Goal: Book appointment/travel/reservation

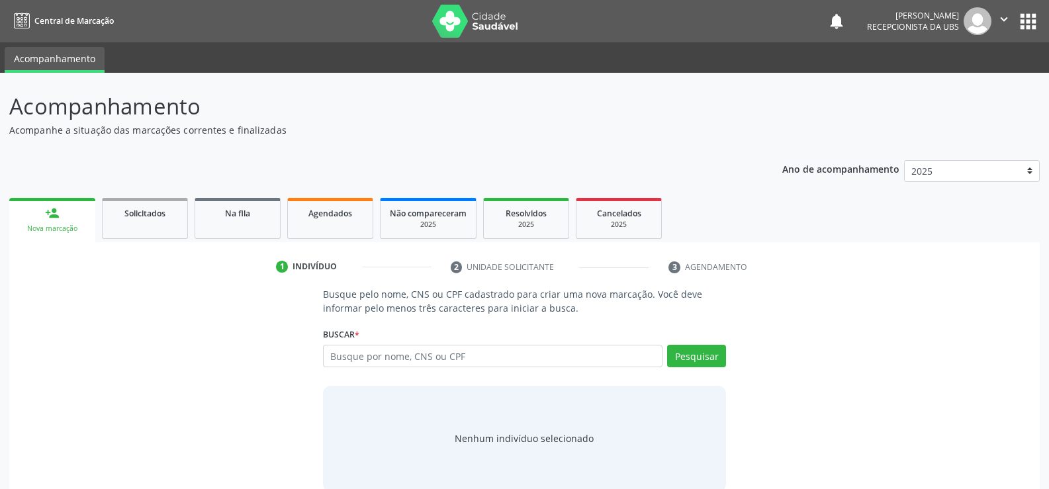
click at [61, 209] on link "person_add Nova marcação" at bounding box center [52, 220] width 86 height 44
click at [69, 216] on link "person_add Nova marcação" at bounding box center [52, 220] width 86 height 44
click at [396, 359] on input "text" at bounding box center [492, 356] width 339 height 22
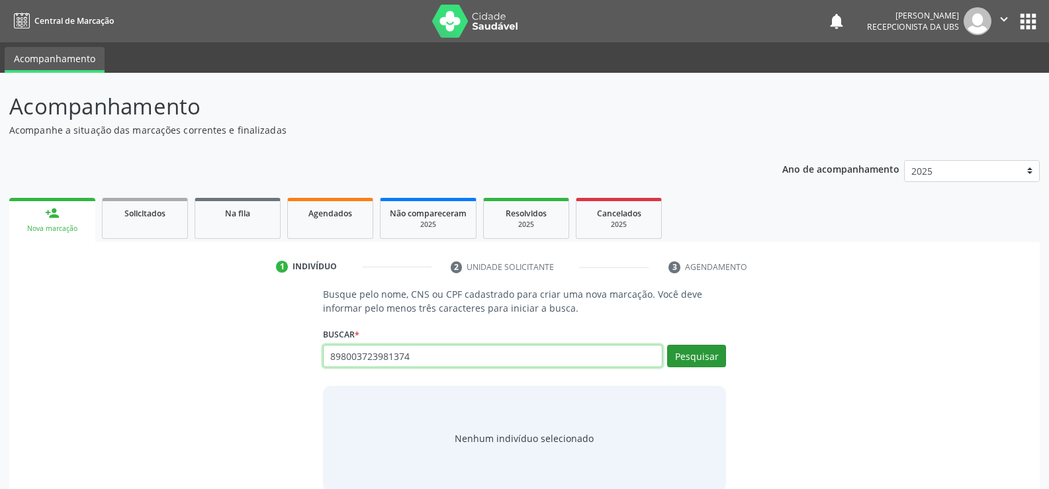
type input "898003723981374"
click at [699, 357] on button "Pesquisar" at bounding box center [696, 356] width 59 height 22
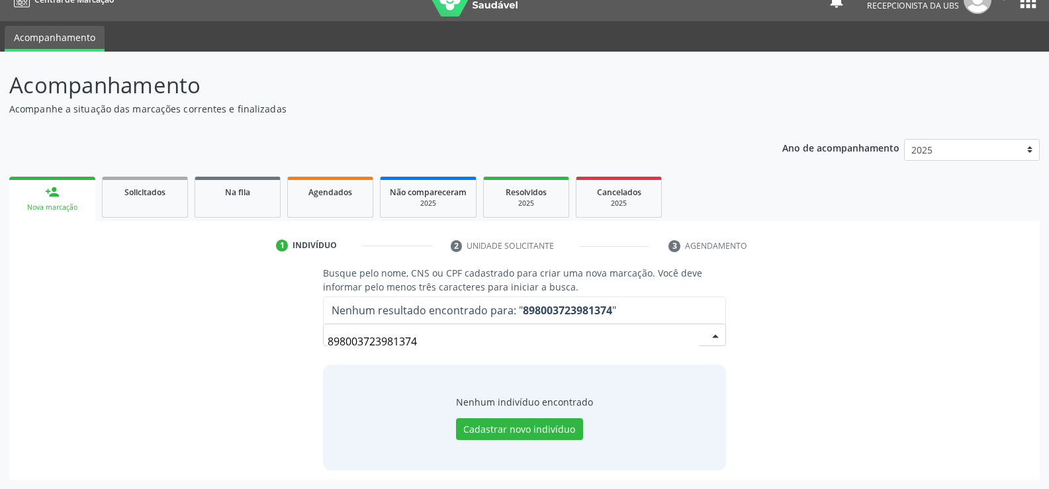
click at [639, 304] on span "Nenhum resultado encontrado para: " 898003723981374 "" at bounding box center [525, 310] width 402 height 26
click at [431, 341] on input "898003723981374" at bounding box center [512, 341] width 371 height 26
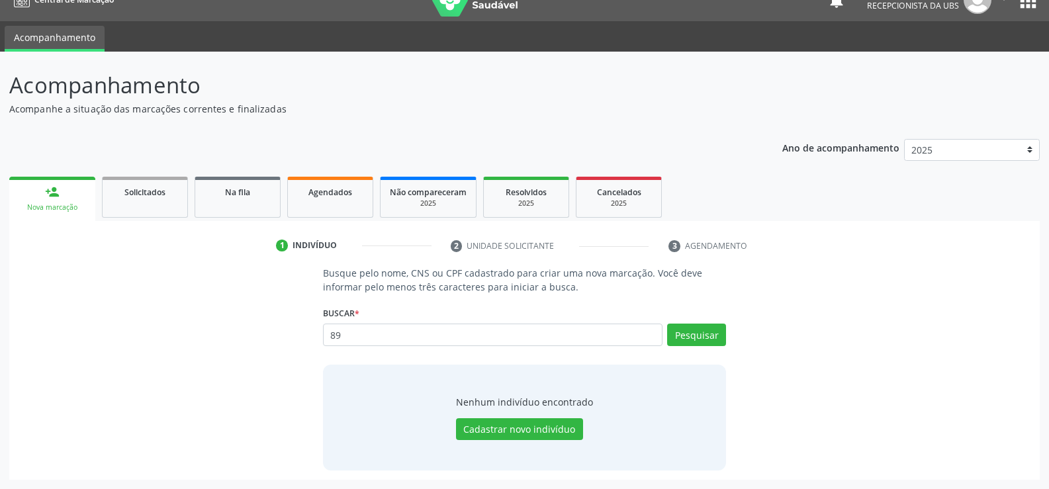
type input "8"
click at [442, 337] on input "text" at bounding box center [492, 335] width 339 height 22
type input "705603418049818"
click at [699, 332] on button "Pesquisar" at bounding box center [696, 335] width 59 height 22
type input "705603418049818"
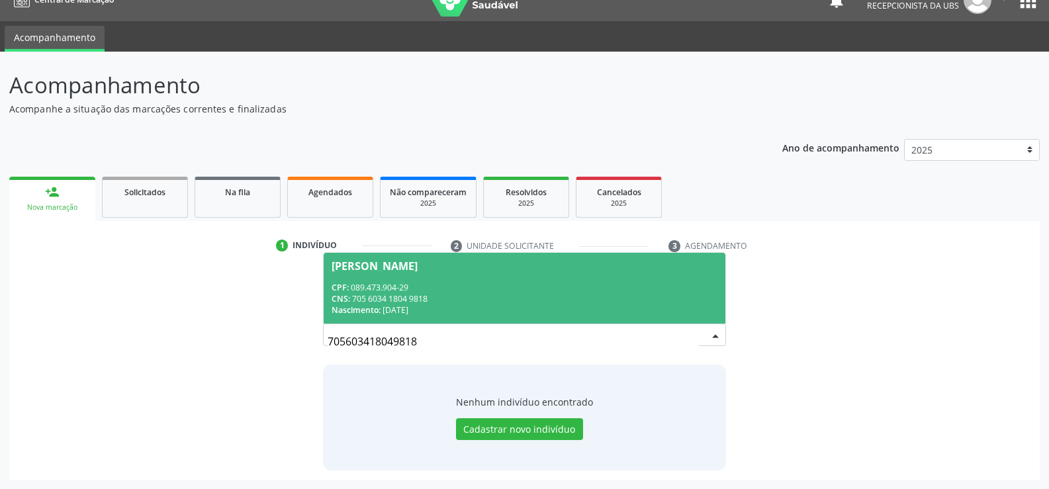
click at [422, 341] on input "705603418049818" at bounding box center [512, 341] width 371 height 26
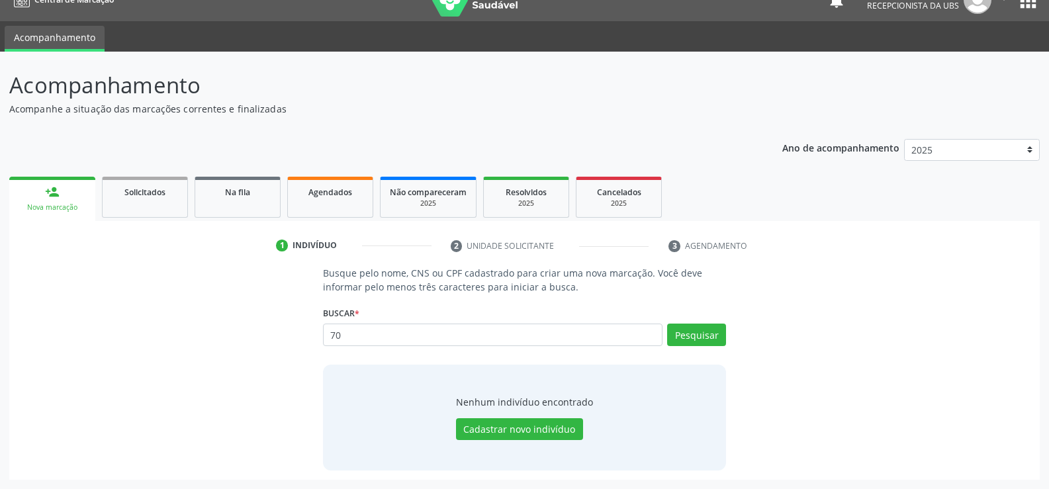
type input "7"
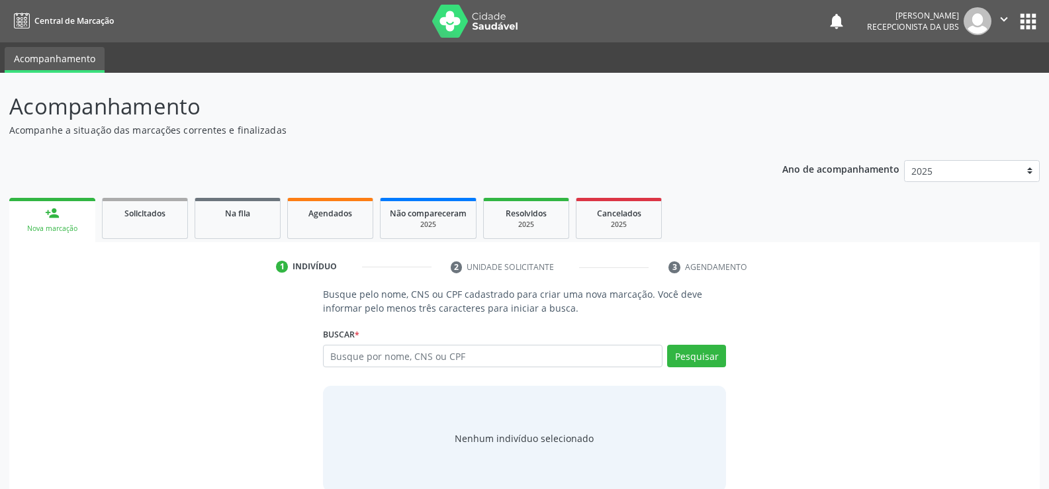
click at [476, 351] on input "text" at bounding box center [492, 356] width 339 height 22
type input "706201060354561"
click at [696, 357] on button "Pesquisar" at bounding box center [696, 356] width 59 height 22
type input "706201060354561"
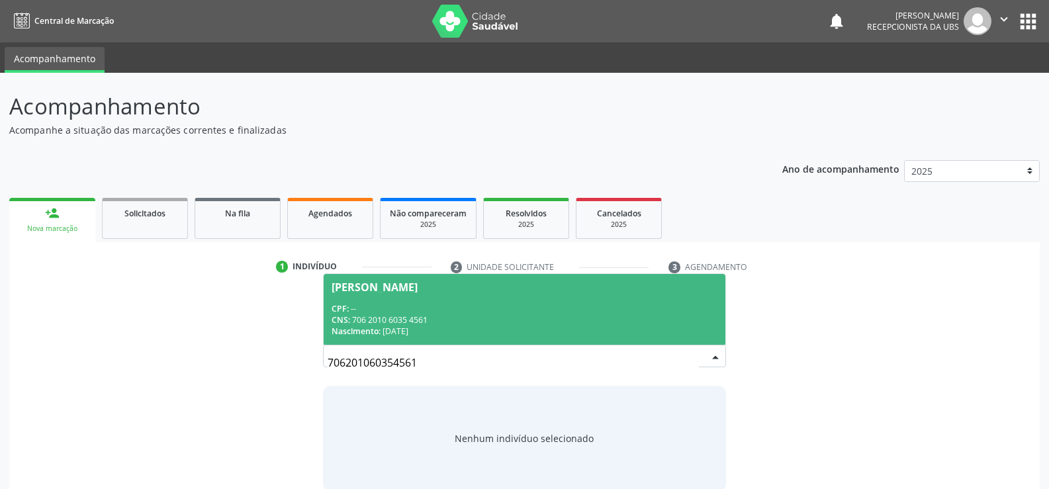
click at [486, 331] on div "Nascimento: [DATE]" at bounding box center [524, 331] width 386 height 11
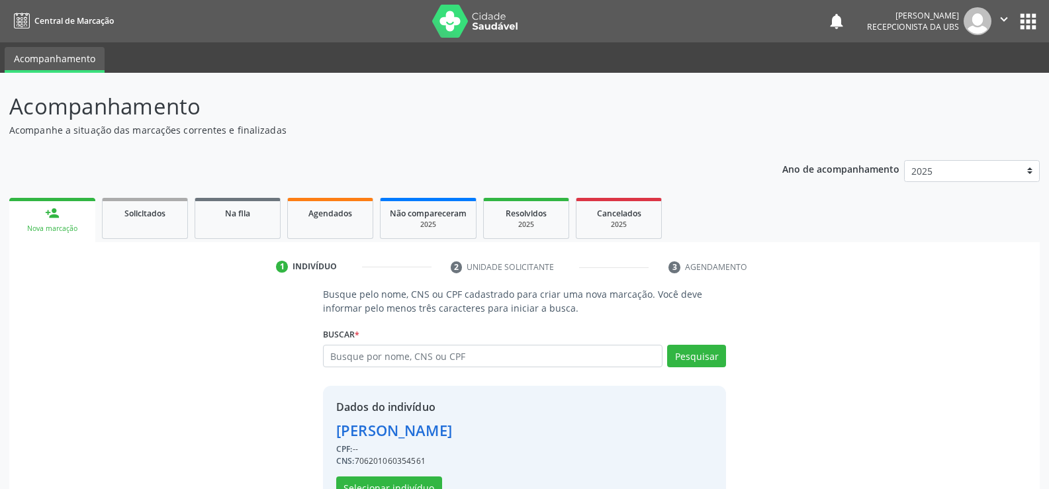
scroll to position [42, 0]
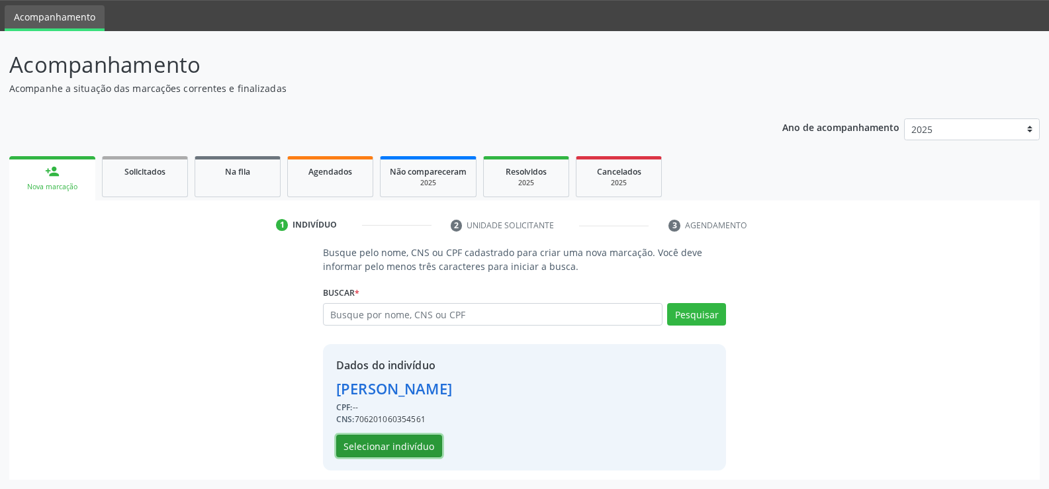
click at [398, 445] on button "Selecionar indivíduo" at bounding box center [389, 446] width 106 height 22
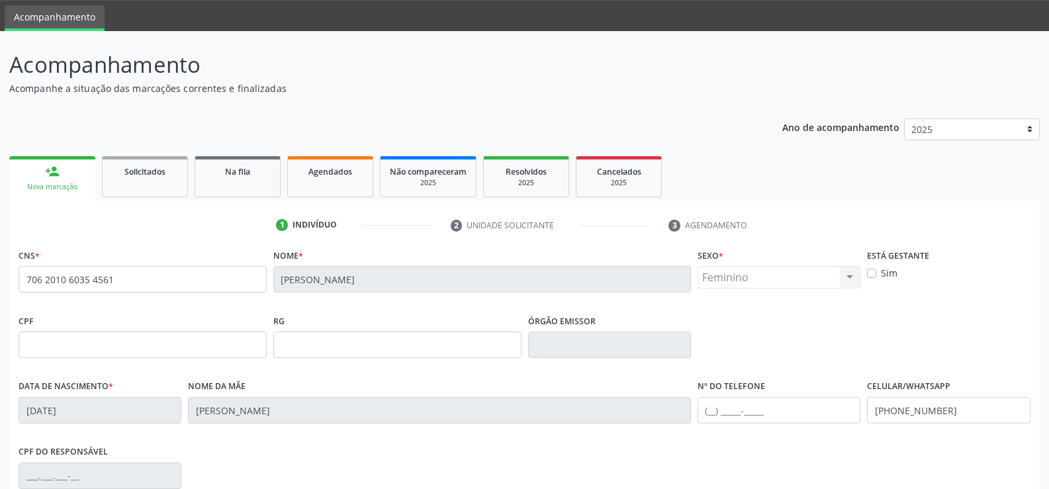
click at [70, 187] on div "Nova marcação" at bounding box center [52, 187] width 67 height 10
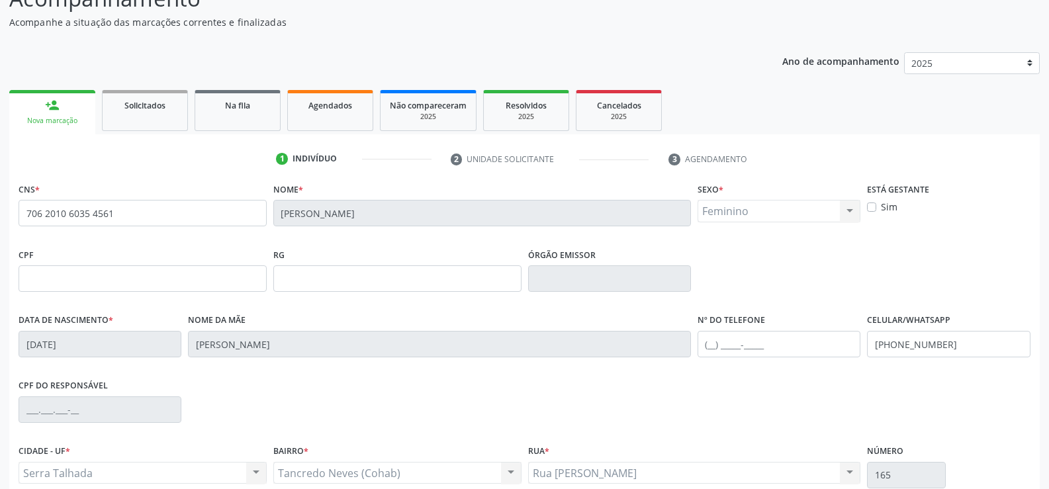
scroll to position [228, 0]
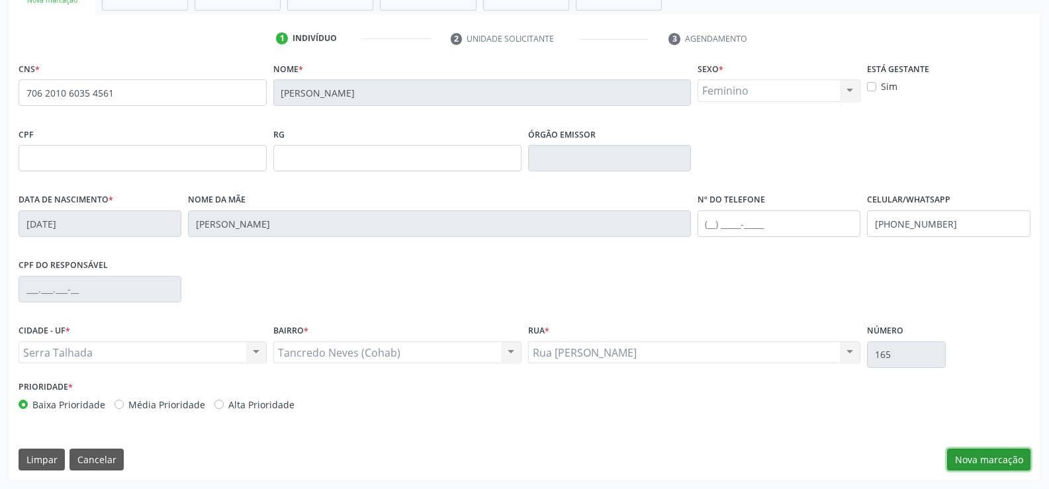
click at [978, 454] on button "Nova marcação" at bounding box center [988, 460] width 83 height 22
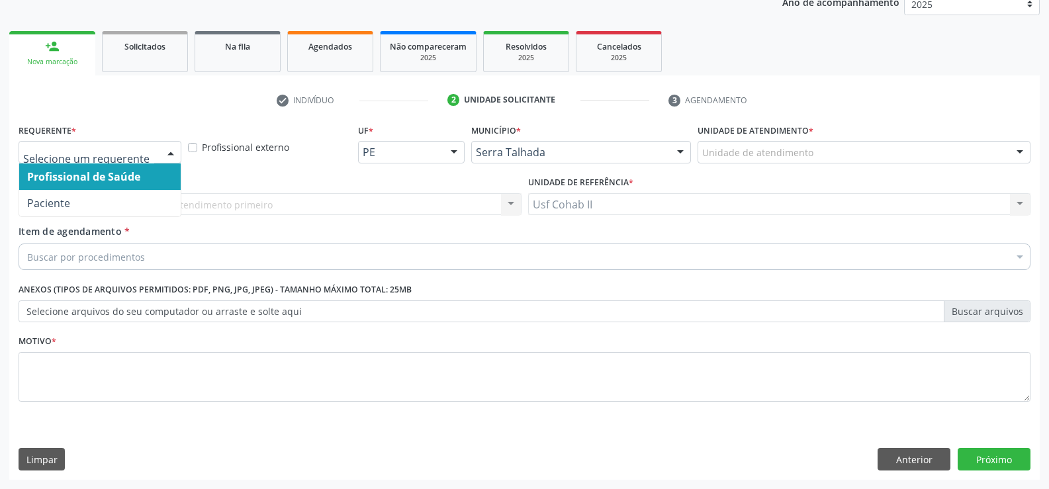
click at [175, 153] on div at bounding box center [171, 153] width 20 height 22
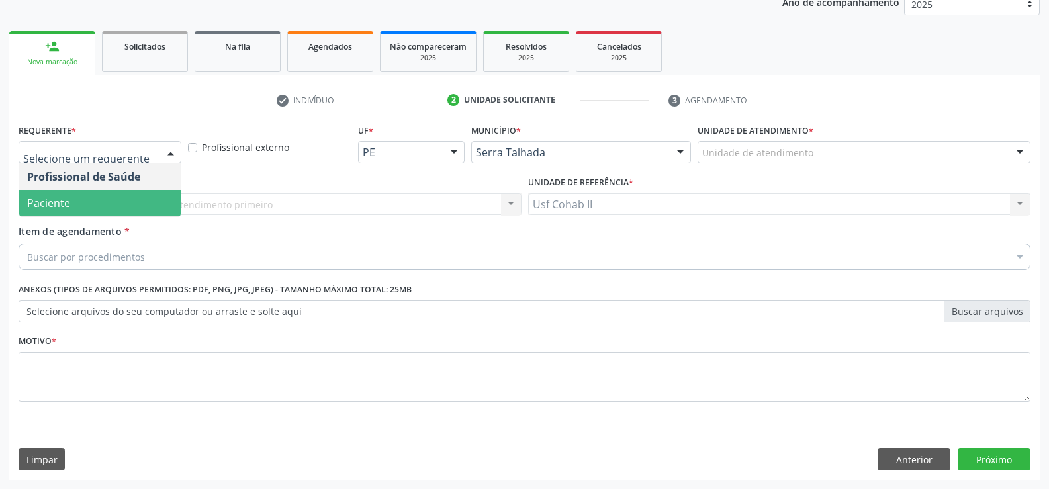
click at [103, 210] on span "Paciente" at bounding box center [99, 203] width 161 height 26
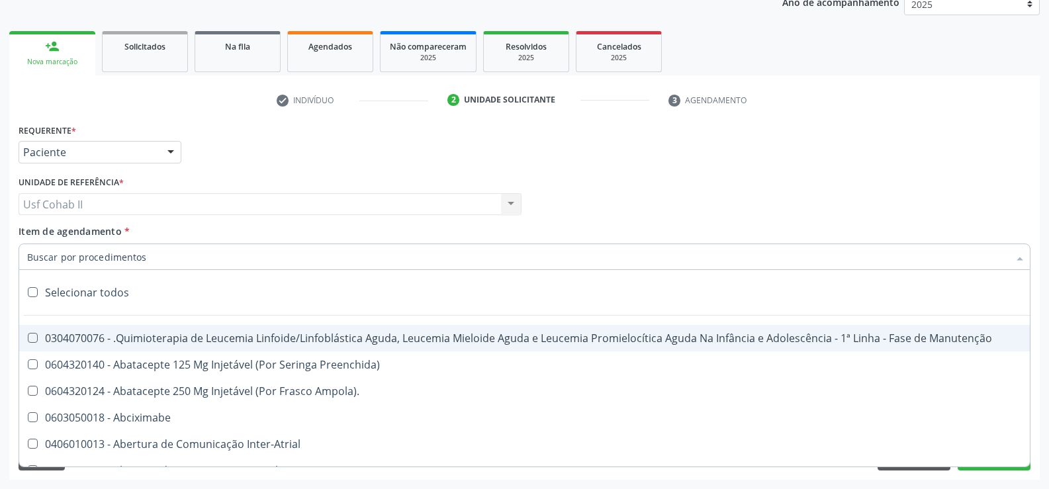
click at [148, 255] on div at bounding box center [525, 256] width 1012 height 26
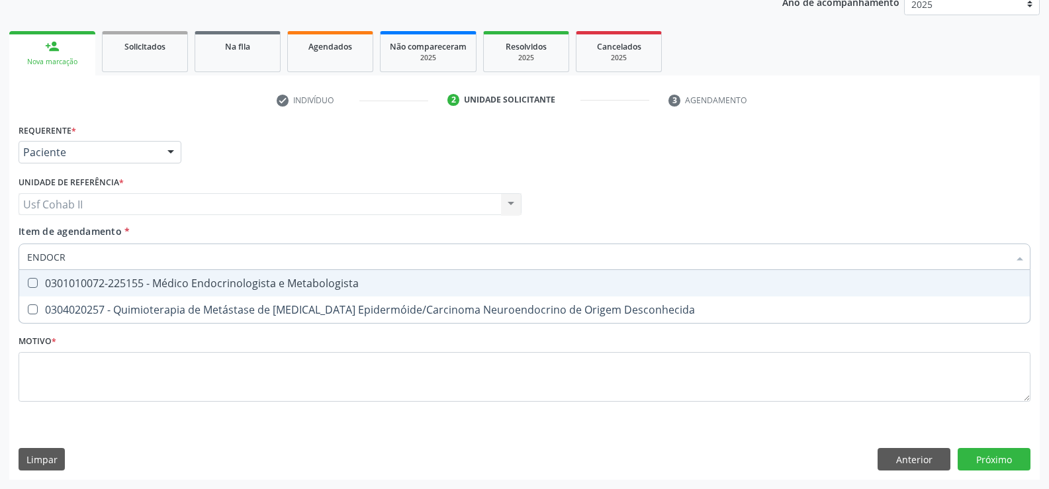
type input "ENDOCRI"
click at [299, 284] on div "0301010072-225155 - Médico Endocrinologista e Metabologista" at bounding box center [524, 283] width 994 height 11
checkbox Metabologista "true"
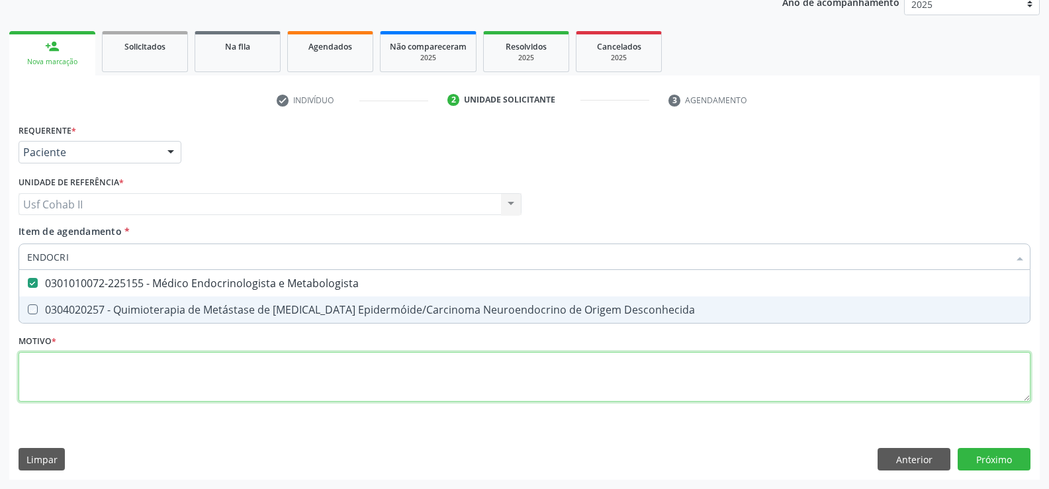
click at [134, 384] on div "Requerente * Paciente Profissional de Saúde Paciente Nenhum resultado encontrad…" at bounding box center [525, 270] width 1012 height 300
checkbox Desconhecida "true"
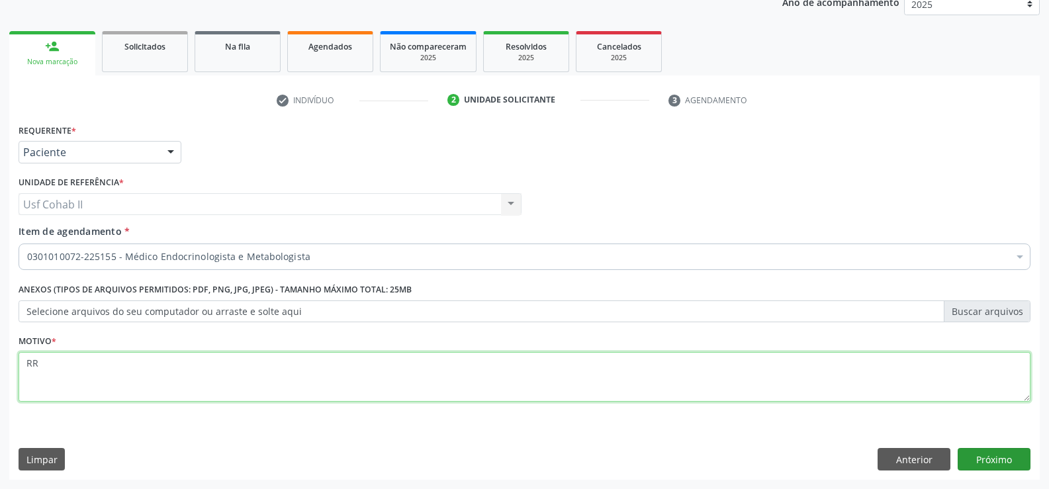
type textarea "RR"
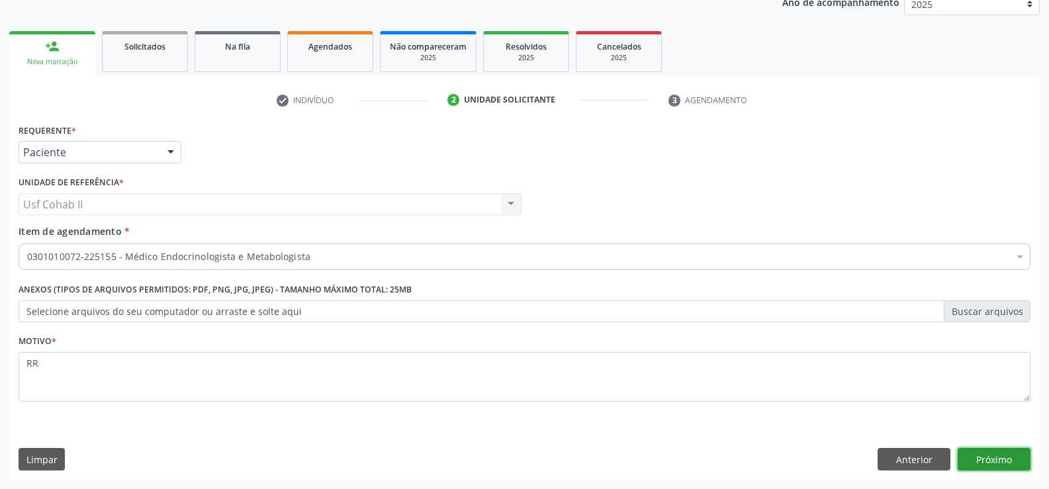
click at [984, 464] on button "Próximo" at bounding box center [993, 459] width 73 height 22
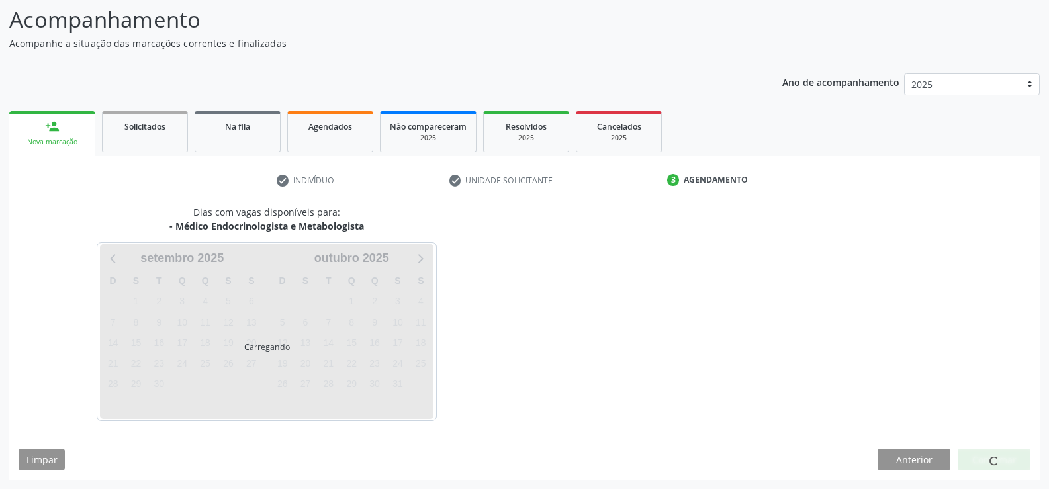
scroll to position [87, 0]
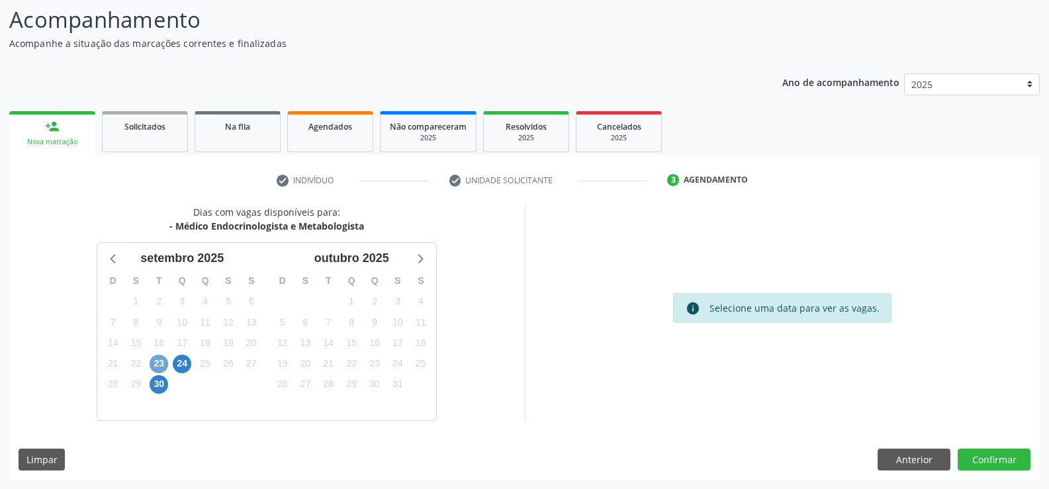
click at [162, 361] on span "23" at bounding box center [159, 364] width 19 height 19
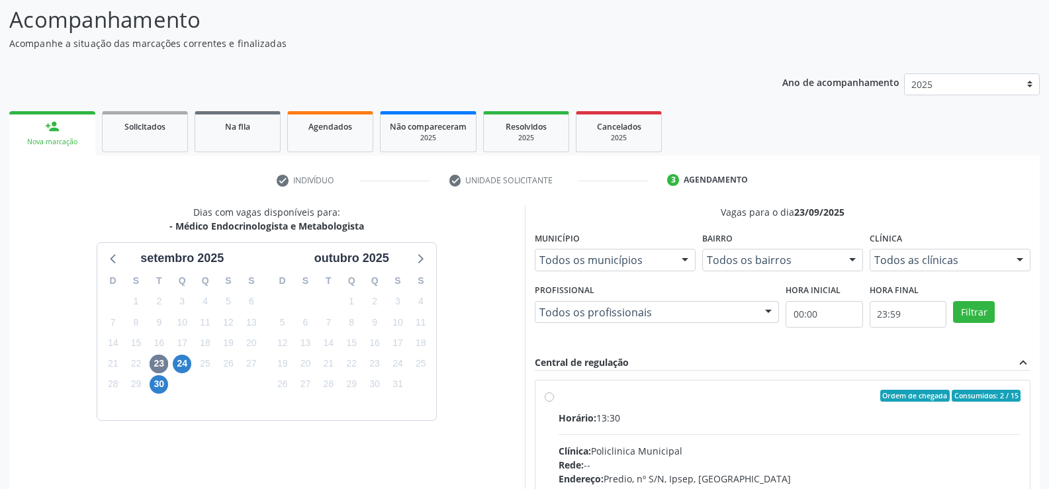
click at [767, 311] on div at bounding box center [768, 313] width 20 height 22
click at [181, 365] on span "24" at bounding box center [182, 364] width 19 height 19
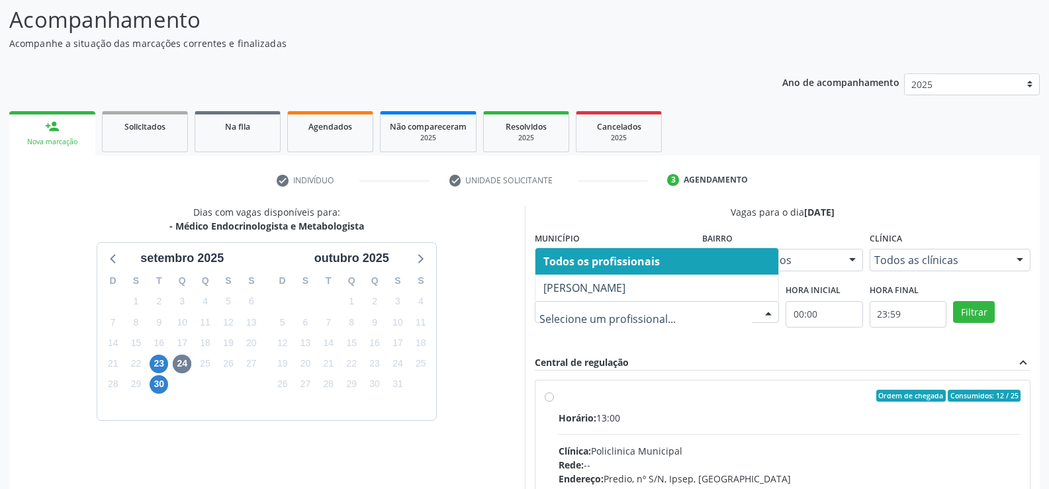
click at [764, 311] on div at bounding box center [768, 313] width 20 height 22
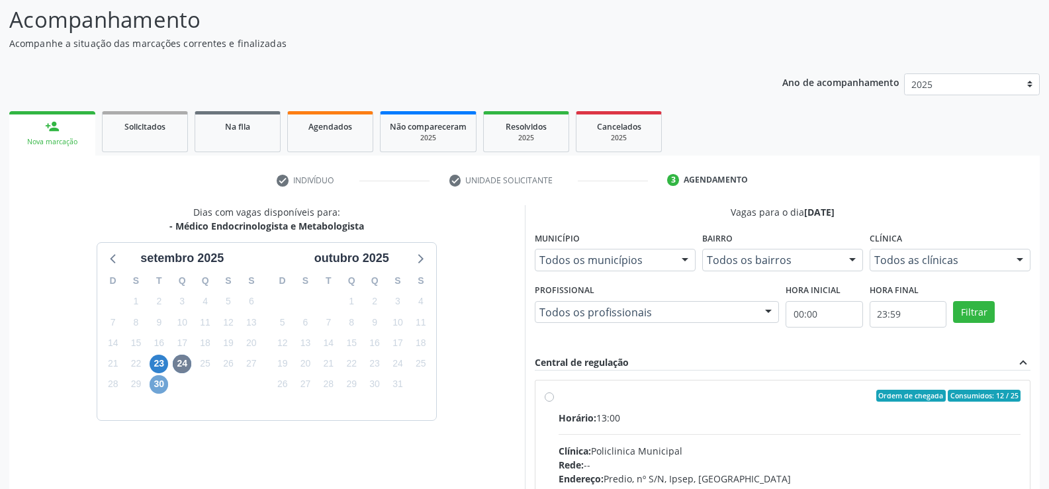
click at [161, 386] on span "30" at bounding box center [159, 384] width 19 height 19
click at [765, 307] on div at bounding box center [768, 313] width 20 height 22
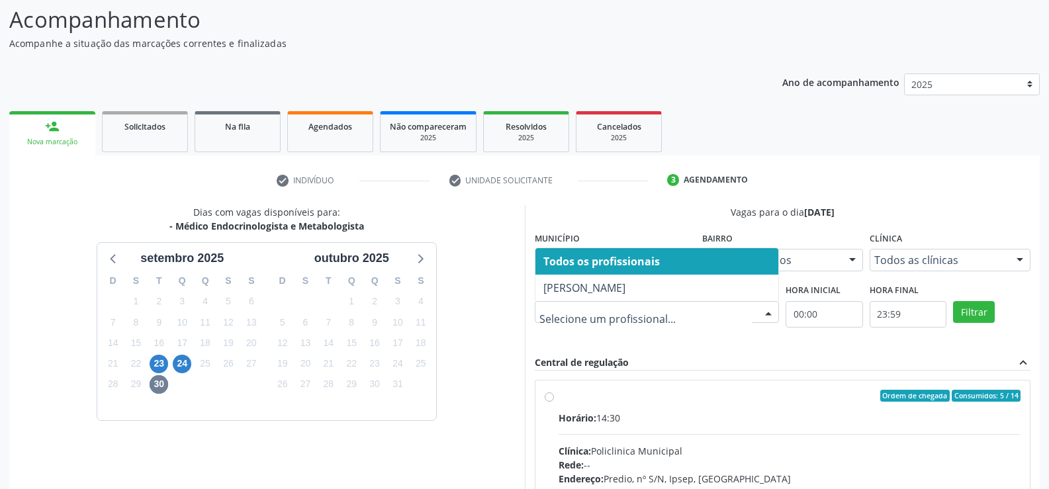
click at [78, 143] on div "Nova marcação" at bounding box center [52, 142] width 67 height 10
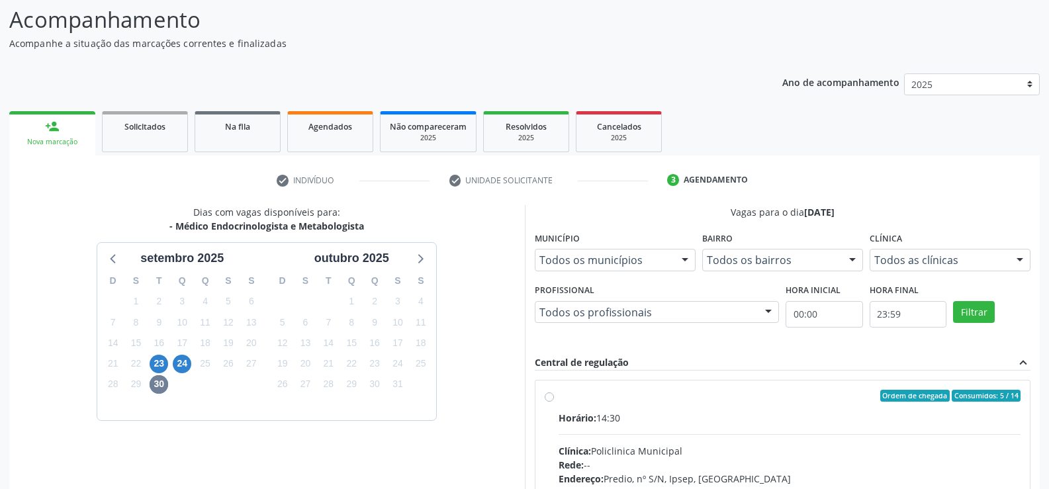
click at [690, 168] on div "check Indivíduo check Unidade solicitante 3 Agendamento CNS * 706 2010 6035 456…" at bounding box center [524, 412] width 1030 height 515
click at [74, 147] on div "Nova marcação" at bounding box center [52, 142] width 67 height 10
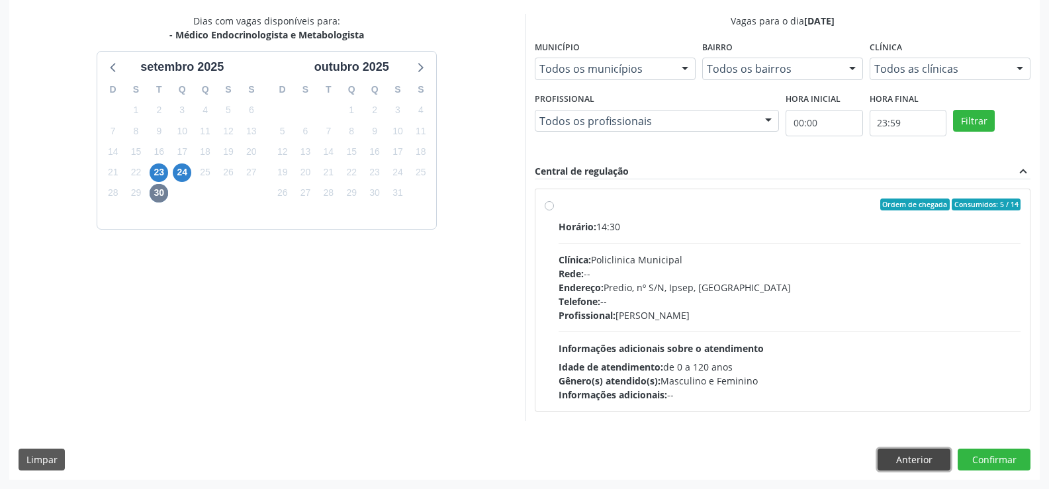
click at [899, 458] on button "Anterior" at bounding box center [913, 460] width 73 height 22
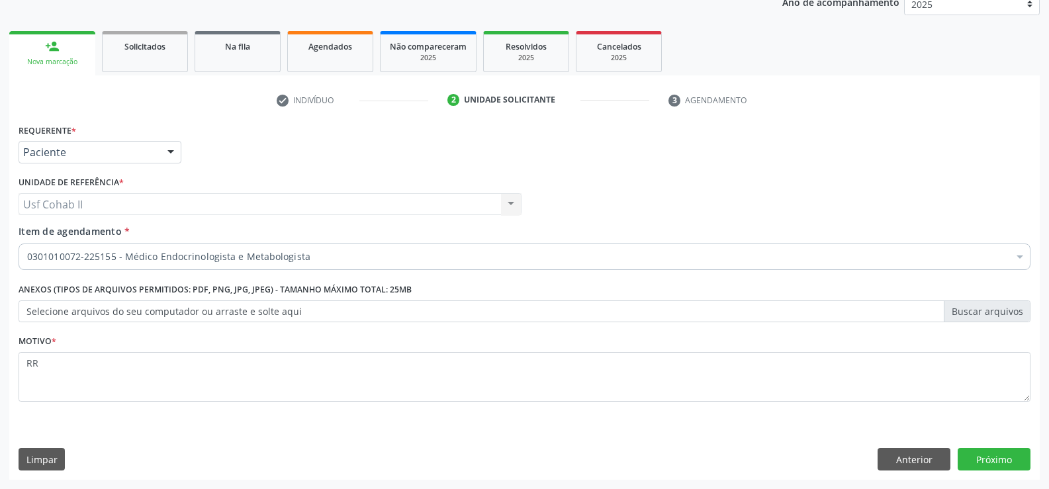
scroll to position [167, 0]
click at [73, 59] on div "Nova marcação" at bounding box center [52, 62] width 67 height 10
click at [73, 66] on div "Nova marcação" at bounding box center [52, 62] width 67 height 10
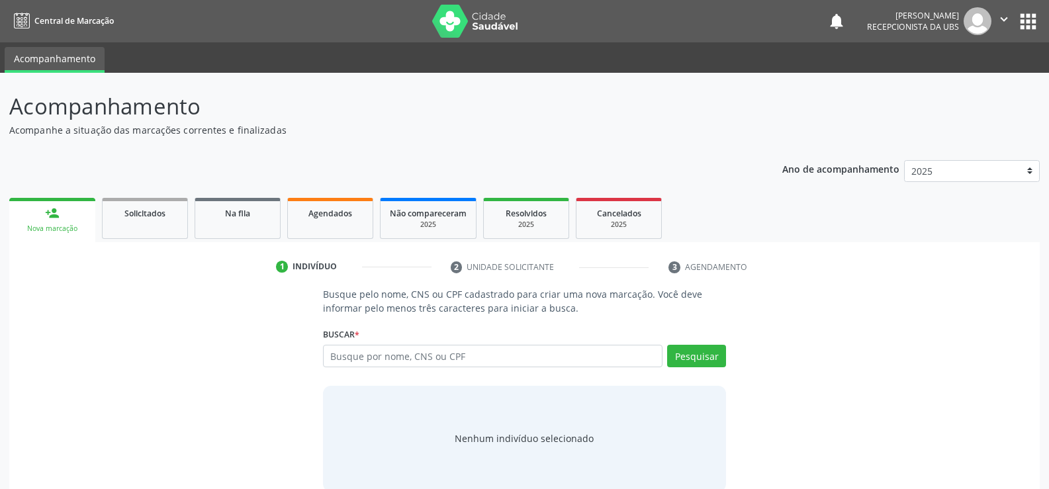
click at [458, 355] on input "text" at bounding box center [492, 356] width 339 height 22
click at [473, 355] on input "text" at bounding box center [492, 356] width 339 height 22
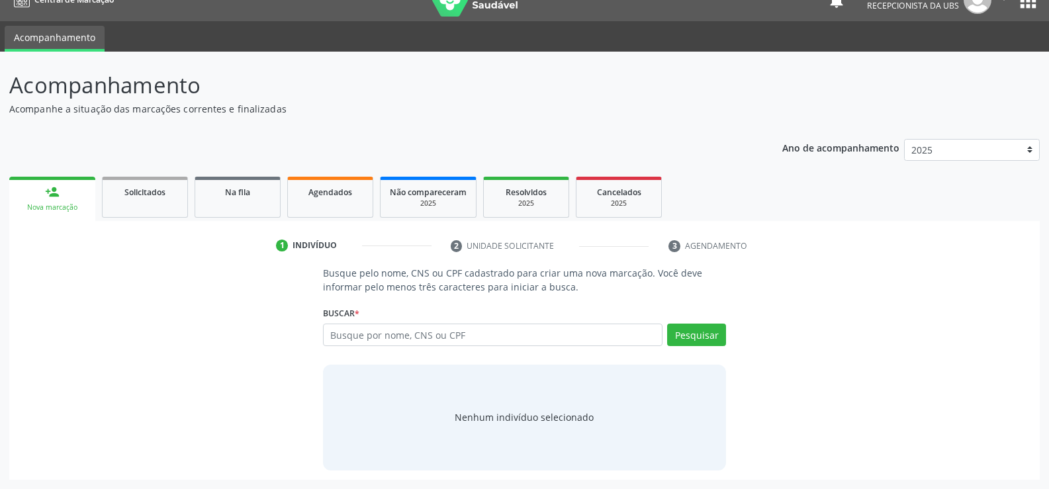
click at [479, 337] on input "text" at bounding box center [492, 335] width 339 height 22
type input "898003723981374"
click at [705, 330] on button "Pesquisar" at bounding box center [696, 335] width 59 height 22
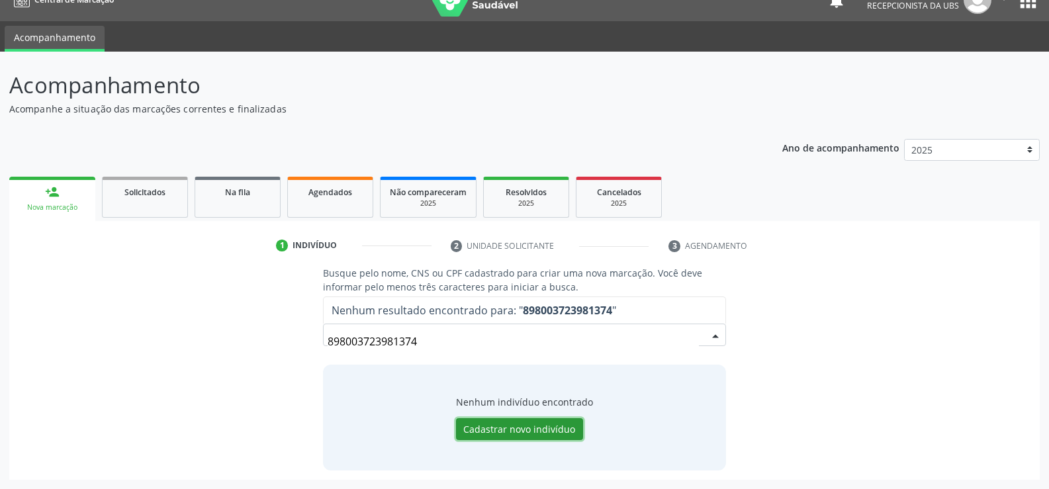
click at [534, 431] on button "Cadastrar novo indivíduo" at bounding box center [519, 429] width 127 height 22
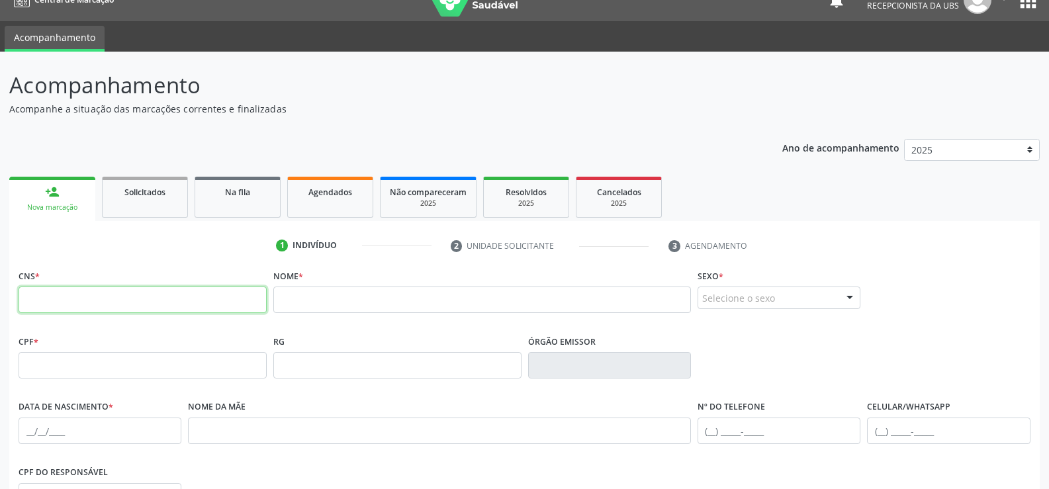
click at [64, 298] on input "text" at bounding box center [143, 299] width 248 height 26
type input "898 0037 2398 1374"
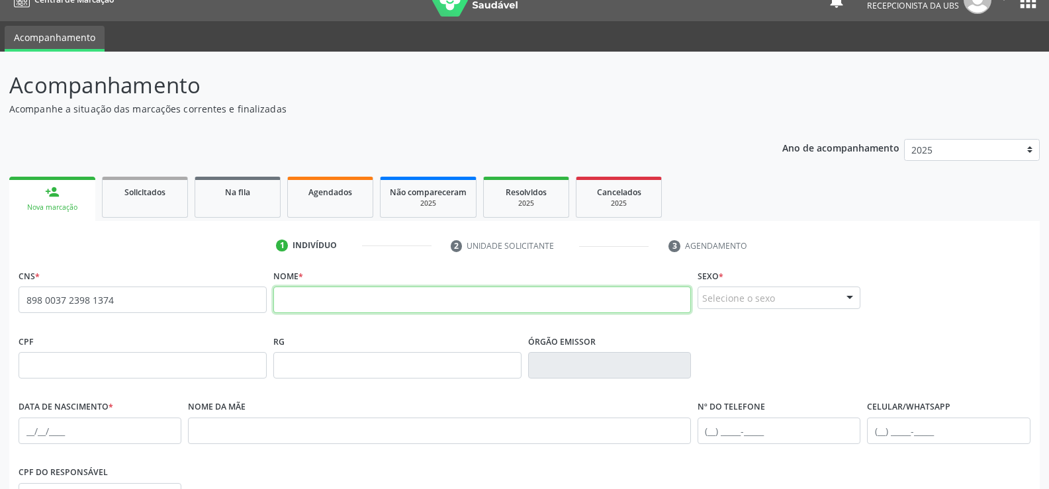
click at [316, 301] on input "text" at bounding box center [481, 299] width 417 height 26
type input "IVANIDO QUIDUTE DE MENEZES"
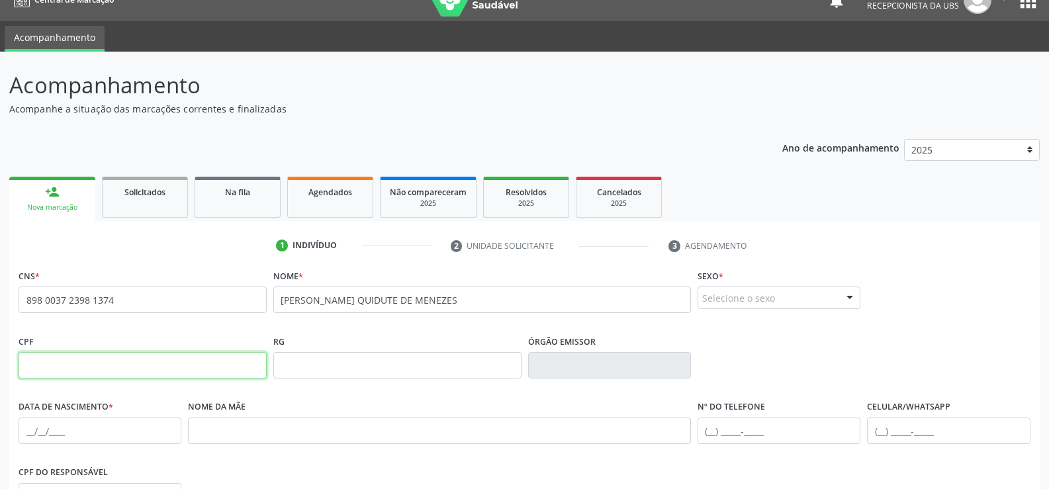
click at [93, 365] on input "text" at bounding box center [143, 365] width 248 height 26
type input "043.781.734-25"
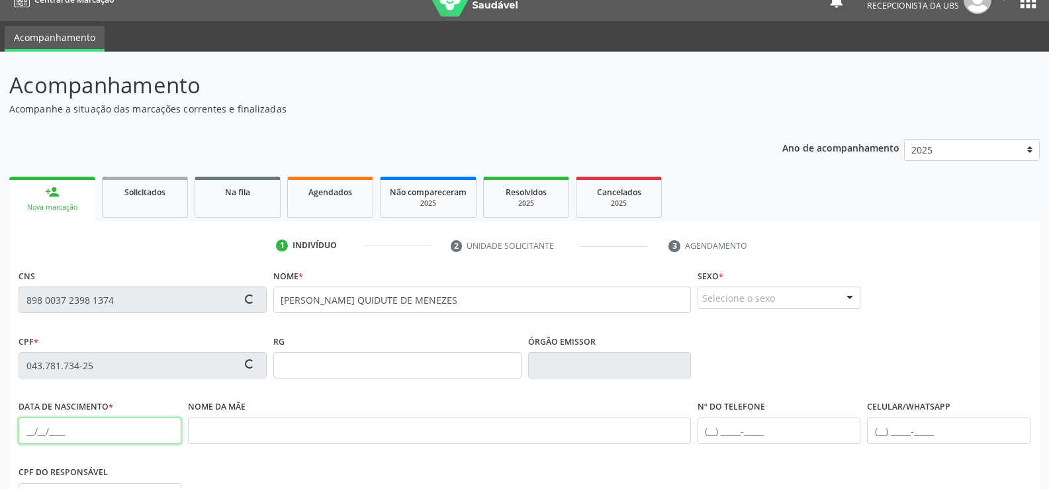
click at [28, 429] on input "text" at bounding box center [100, 430] width 163 height 26
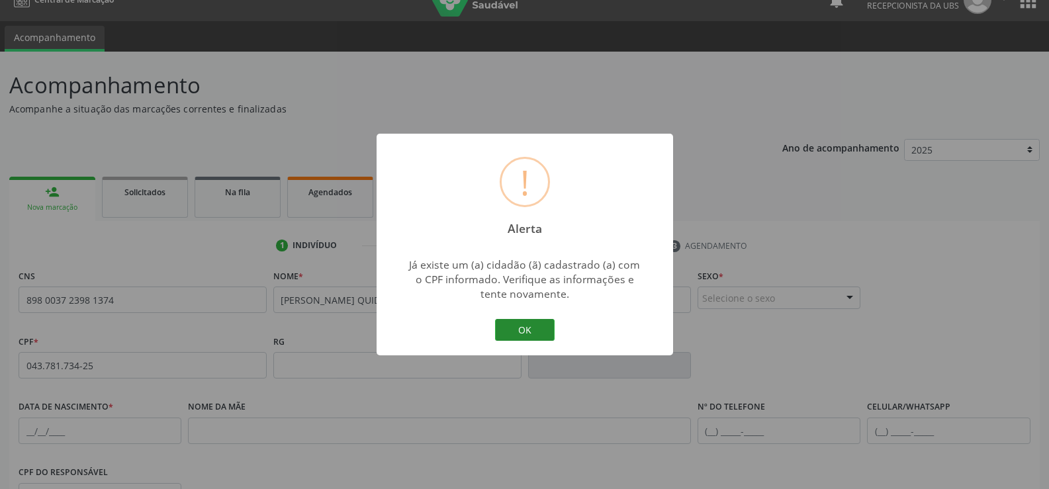
click at [529, 327] on button "OK" at bounding box center [525, 330] width 60 height 22
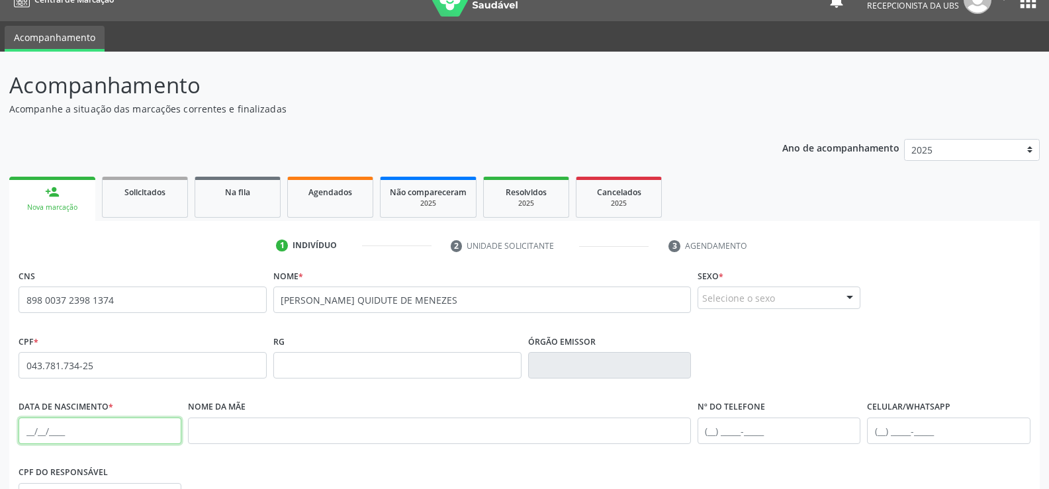
click at [31, 429] on input "text" at bounding box center [100, 430] width 163 height 26
type input "20/11/1979"
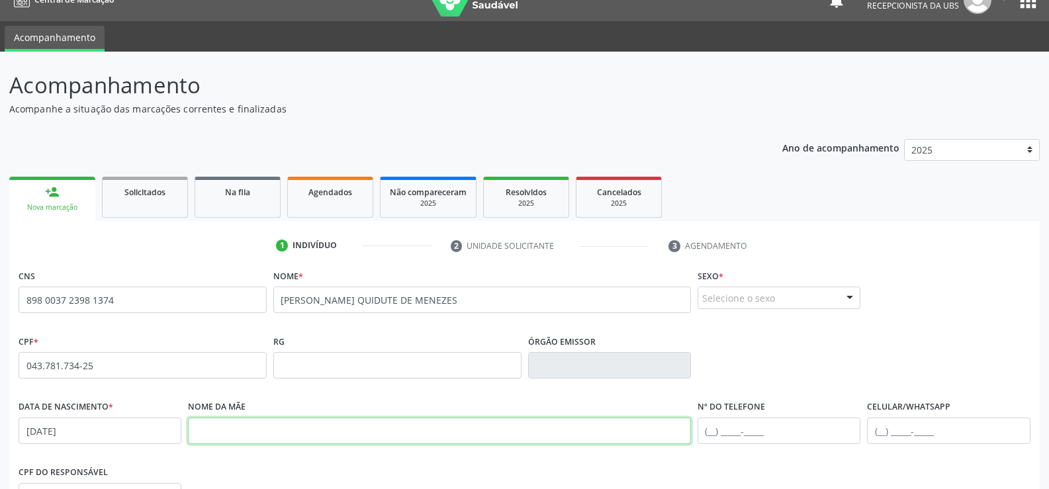
click at [234, 431] on input "text" at bounding box center [439, 430] width 503 height 26
type input "ALAÍDE AURELIANO DE MENEZES"
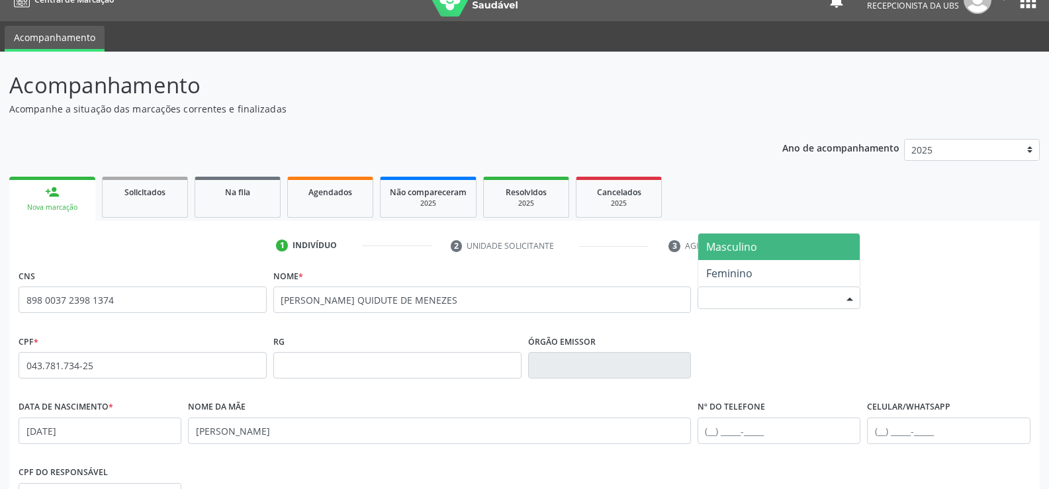
click at [848, 299] on div at bounding box center [850, 298] width 20 height 22
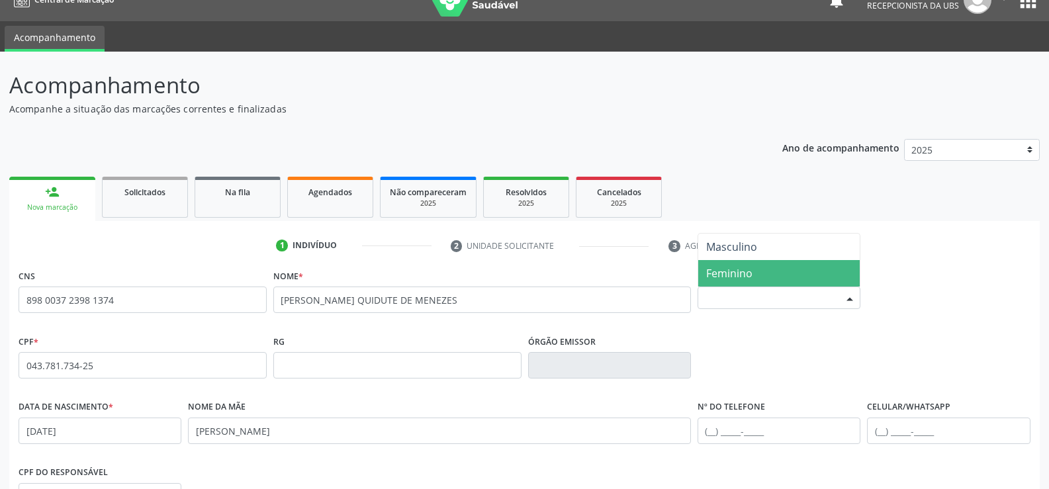
click at [748, 267] on span "Feminino" at bounding box center [729, 273] width 46 height 15
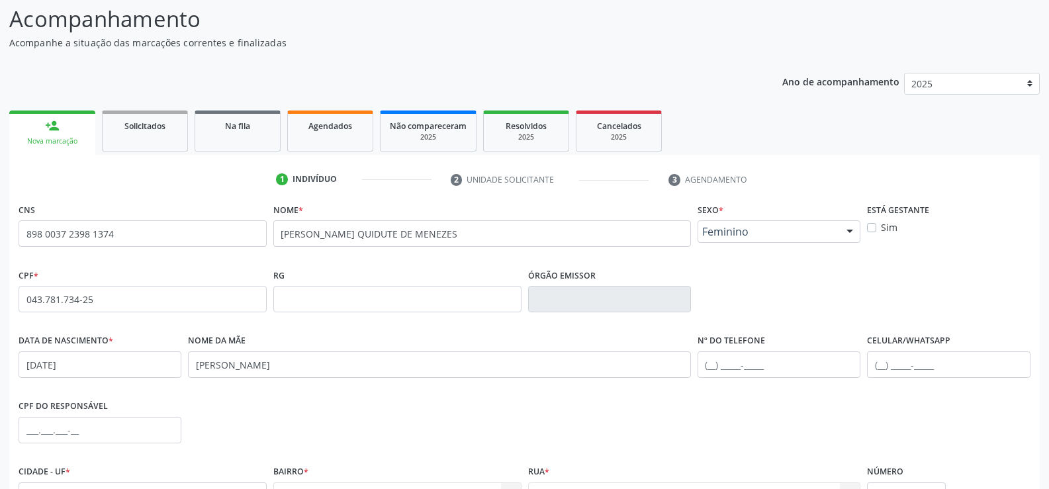
scroll to position [153, 0]
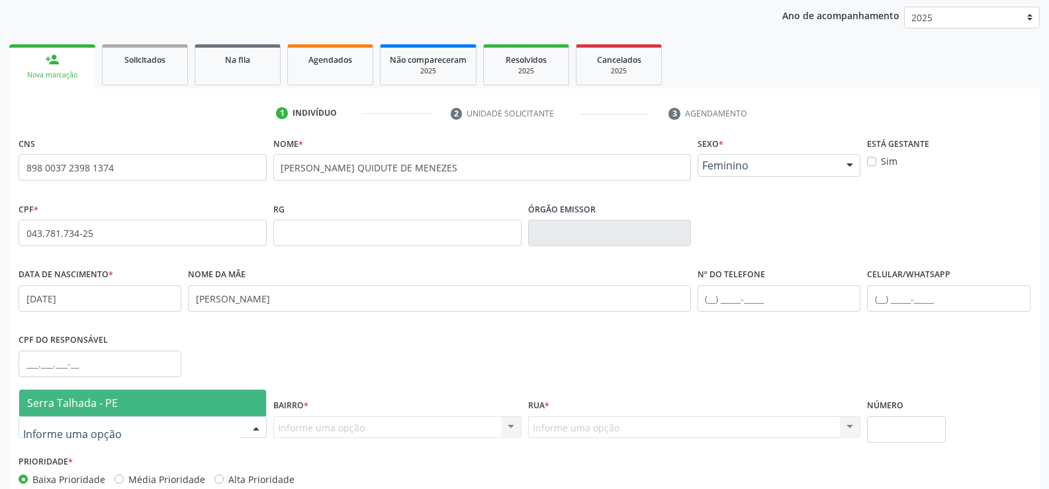
click at [167, 425] on div at bounding box center [143, 427] width 248 height 22
type input "SERR"
click at [143, 402] on span "Serra Talhada - PE" at bounding box center [142, 403] width 247 height 26
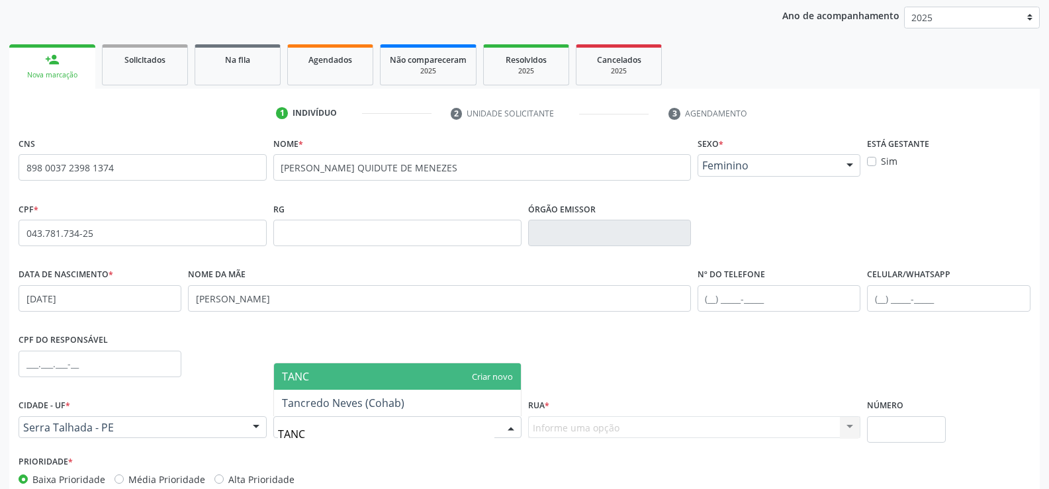
type input "TANCR"
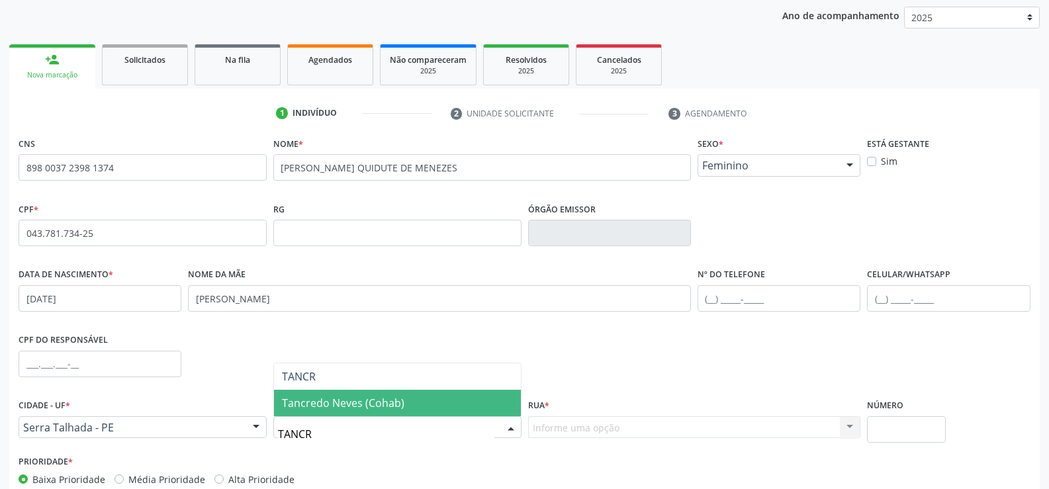
click at [355, 403] on span "Tancredo Neves (Cohab)" at bounding box center [343, 403] width 122 height 15
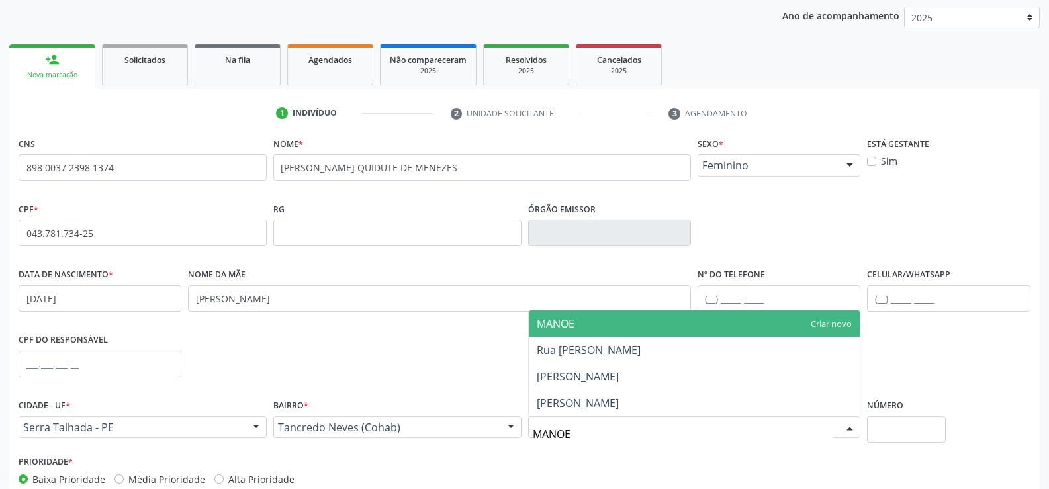
type input "MANOEL"
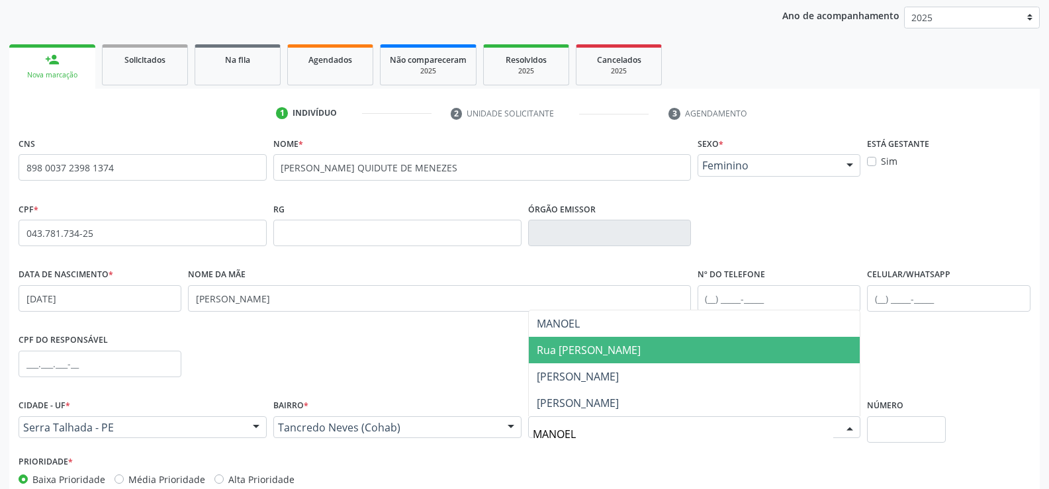
click at [640, 349] on span "Rua Manoel Pereira de Melo Primo" at bounding box center [589, 350] width 104 height 15
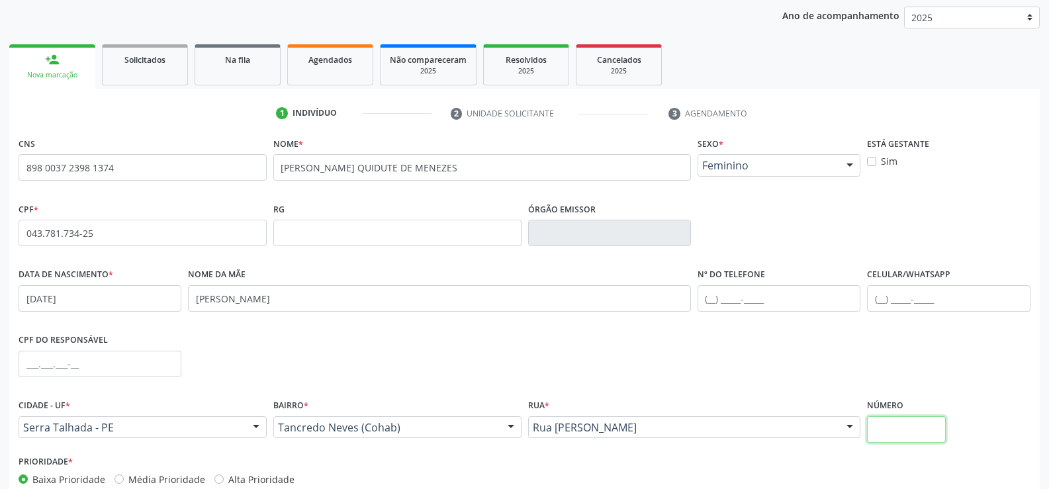
click at [885, 431] on input "text" at bounding box center [906, 429] width 78 height 26
type input "191"
click at [728, 296] on input "text" at bounding box center [778, 298] width 163 height 26
type input "(87) 99650-6066"
click at [886, 298] on input "text" at bounding box center [948, 298] width 163 height 26
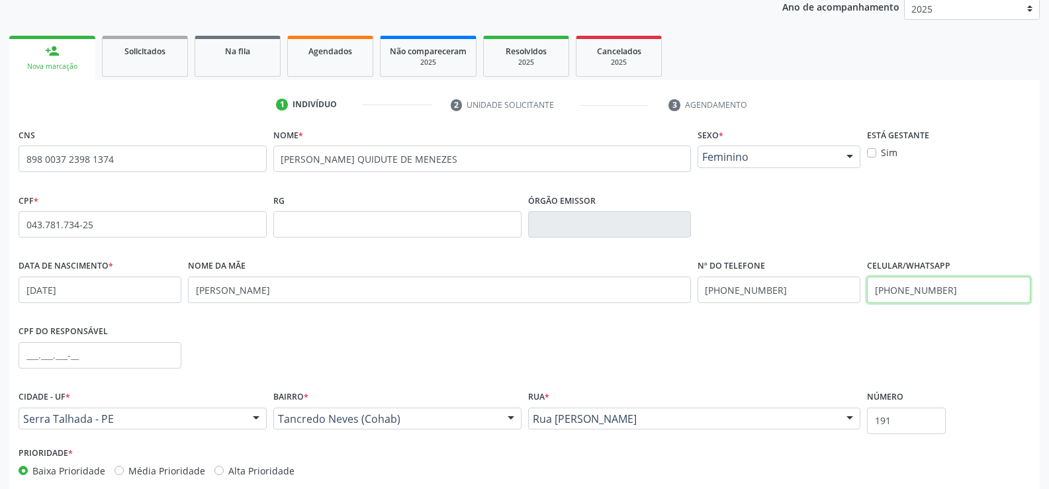
scroll to position [228, 0]
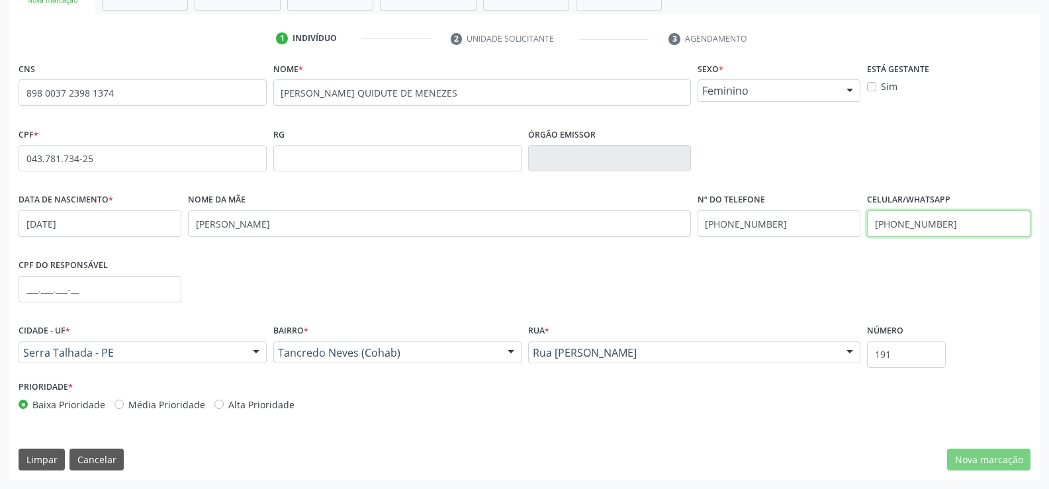
type input "(87) 99650-6066"
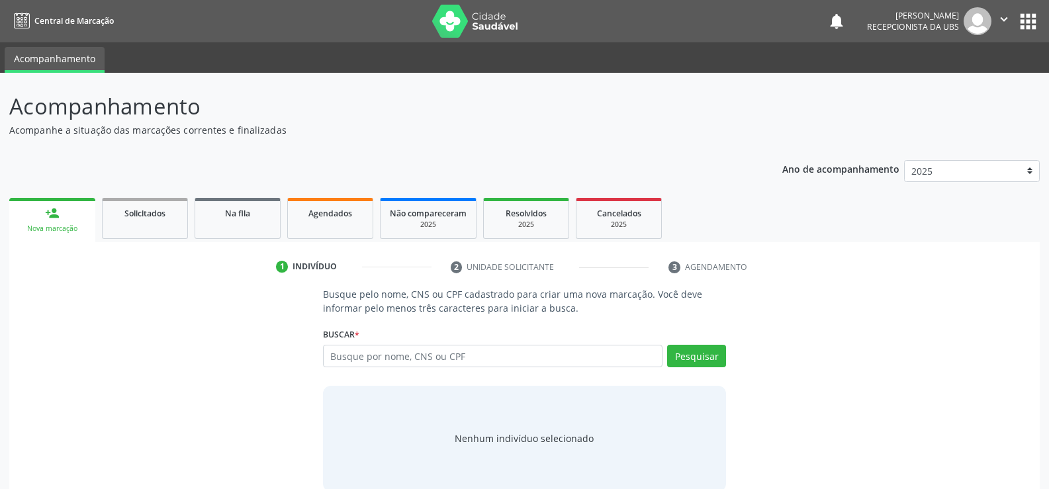
click at [427, 357] on input "text" at bounding box center [492, 356] width 339 height 22
click at [502, 359] on input "text" at bounding box center [492, 356] width 339 height 22
type input "898003723981374"
click at [695, 351] on button "Pesquisar" at bounding box center [696, 356] width 59 height 22
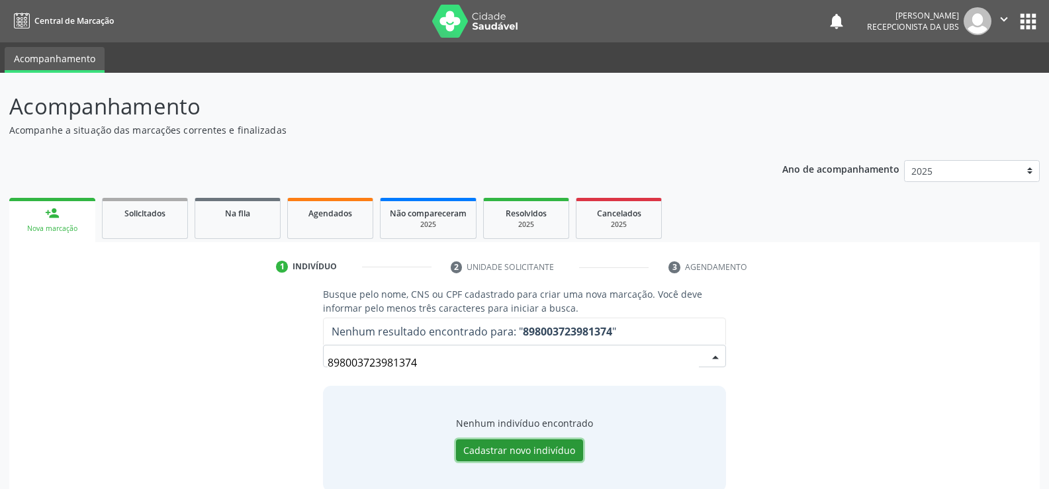
click at [523, 450] on button "Cadastrar novo indivíduo" at bounding box center [519, 450] width 127 height 22
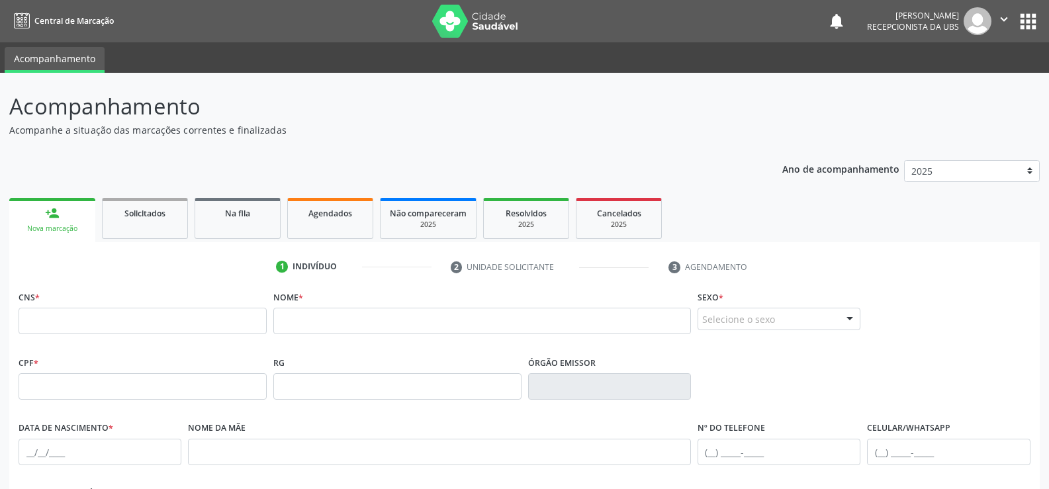
scroll to position [66, 0]
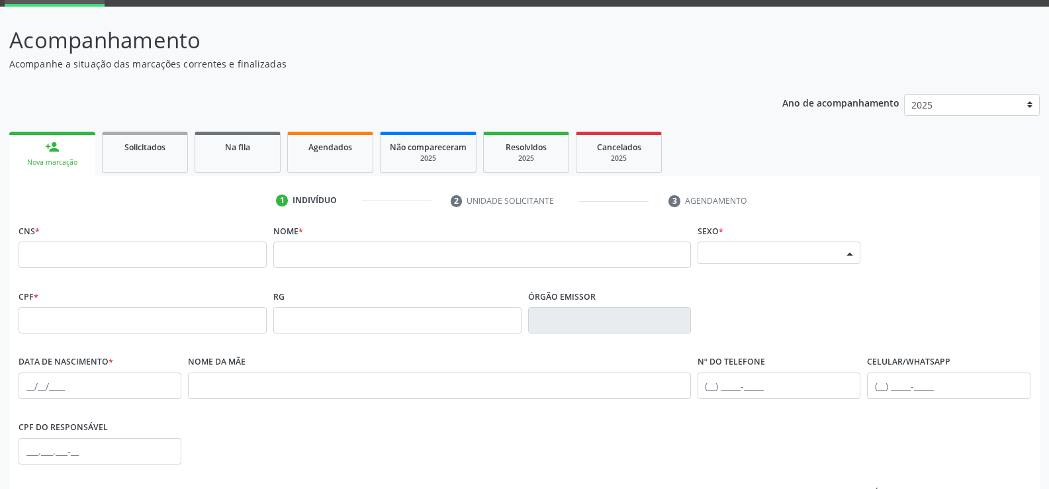
click at [851, 248] on div at bounding box center [850, 253] width 20 height 22
click at [744, 275] on span "Masculino" at bounding box center [731, 277] width 51 height 15
click at [93, 257] on input "text" at bounding box center [143, 254] width 248 height 26
type input "898 0037 2398 1374"
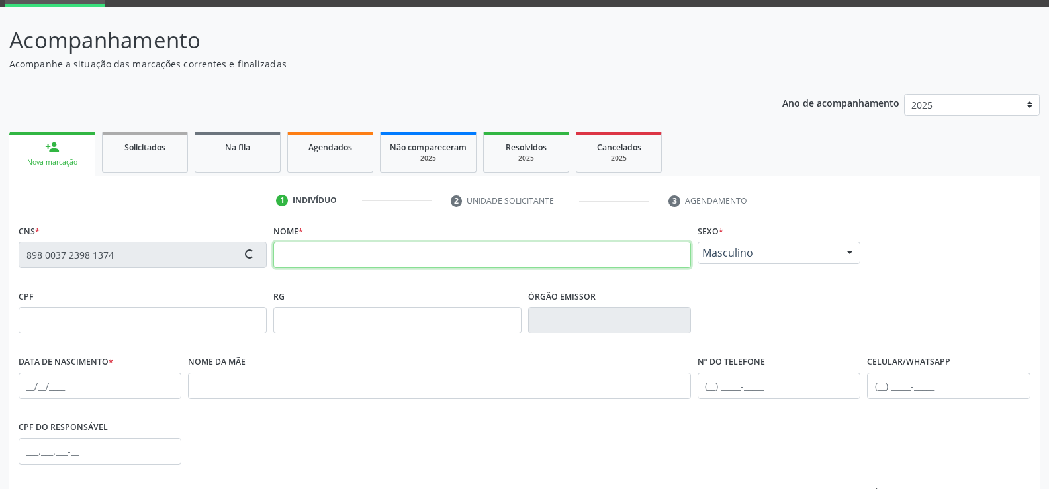
click at [325, 257] on input "text" at bounding box center [481, 254] width 417 height 26
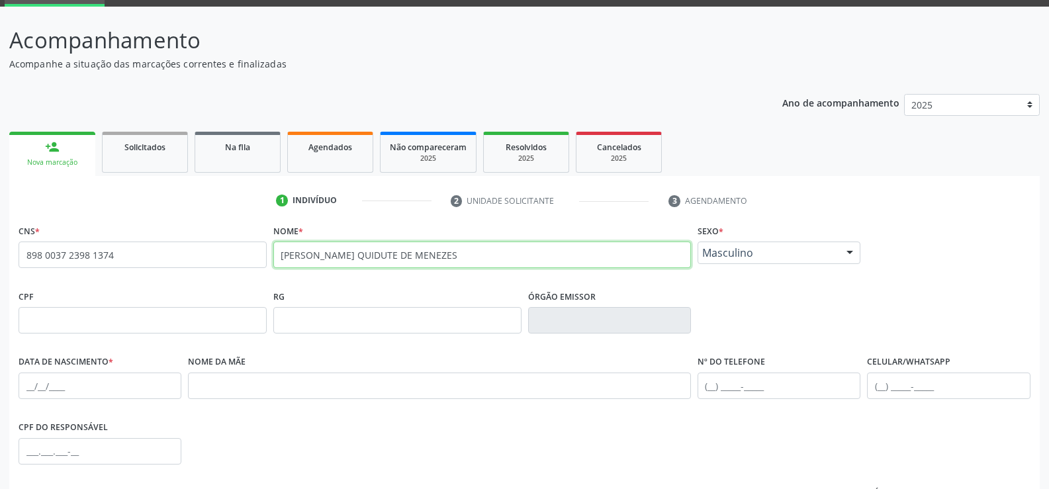
type input "IVANILDO QUIDUTE DE MENEZES"
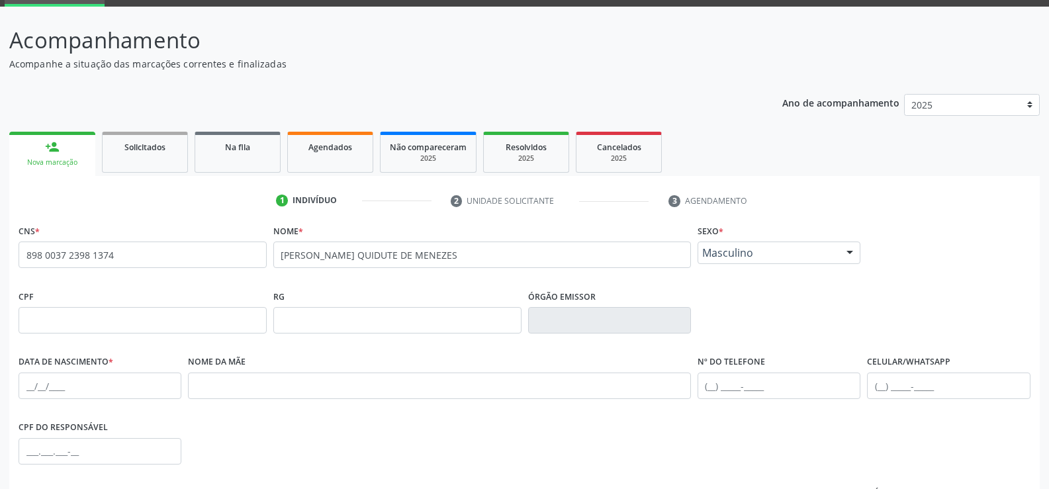
click at [478, 202] on li "2 Unidade solicitante" at bounding box center [550, 201] width 218 height 22
click at [73, 323] on input "text" at bounding box center [143, 320] width 248 height 26
type input "043.781.734-25"
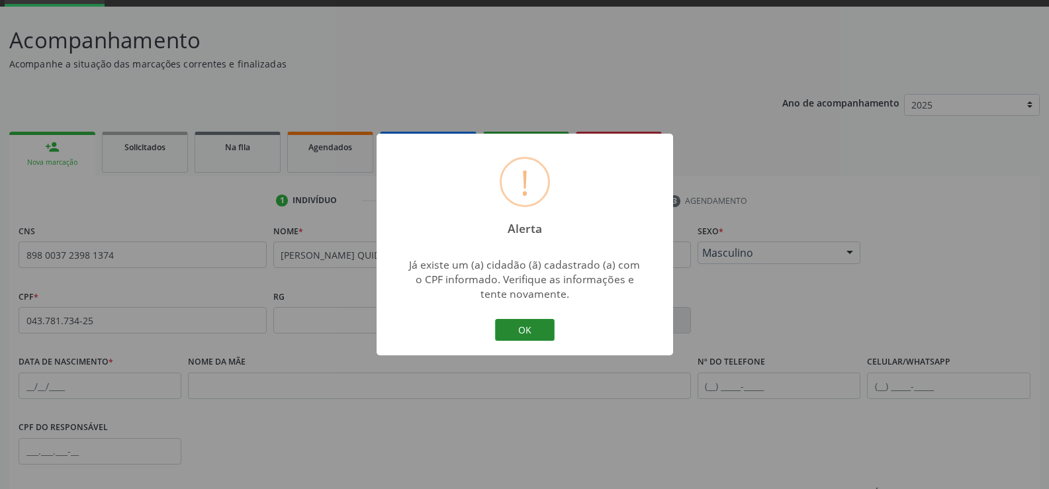
click at [522, 329] on button "OK" at bounding box center [525, 330] width 60 height 22
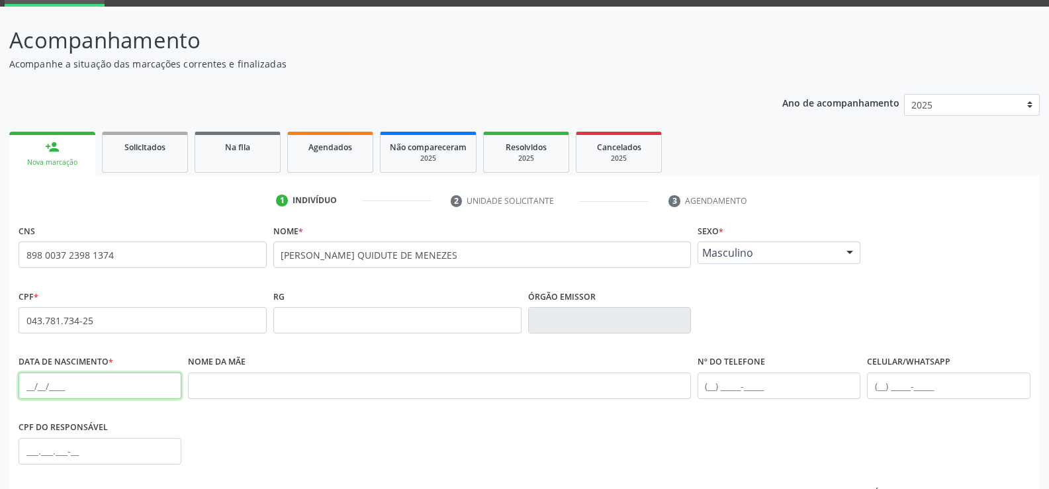
click at [34, 382] on input "text" at bounding box center [100, 385] width 163 height 26
type input "1"
type input "20/11/1979"
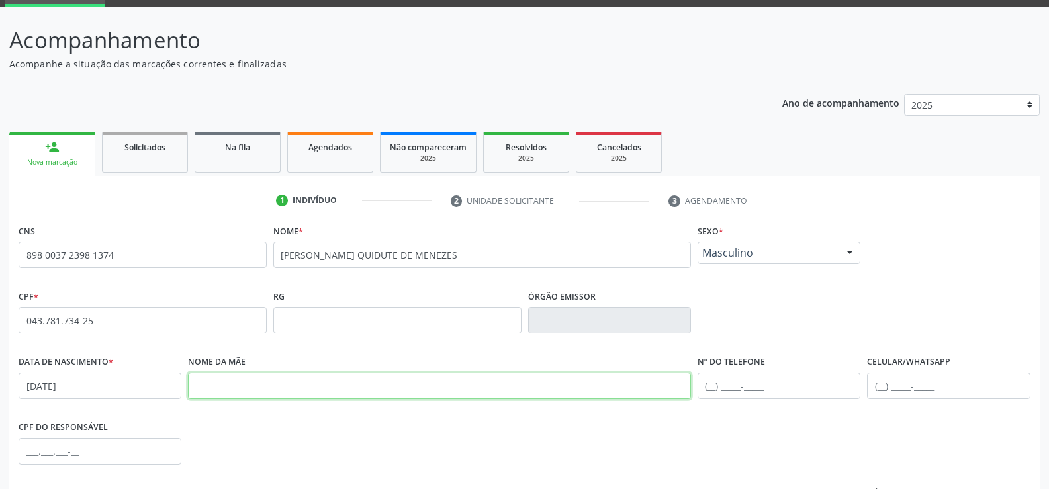
click at [242, 388] on input "text" at bounding box center [439, 385] width 503 height 26
type input "ALAÍDE AURELIANO DE MENEZES"
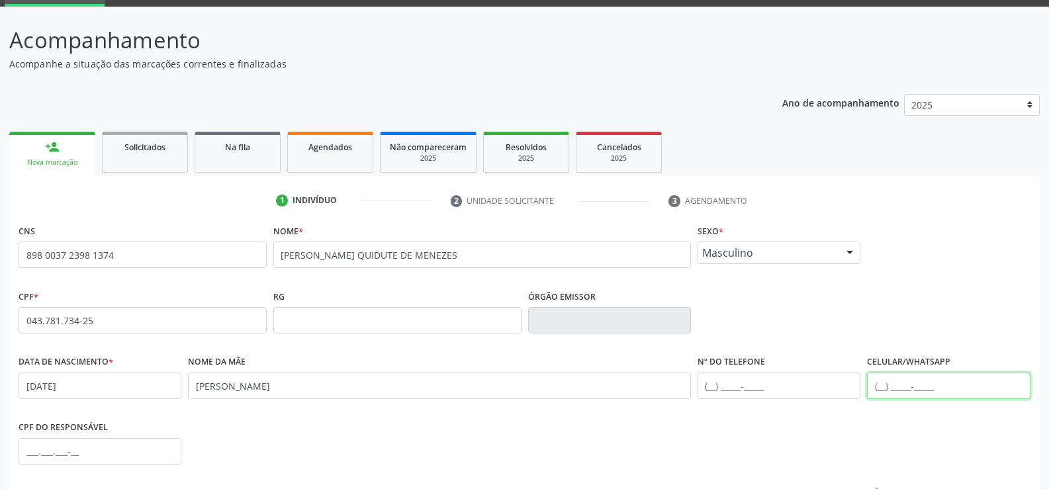
click at [883, 387] on input "text" at bounding box center [948, 385] width 163 height 26
type input "(87) 99650-6066"
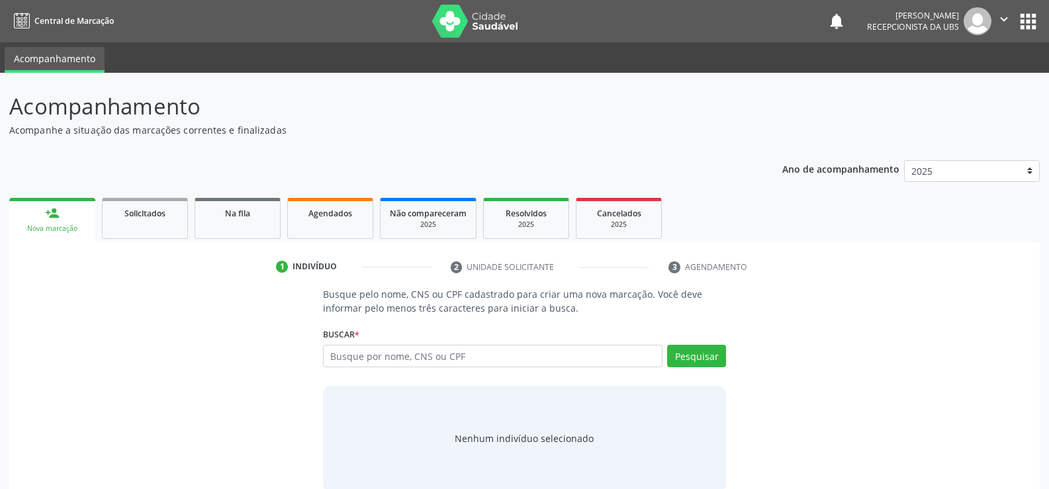
click at [451, 360] on input "text" at bounding box center [492, 356] width 339 height 22
type input "700609943154070"
click at [706, 357] on button "Pesquisar" at bounding box center [696, 356] width 59 height 22
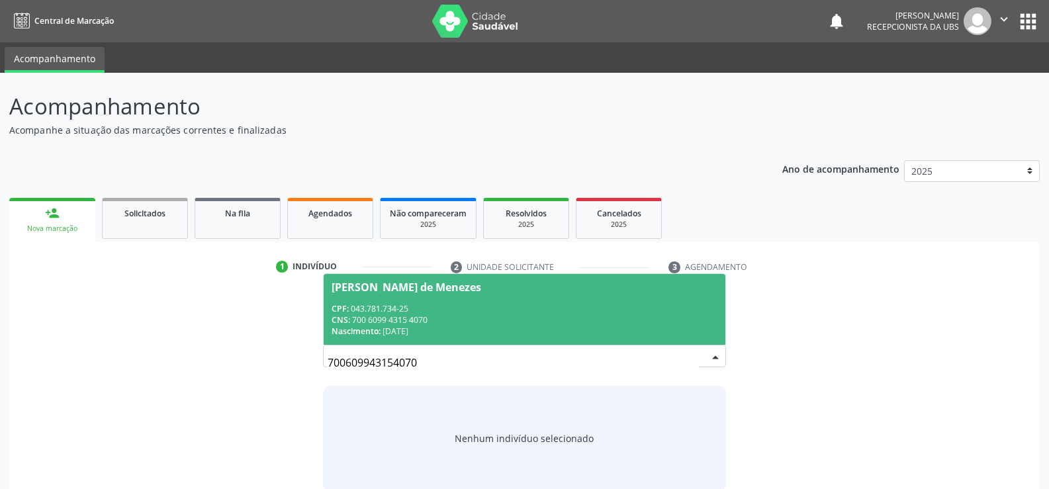
click at [447, 303] on div "CPF: 043.781.734-25" at bounding box center [524, 308] width 386 height 11
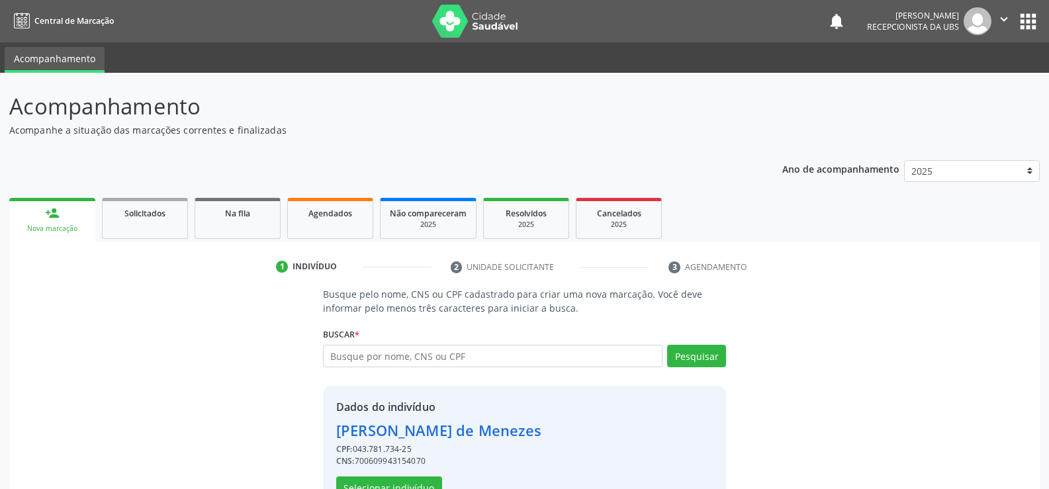
scroll to position [42, 0]
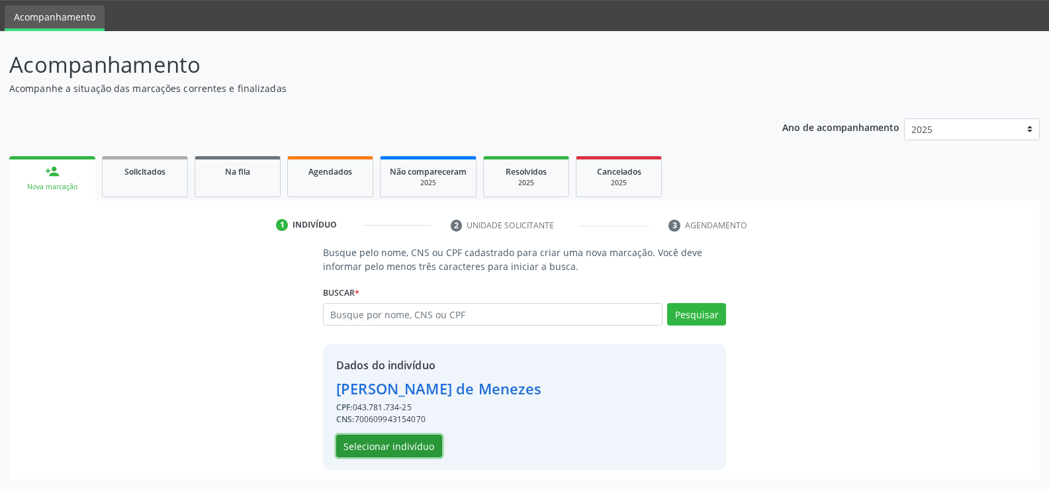
click at [419, 448] on button "Selecionar indivíduo" at bounding box center [389, 446] width 106 height 22
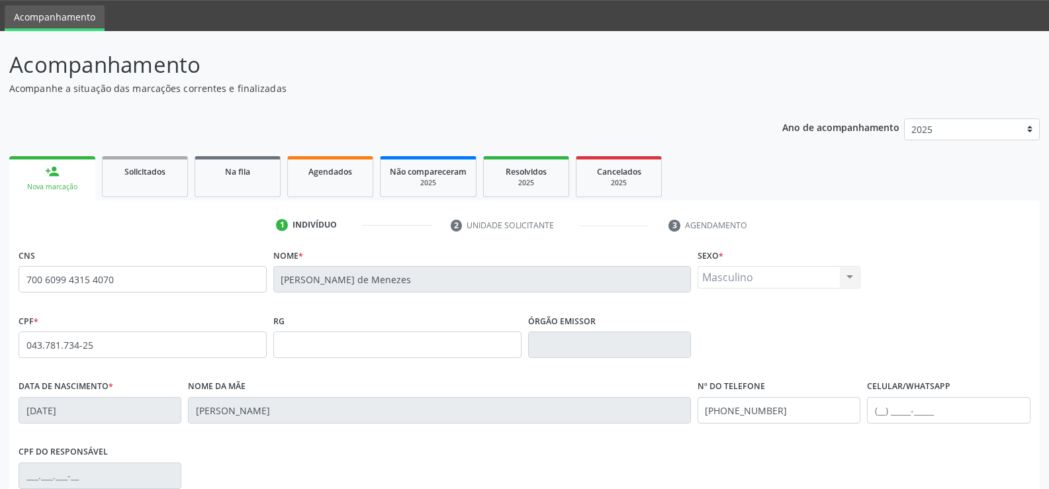
scroll to position [228, 0]
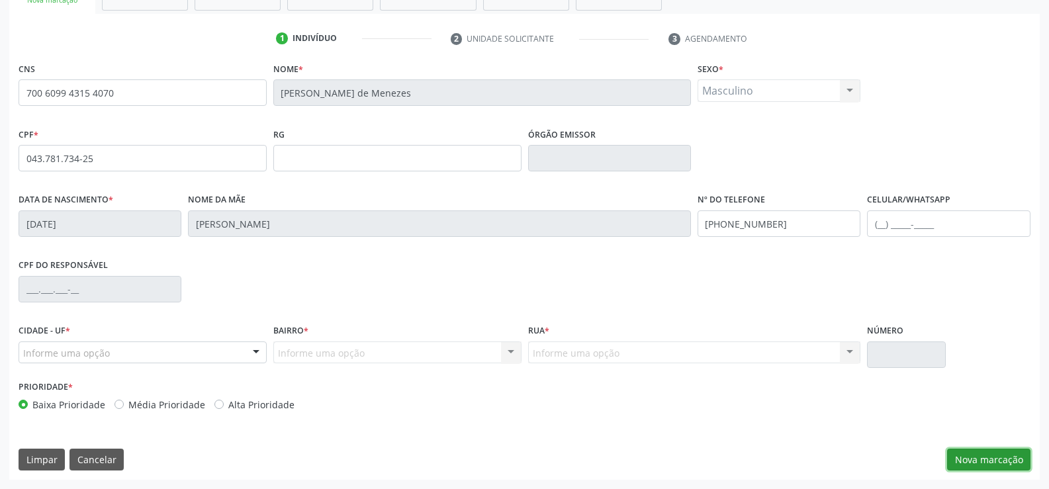
click at [975, 463] on button "Nova marcação" at bounding box center [988, 460] width 83 height 22
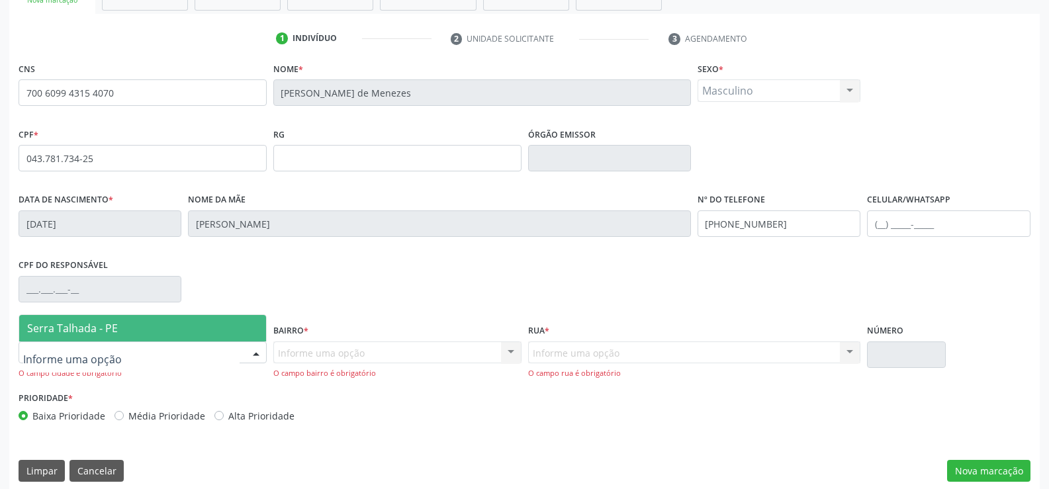
click at [109, 351] on div at bounding box center [143, 352] width 248 height 22
type input "SERR"
click at [132, 327] on span "Serra Talhada - PE" at bounding box center [142, 328] width 247 height 26
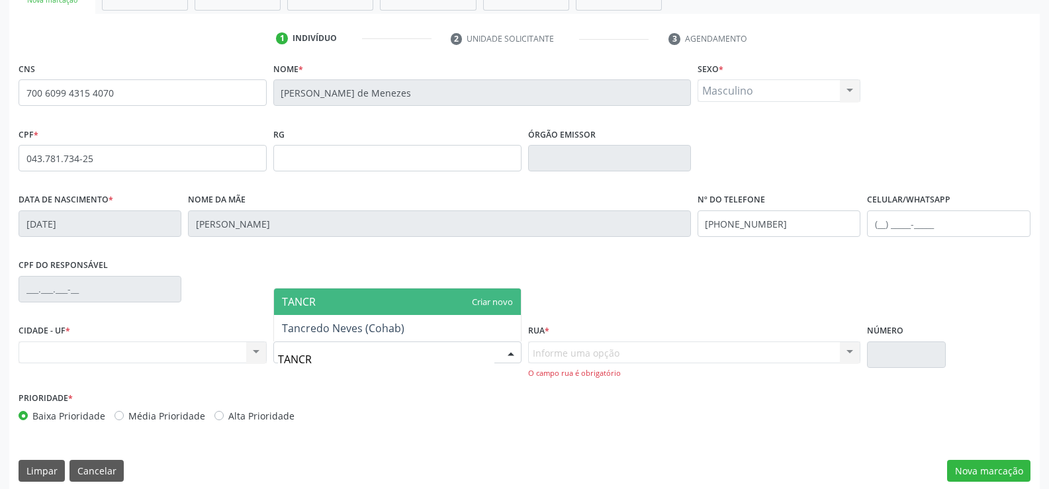
type input "TANCRE"
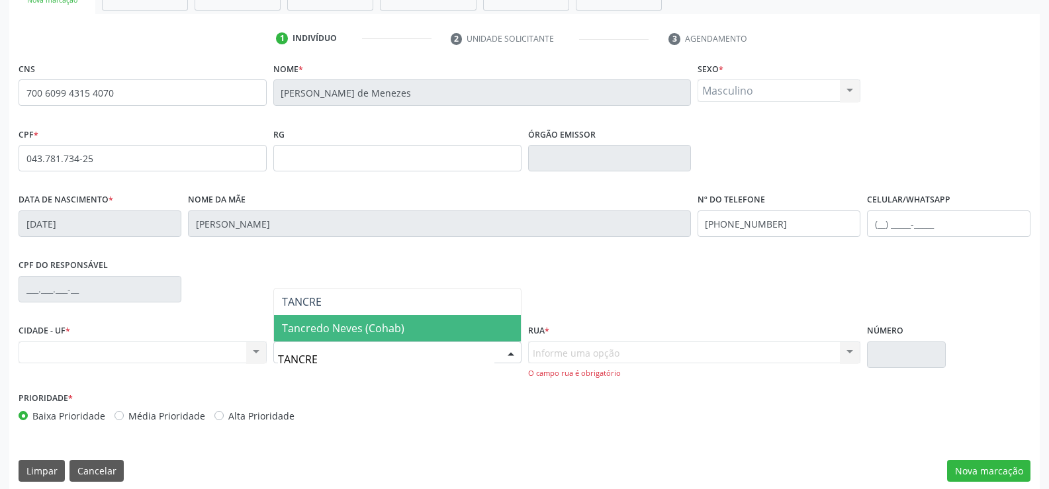
click at [396, 324] on span "Tancredo Neves (Cohab)" at bounding box center [343, 328] width 122 height 15
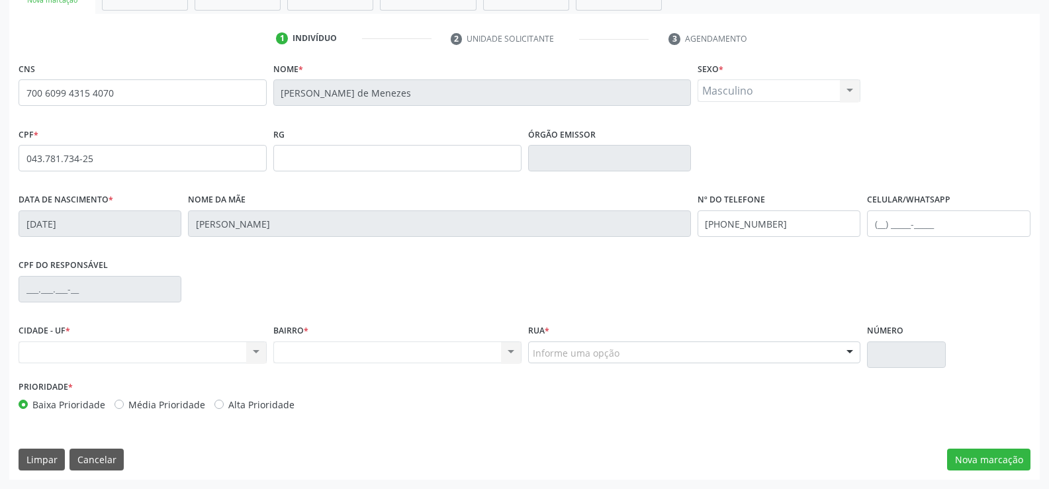
click at [577, 327] on div "Rua * Informe uma opção Rua Luiz Bezerra Leite Rua Luiz Cordeiro de Siqueira Ru…" at bounding box center [694, 342] width 333 height 42
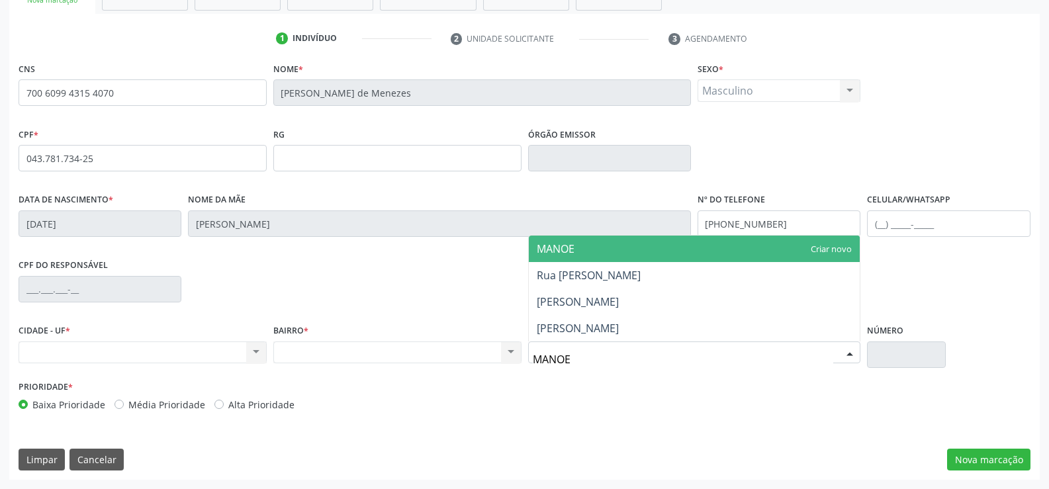
type input "MANOEL"
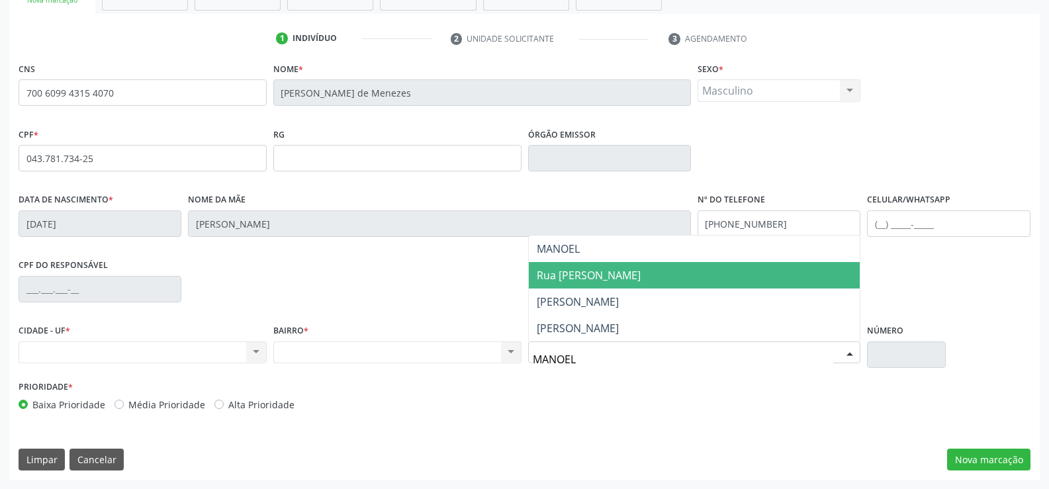
click at [640, 276] on span "Rua Manoel Pereira de Melo Primo" at bounding box center [589, 275] width 104 height 15
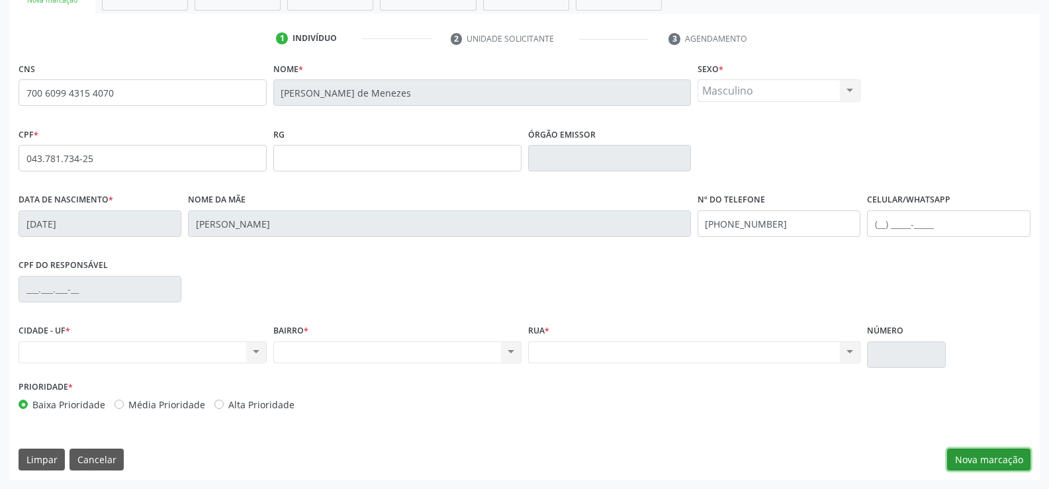
click at [987, 458] on button "Nova marcação" at bounding box center [988, 460] width 83 height 22
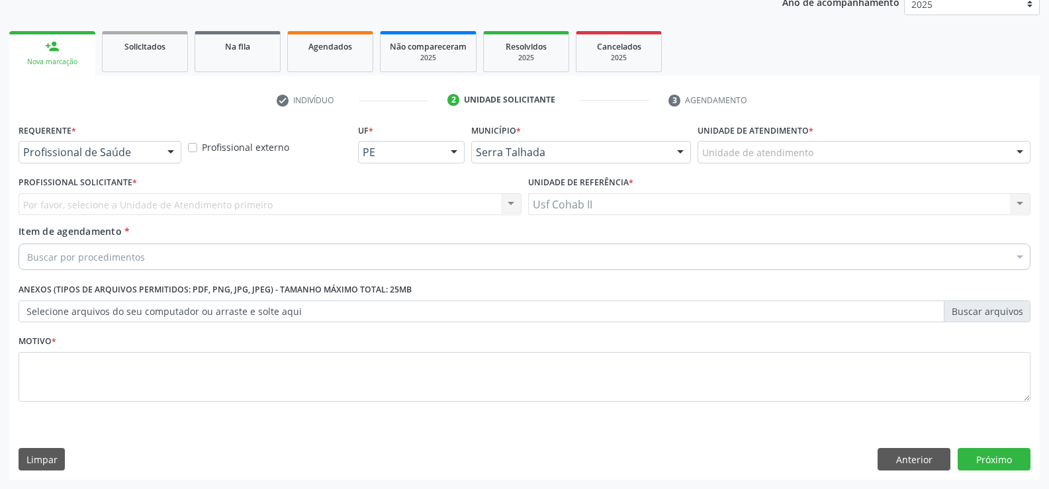
scroll to position [167, 0]
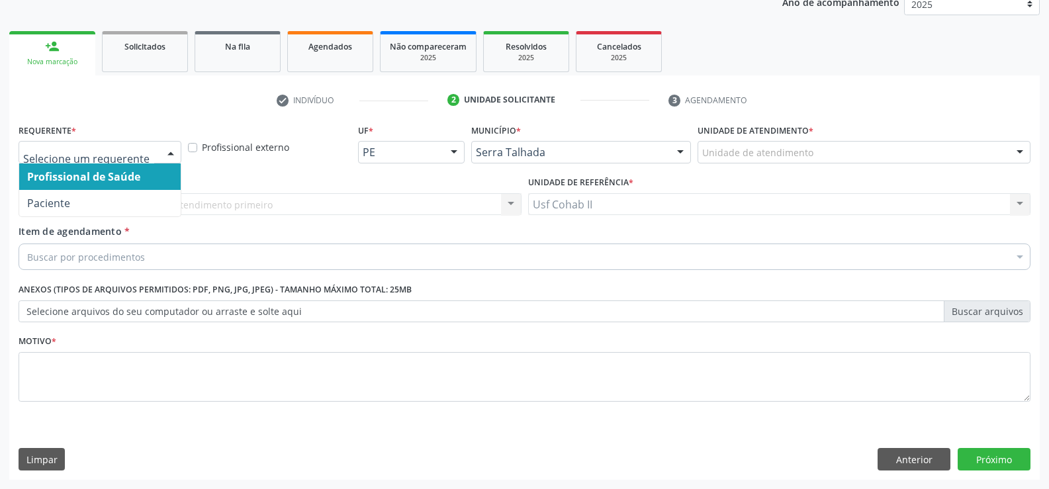
click at [171, 152] on div at bounding box center [171, 153] width 20 height 22
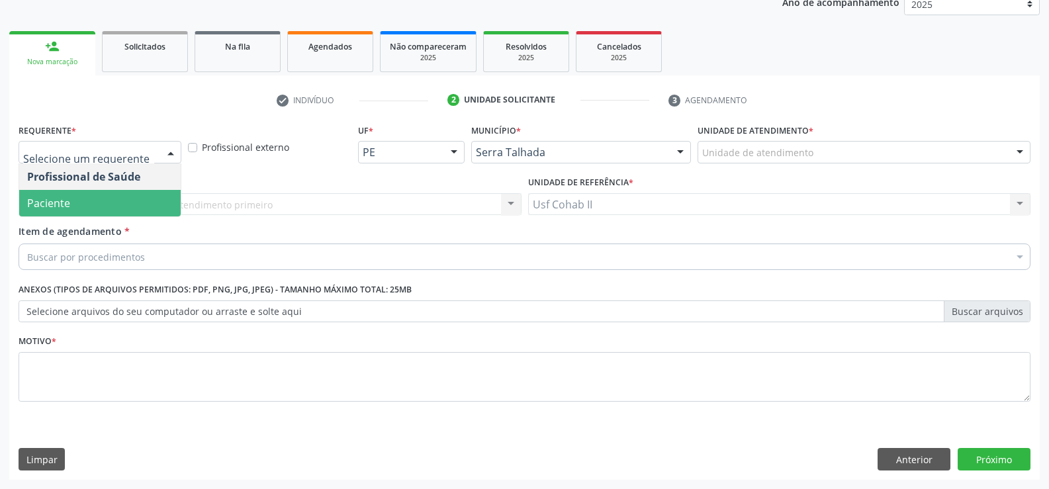
click at [117, 203] on span "Paciente" at bounding box center [99, 203] width 161 height 26
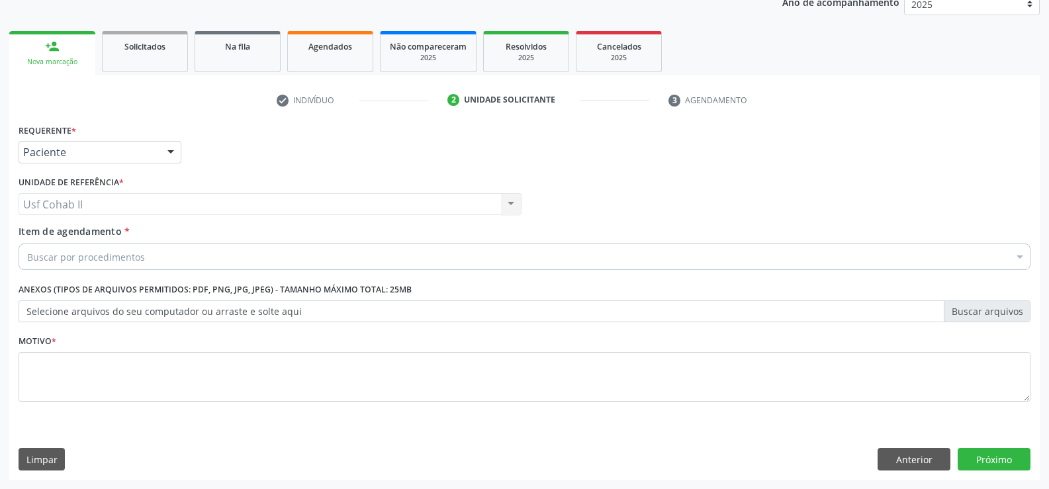
click at [155, 255] on div "Buscar por procedimentos" at bounding box center [525, 256] width 1012 height 26
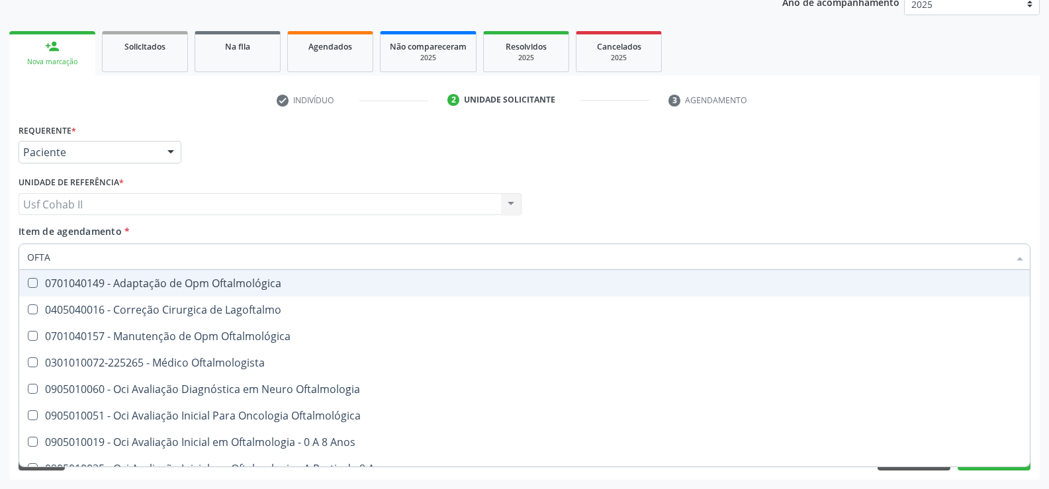
type input "OFTAL"
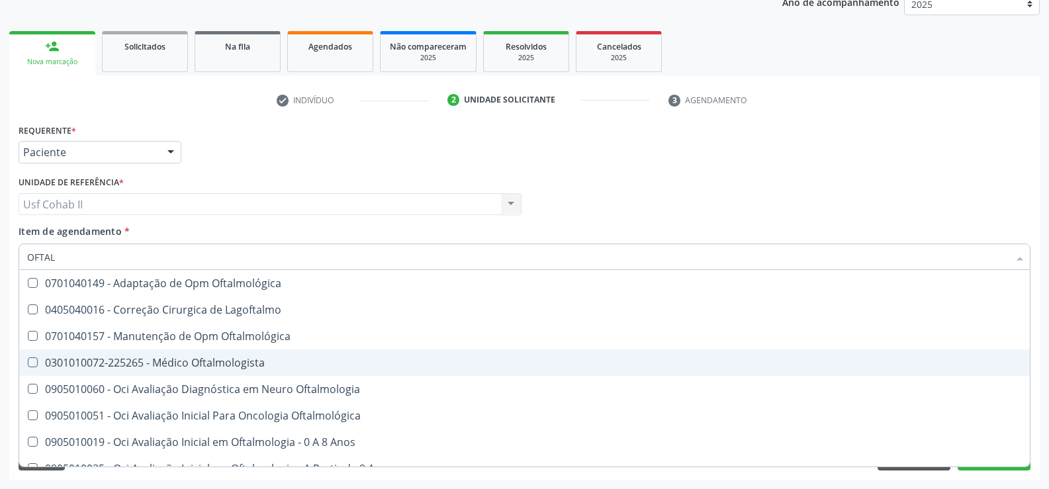
click at [257, 370] on span "0301010072-225265 - Médico Oftalmologista" at bounding box center [524, 362] width 1010 height 26
checkbox Oftalmologista "true"
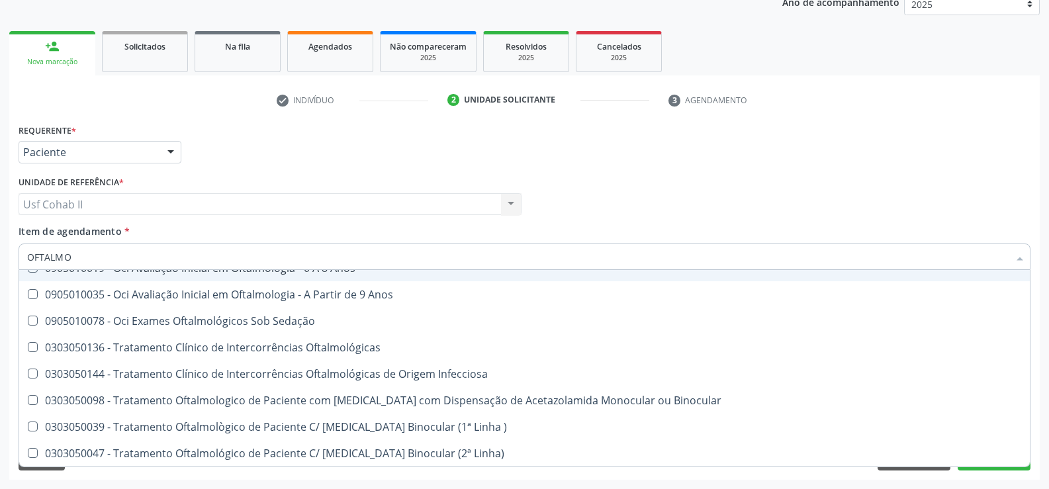
click at [93, 255] on input "OFTALMO" at bounding box center [517, 256] width 981 height 26
type input "O"
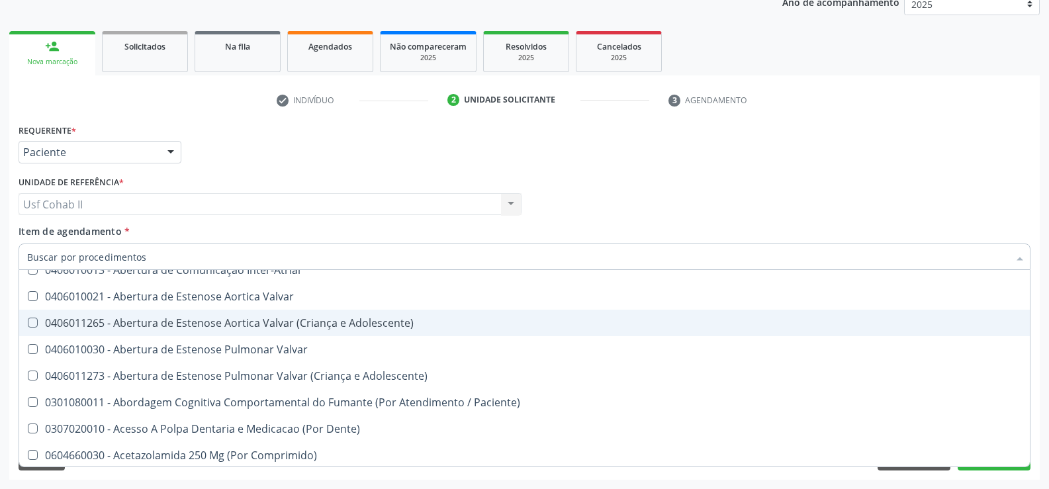
checkbox Abciximabe "false"
checkbox Paciente\) "false"
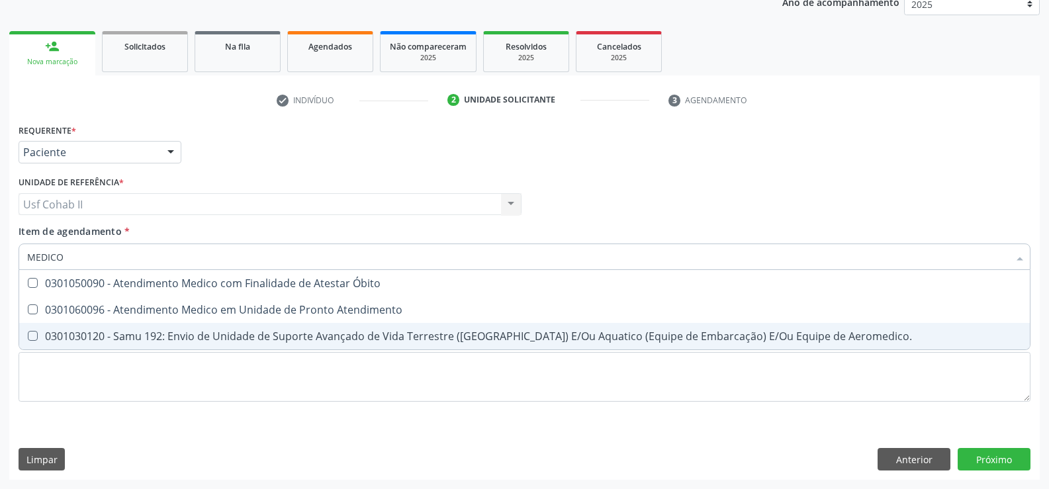
scroll to position [0, 0]
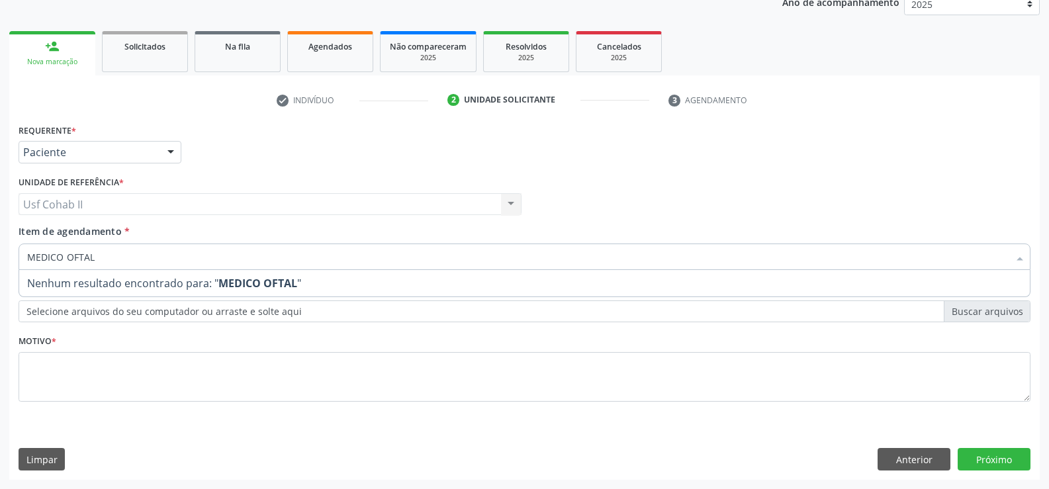
click at [103, 257] on input "MEDICO OFTAL" at bounding box center [517, 256] width 981 height 26
type input "M"
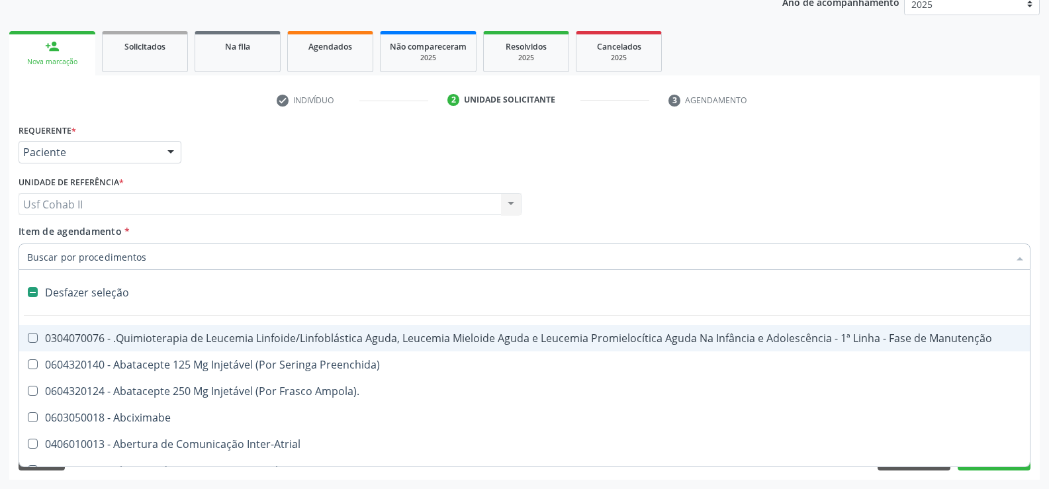
click at [34, 292] on label at bounding box center [33, 292] width 10 height 10
click at [153, 257] on input "Item de agendamento *" at bounding box center [517, 256] width 981 height 26
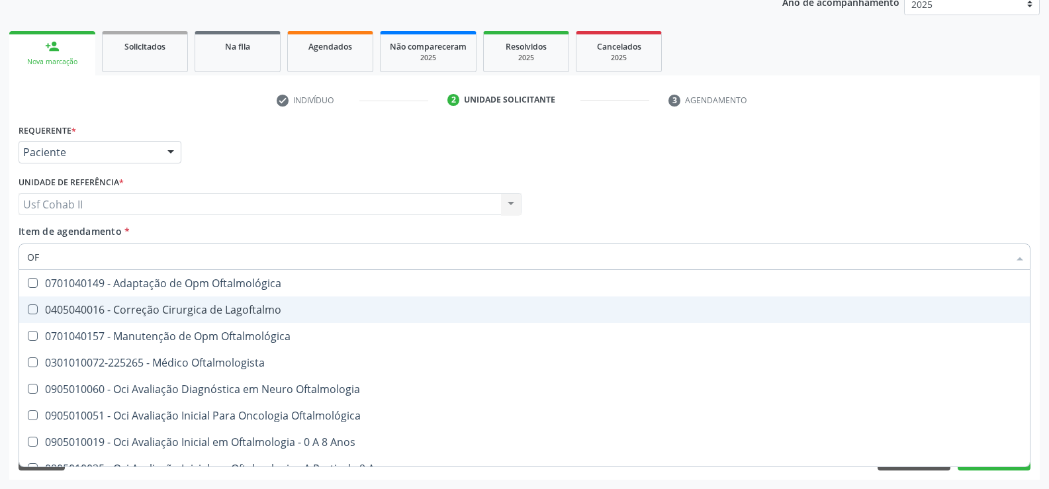
type input "O"
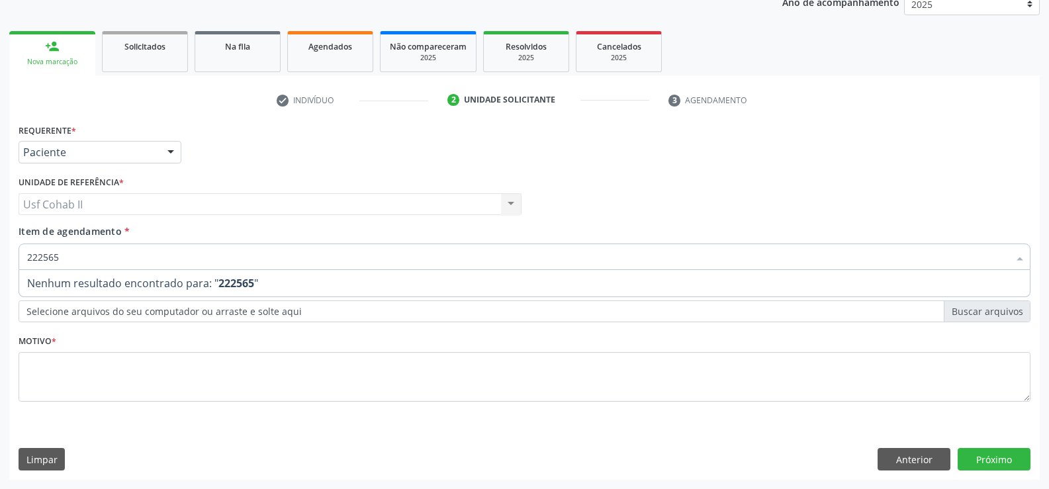
click at [283, 279] on span "Nenhum resultado encontrado para: " 222565 "" at bounding box center [524, 283] width 1010 height 26
type input "2"
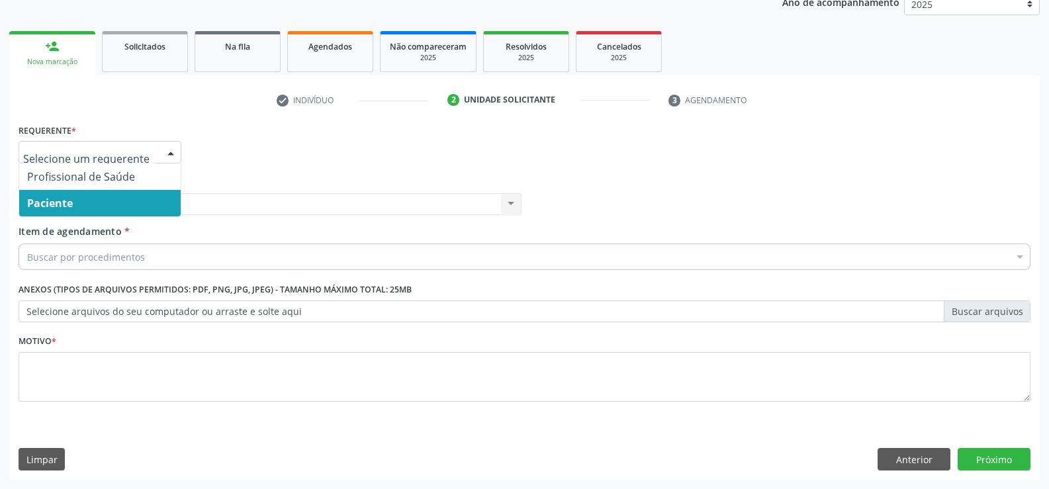
click at [171, 152] on div at bounding box center [171, 153] width 20 height 22
click at [85, 207] on span "Paciente" at bounding box center [99, 203] width 161 height 26
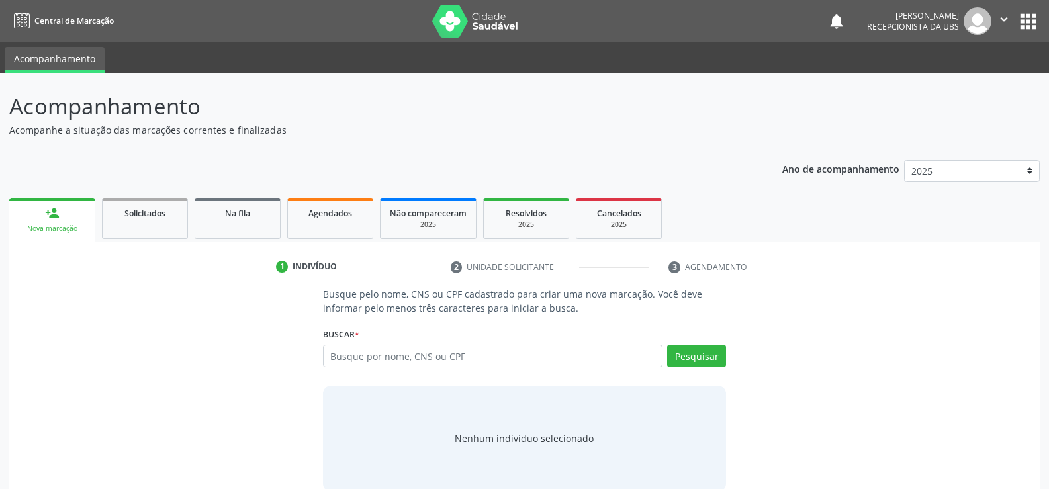
click at [435, 357] on input "text" at bounding box center [492, 356] width 339 height 22
type input "700609943154070"
click at [682, 351] on button "Pesquisar" at bounding box center [696, 356] width 59 height 22
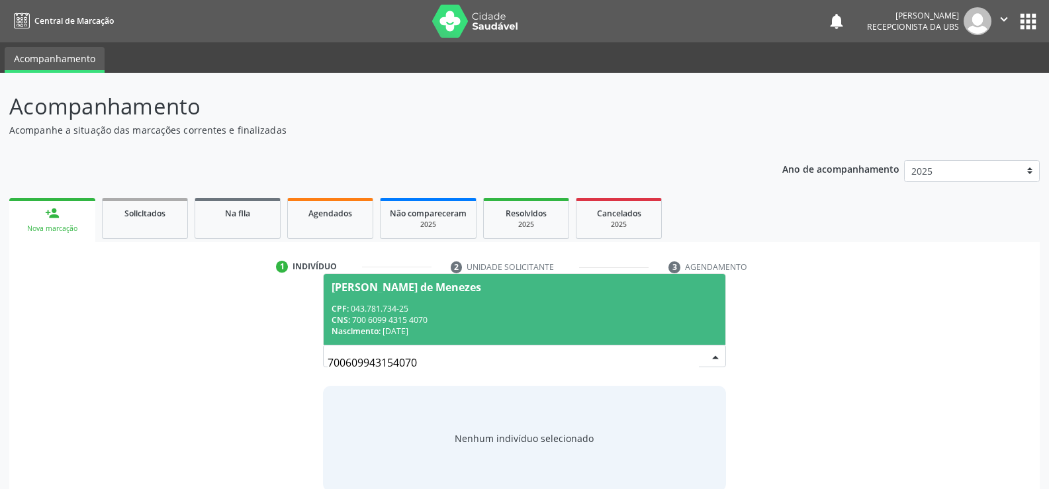
click at [417, 313] on div "CPF: 043.781.734-25" at bounding box center [524, 308] width 386 height 11
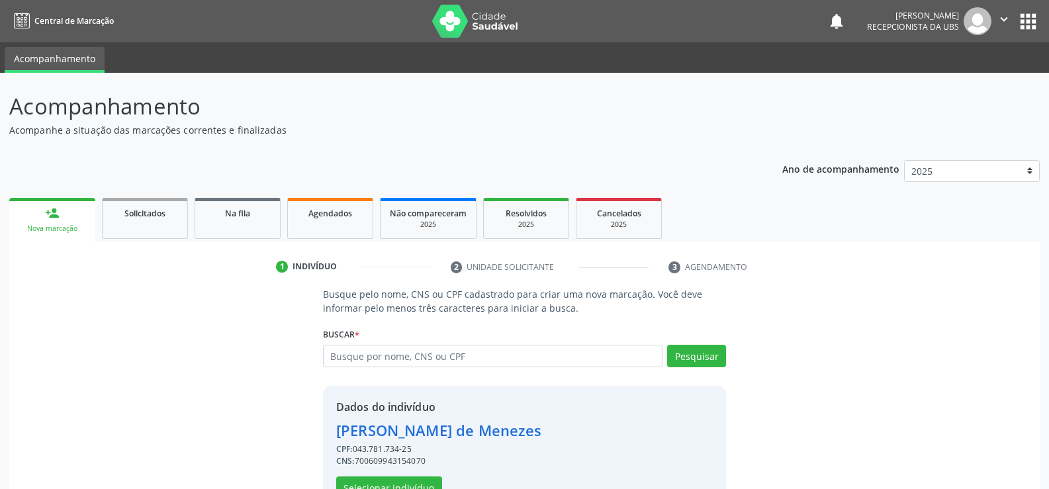
scroll to position [42, 0]
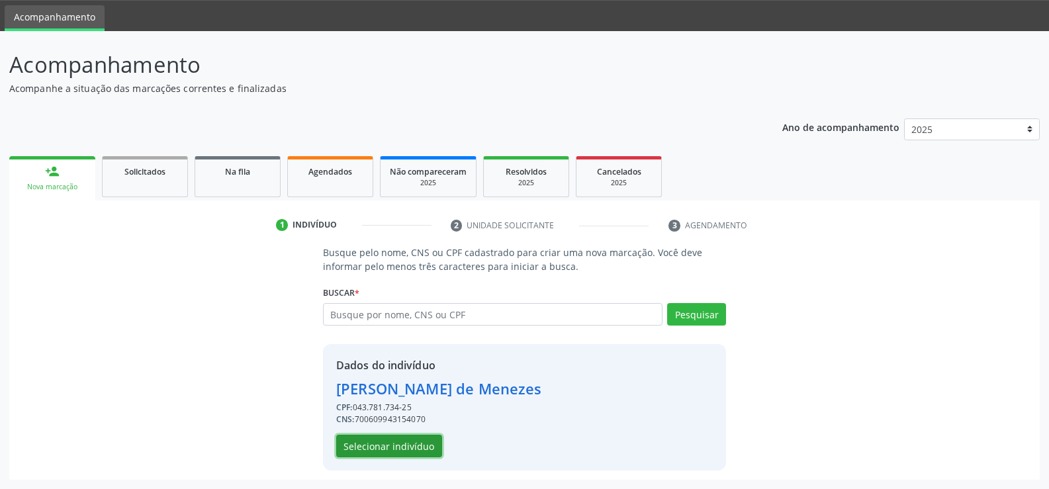
click at [402, 441] on button "Selecionar indivíduo" at bounding box center [389, 446] width 106 height 22
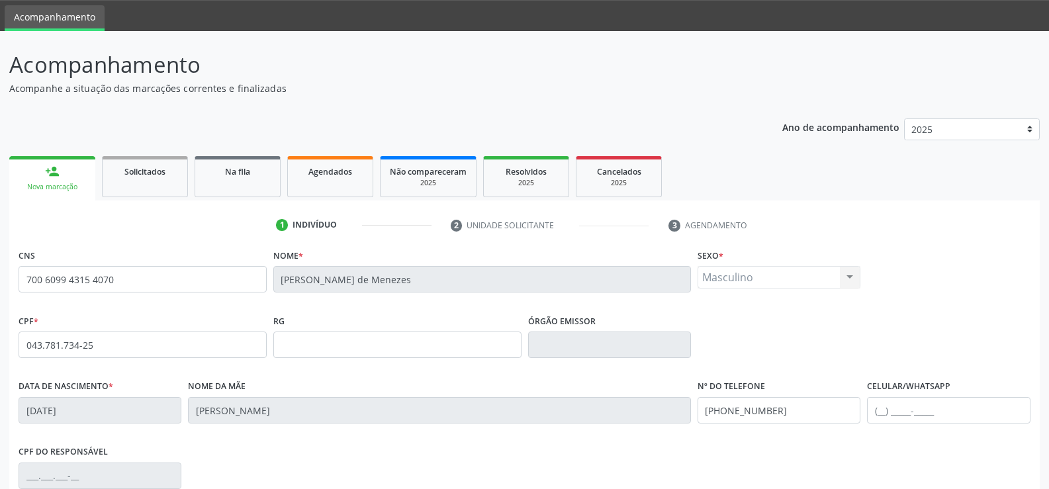
scroll to position [228, 0]
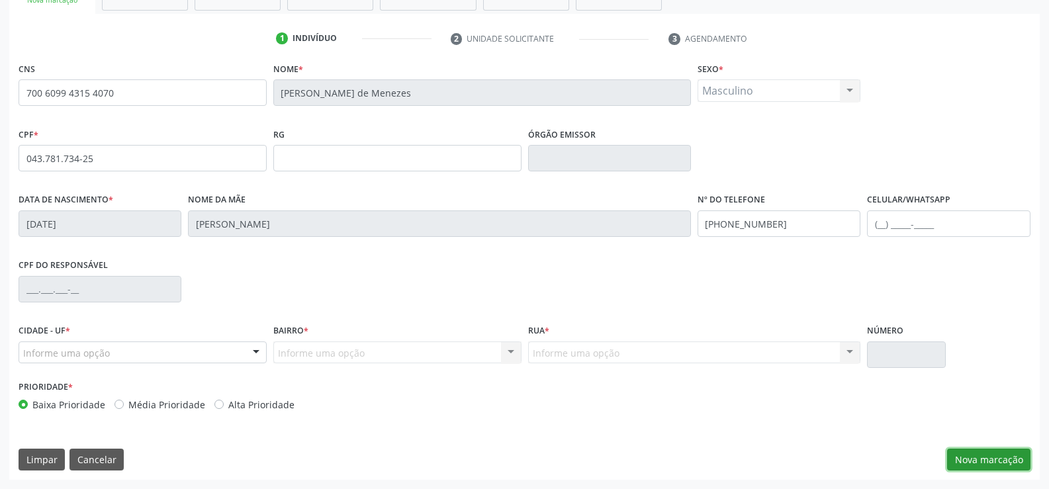
click at [969, 456] on button "Nova marcação" at bounding box center [988, 460] width 83 height 22
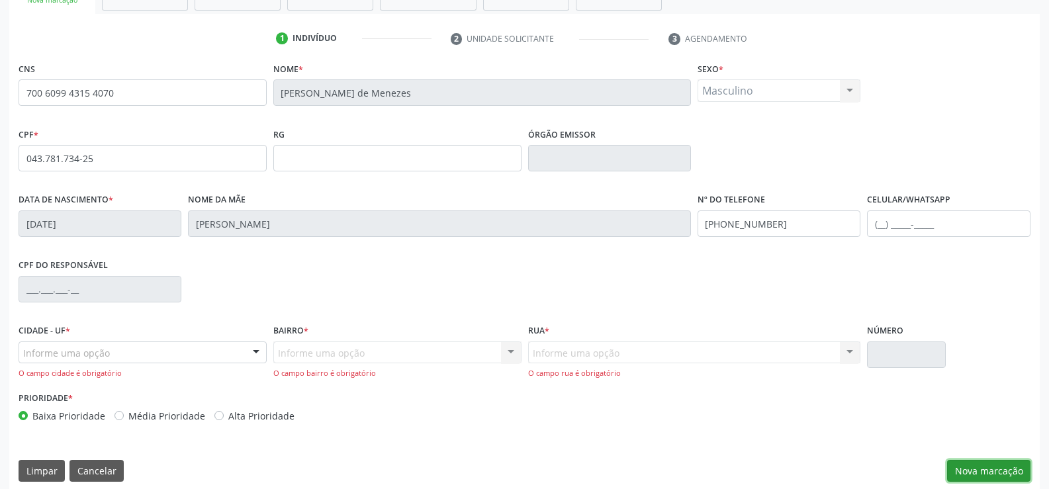
scroll to position [239, 0]
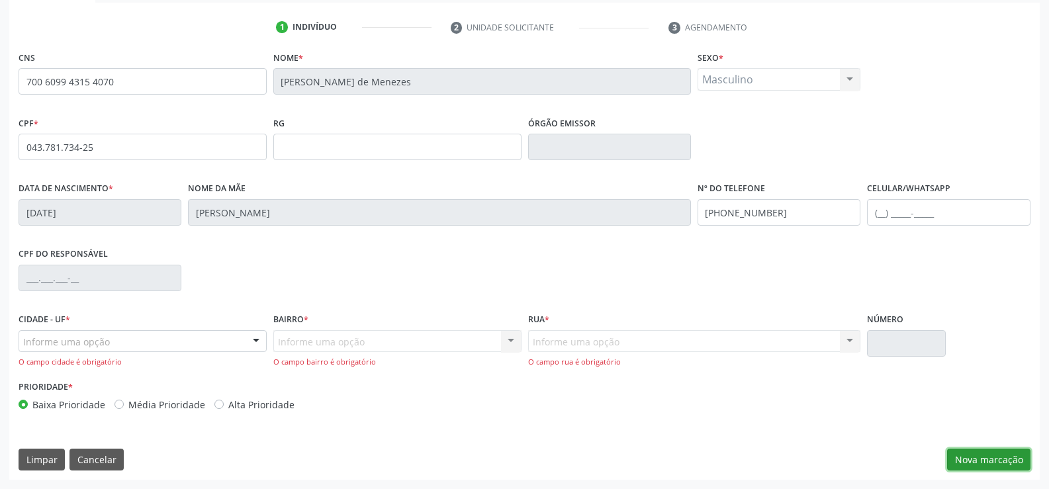
click at [989, 457] on button "Nova marcação" at bounding box center [988, 460] width 83 height 22
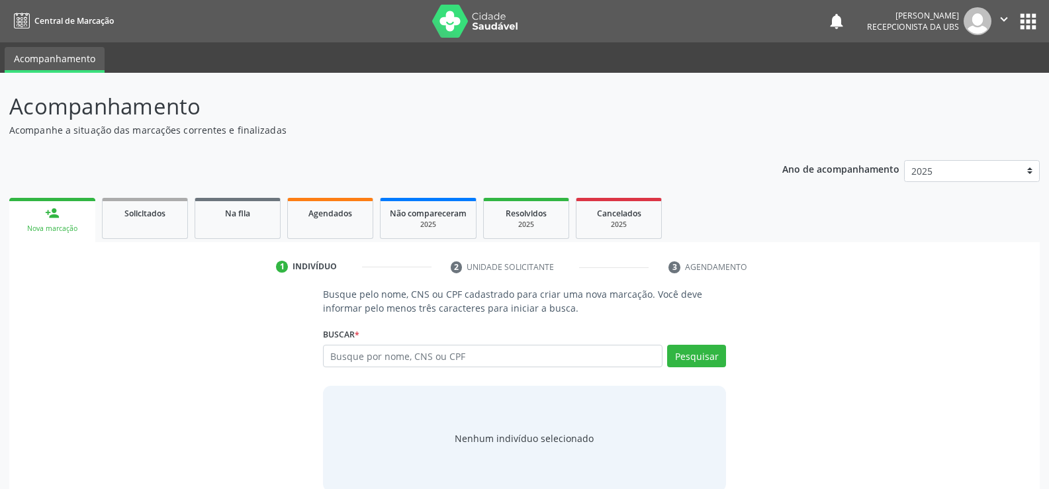
click at [431, 359] on input "text" at bounding box center [492, 356] width 339 height 22
type input "[PERSON_NAME] QUIDUTE DE MENEZES"
click at [703, 350] on button "Pesquisar" at bounding box center [696, 356] width 59 height 22
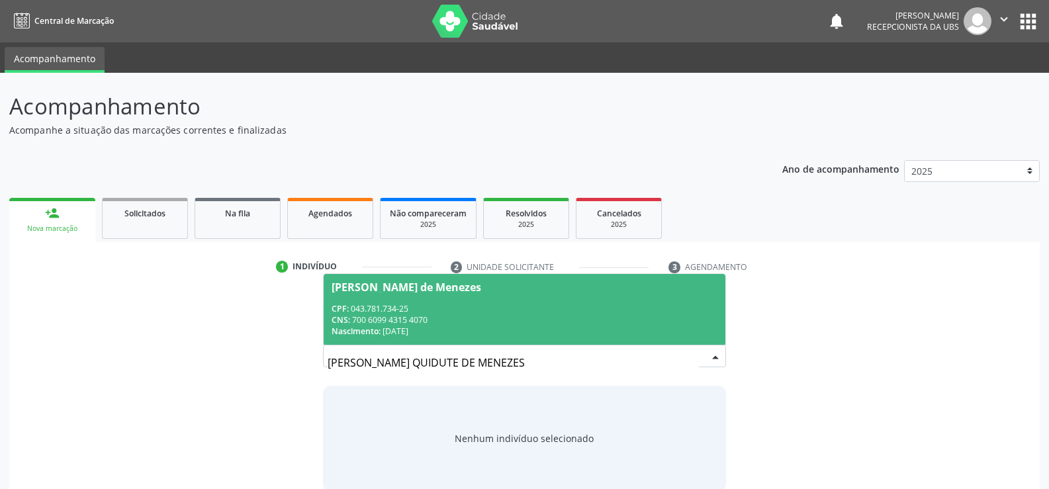
click at [387, 314] on div "CNS: 700 6099 4315 4070" at bounding box center [524, 319] width 386 height 11
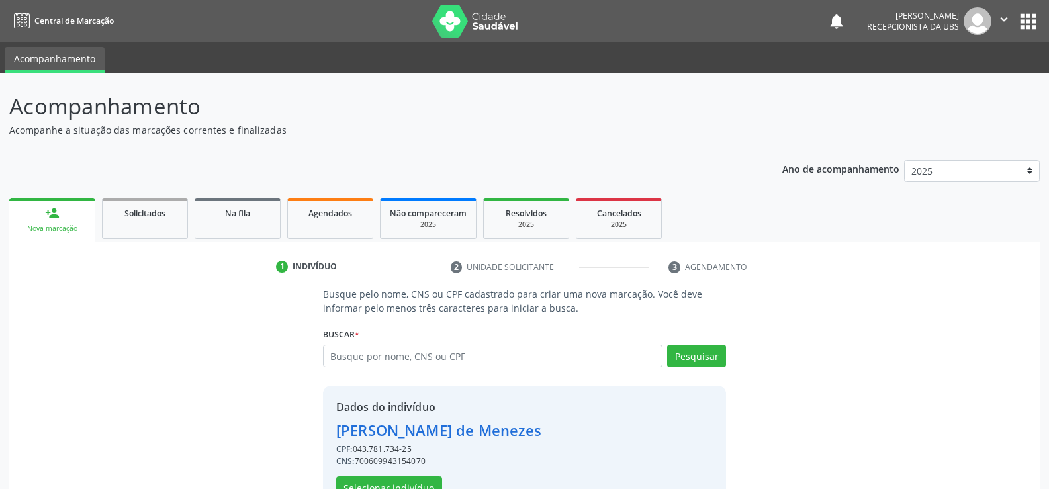
scroll to position [42, 0]
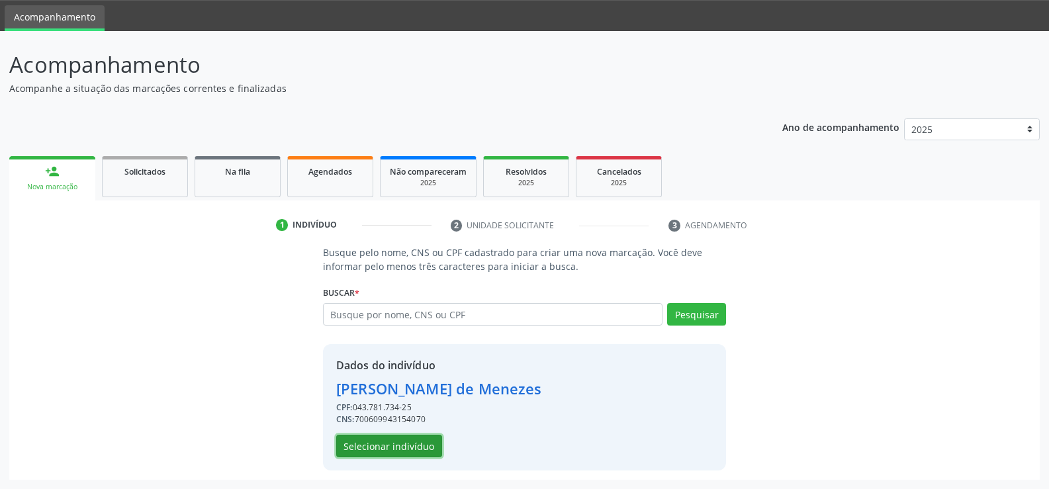
click at [412, 447] on button "Selecionar indivíduo" at bounding box center [389, 446] width 106 height 22
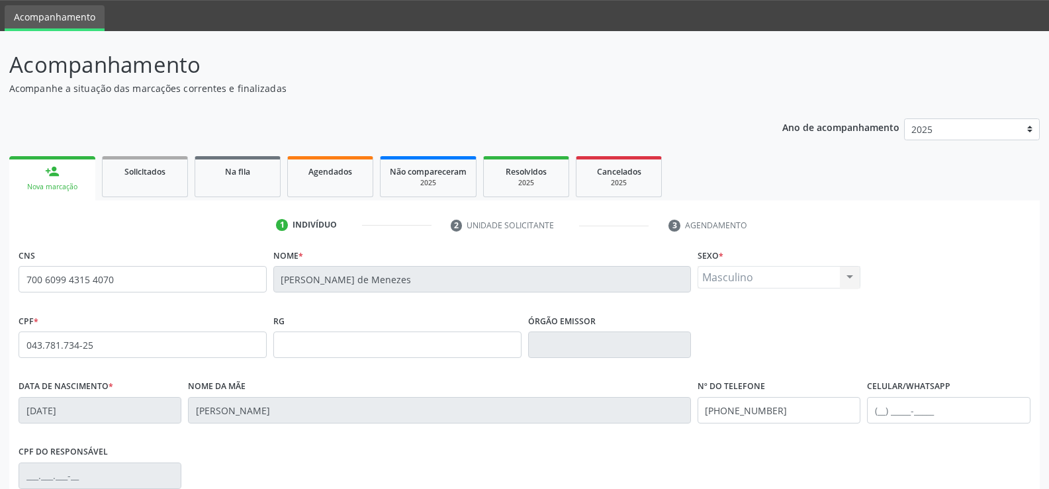
scroll to position [228, 0]
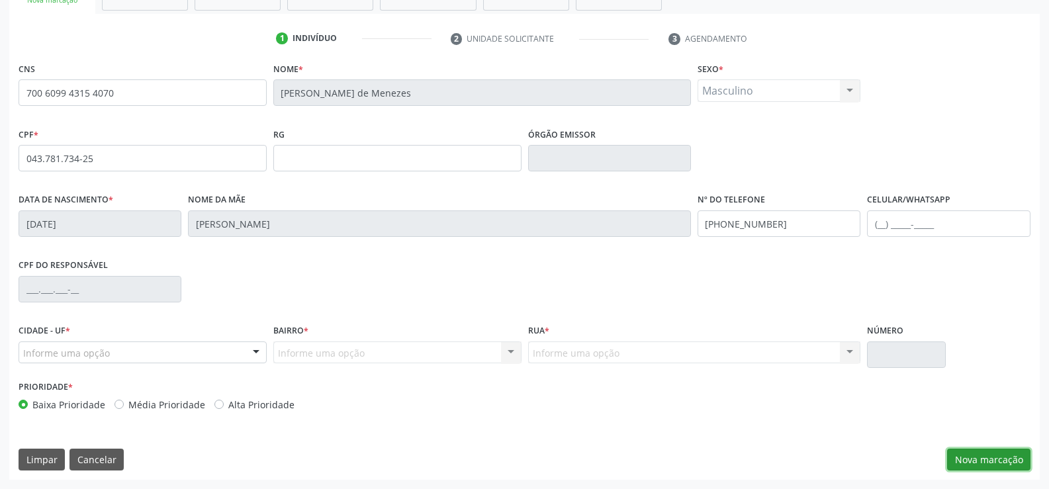
click at [975, 462] on button "Nova marcação" at bounding box center [988, 460] width 83 height 22
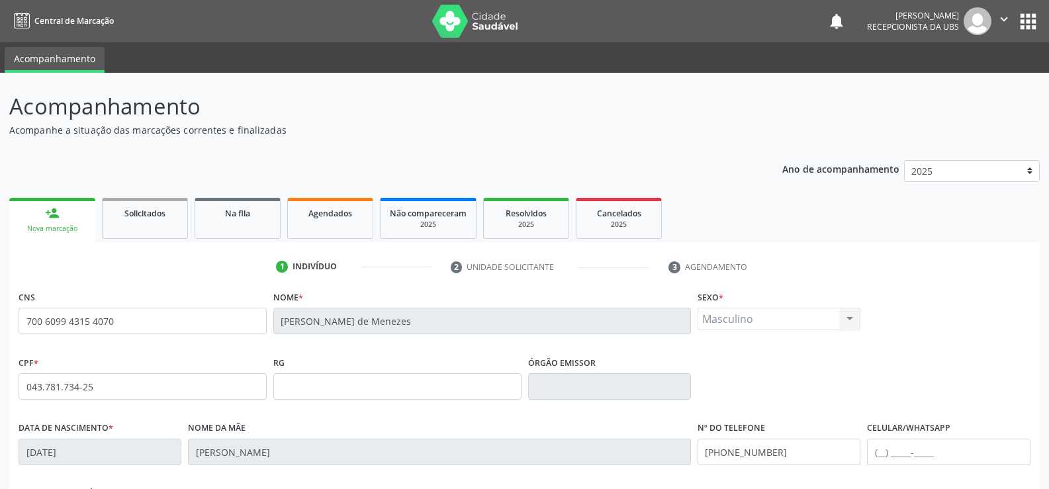
scroll to position [239, 0]
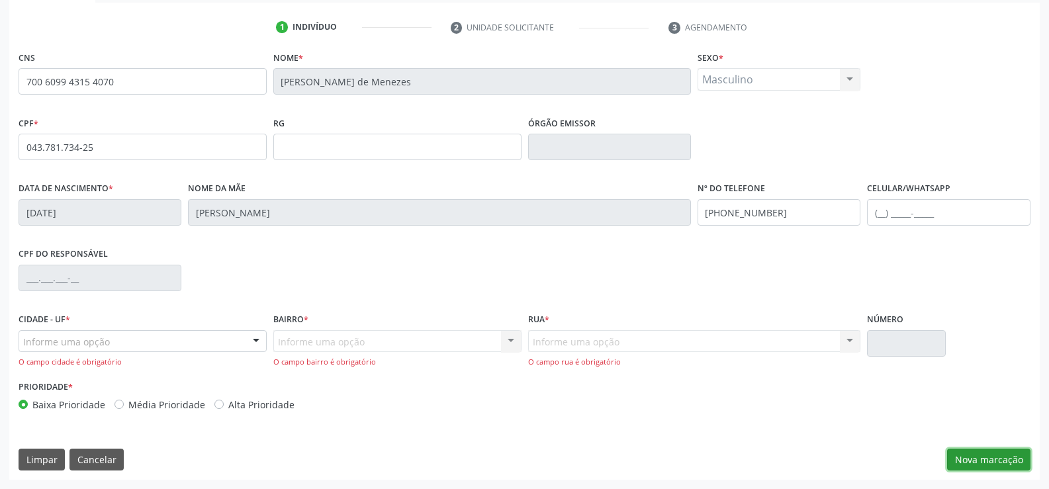
click at [978, 458] on button "Nova marcação" at bounding box center [988, 460] width 83 height 22
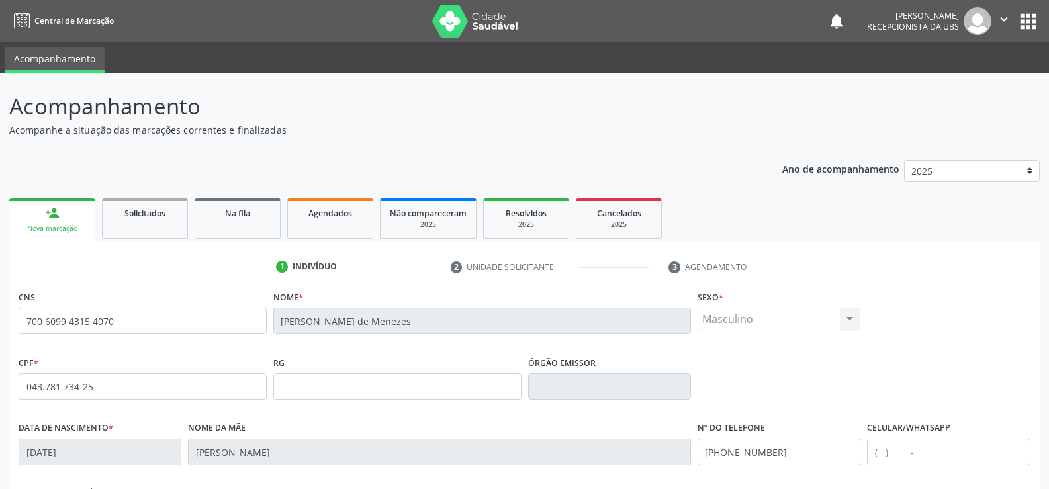
click at [59, 222] on link "person_add Nova marcação" at bounding box center [52, 220] width 86 height 44
click at [60, 222] on link "person_add Nova marcação" at bounding box center [52, 220] width 86 height 44
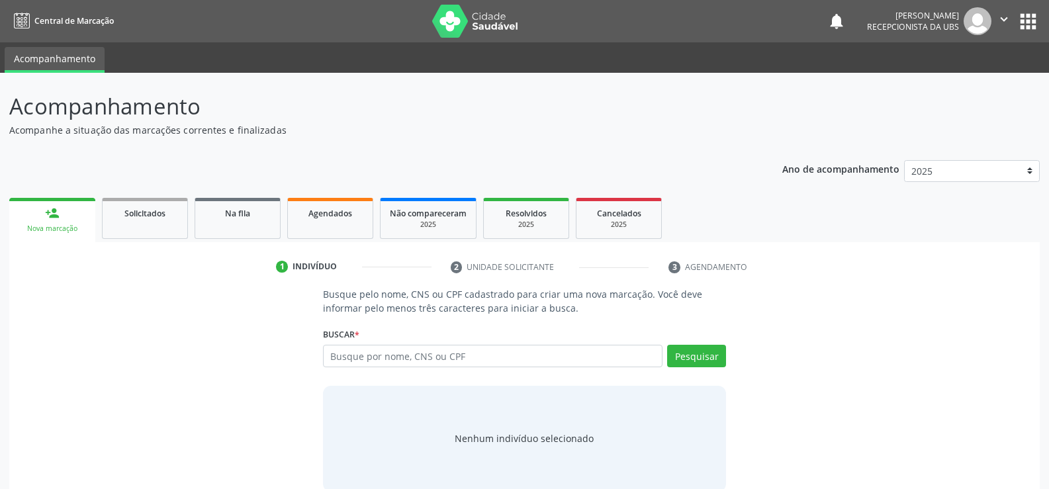
click at [75, 216] on link "person_add Nova marcação" at bounding box center [52, 220] width 86 height 44
click at [424, 358] on input "text" at bounding box center [492, 356] width 339 height 22
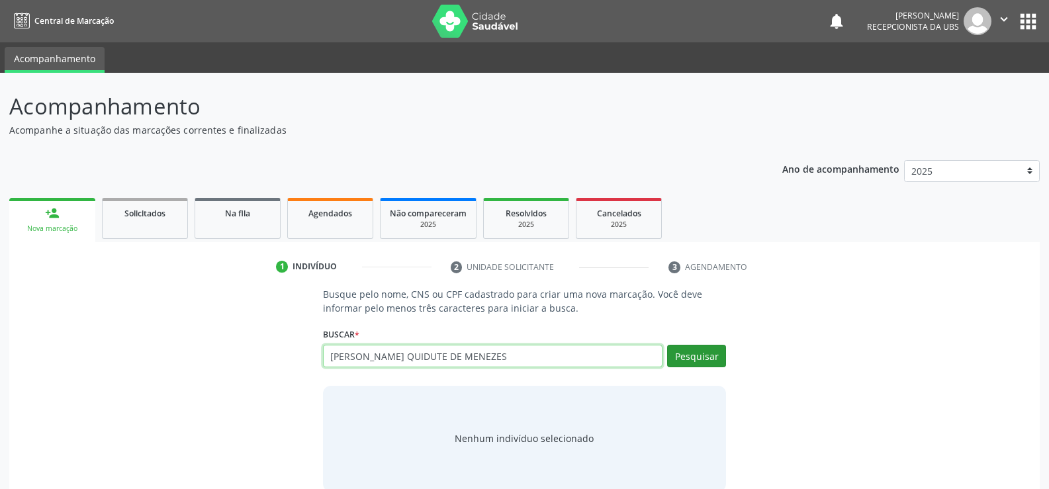
type input "[PERSON_NAME] QUIDUTE DE MENEZES"
click at [692, 354] on button "Pesquisar" at bounding box center [696, 356] width 59 height 22
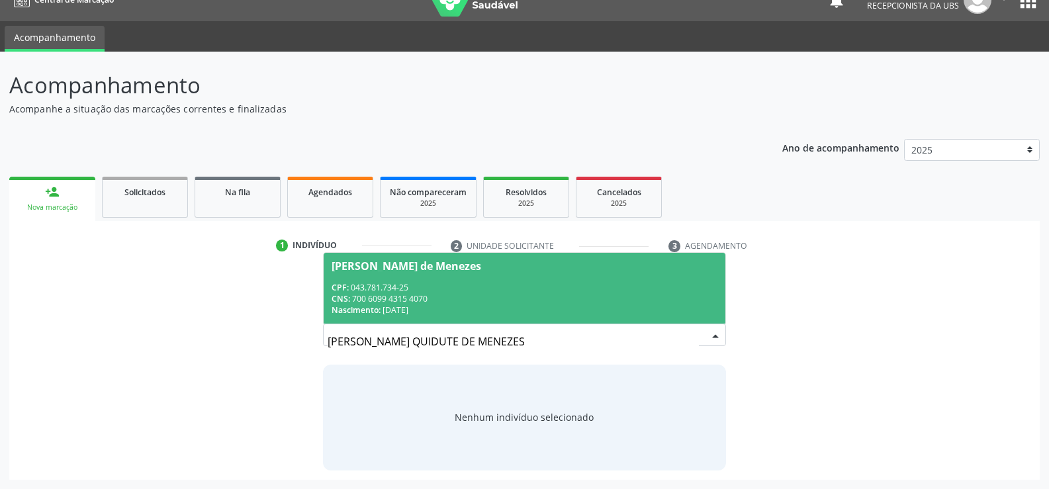
click at [403, 294] on div "CNS: 700 6099 4315 4070" at bounding box center [524, 298] width 386 height 11
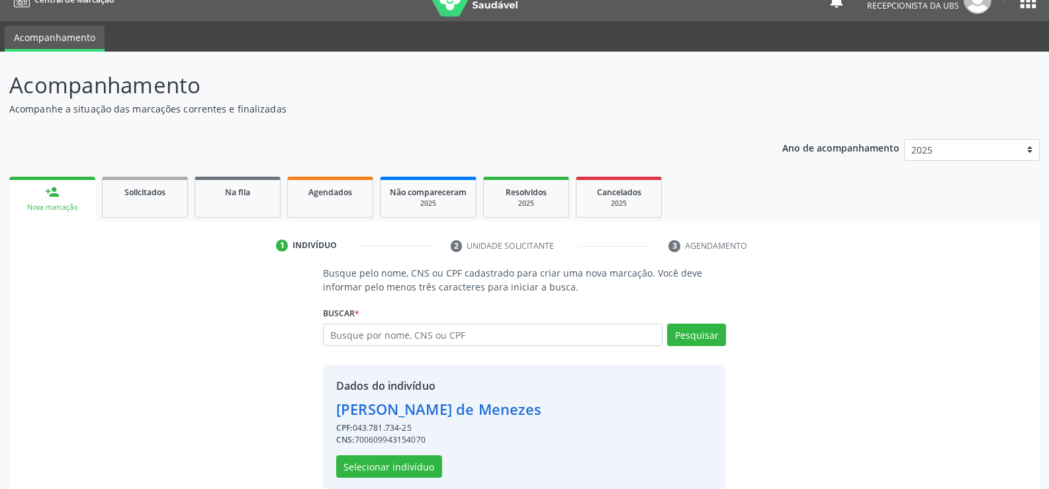
scroll to position [42, 0]
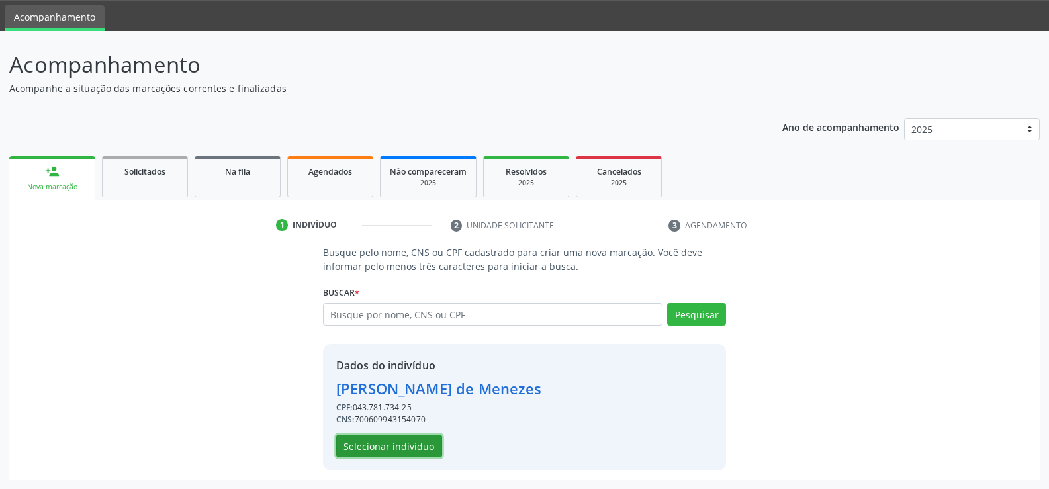
click at [391, 446] on button "Selecionar indivíduo" at bounding box center [389, 446] width 106 height 22
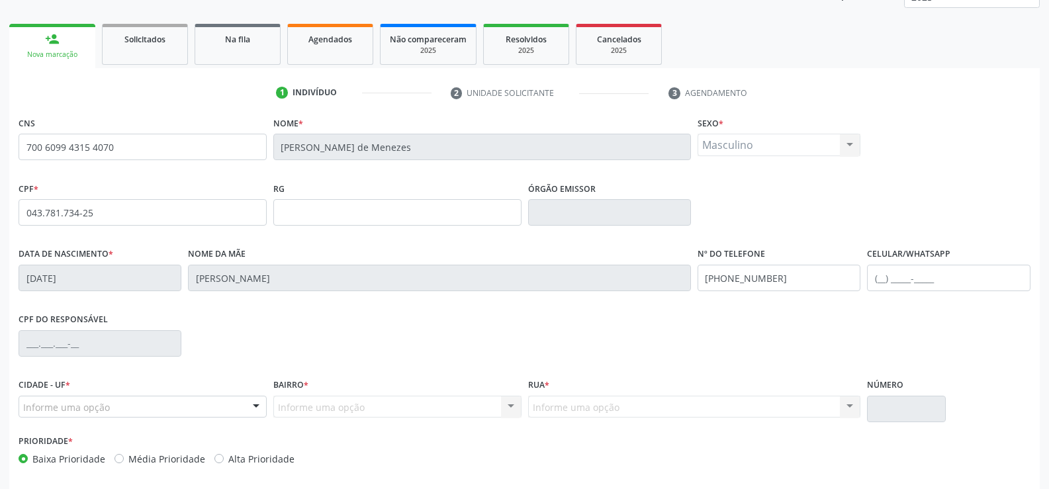
scroll to position [228, 0]
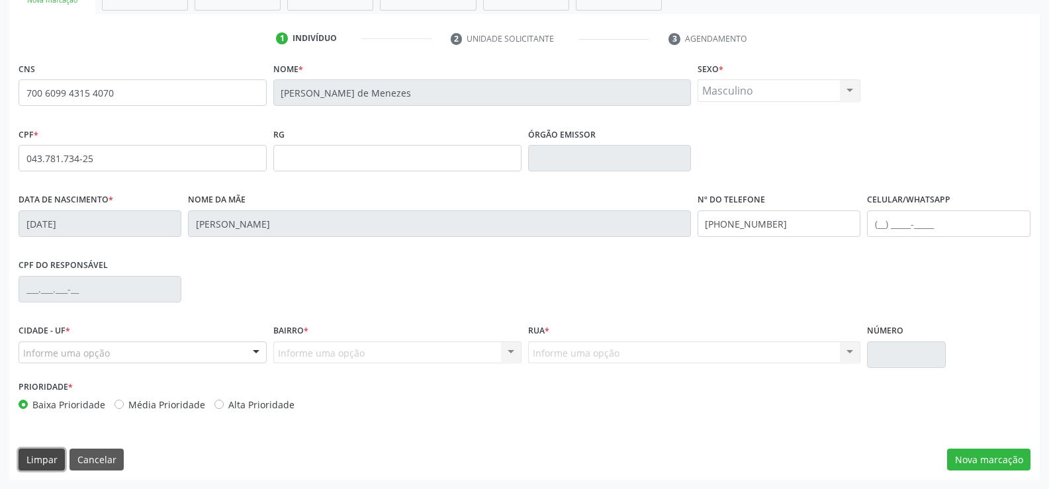
click at [45, 463] on button "Limpar" at bounding box center [42, 460] width 46 height 22
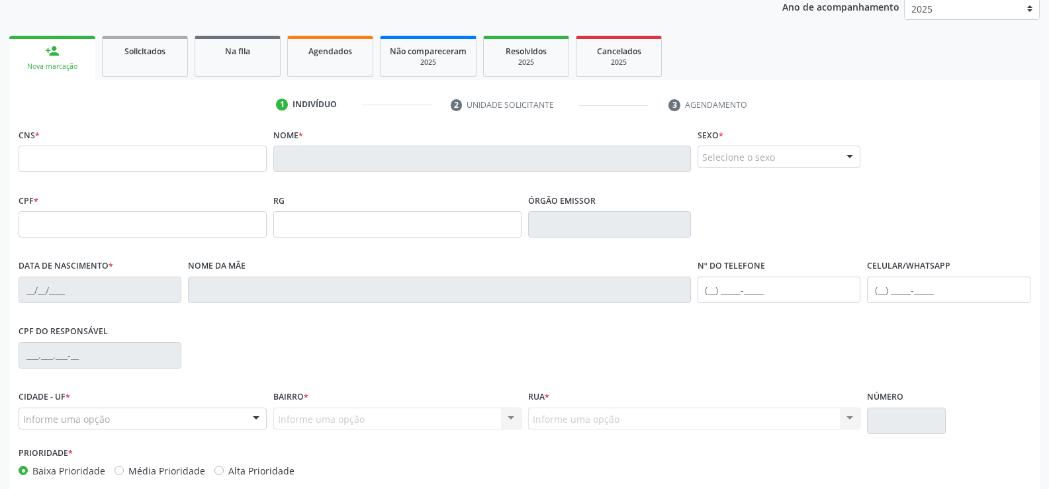
scroll to position [0, 0]
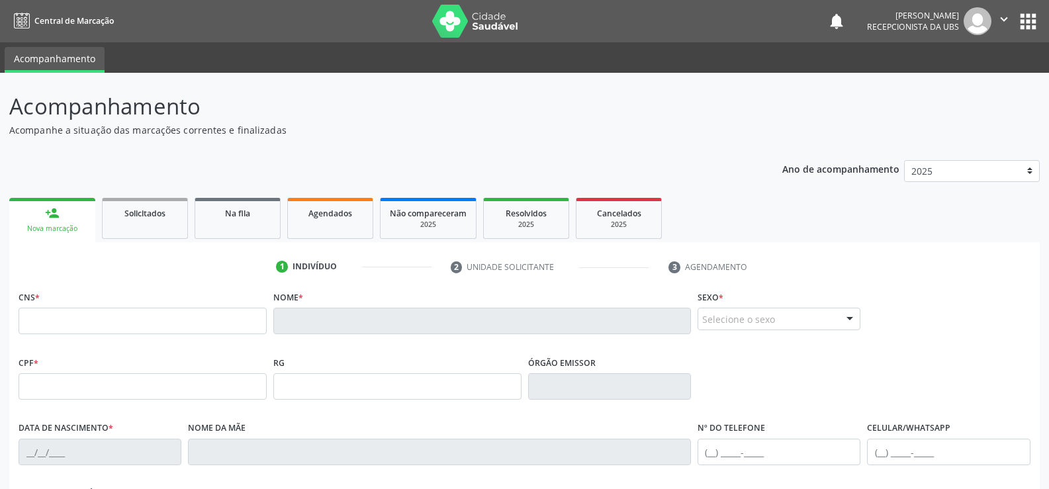
click at [68, 219] on link "person_add Nova marcação" at bounding box center [52, 220] width 86 height 44
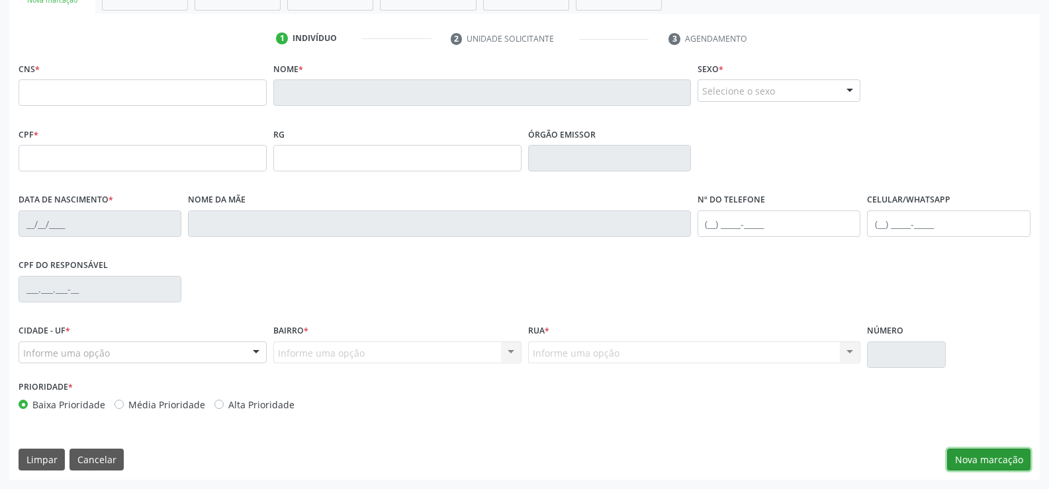
click at [979, 465] on button "Nova marcação" at bounding box center [988, 460] width 83 height 22
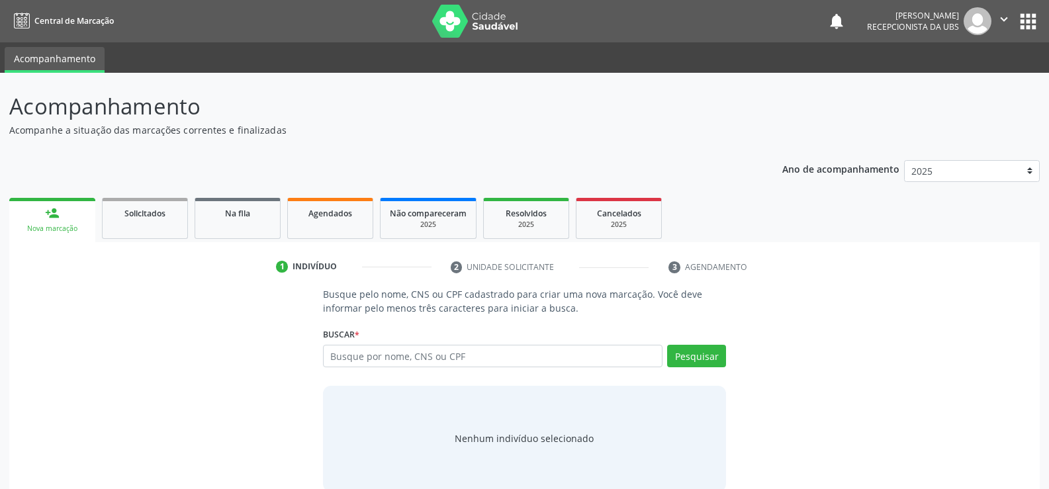
click at [67, 224] on div "Nova marcação" at bounding box center [52, 229] width 67 height 10
click at [467, 358] on input "text" at bounding box center [492, 356] width 339 height 22
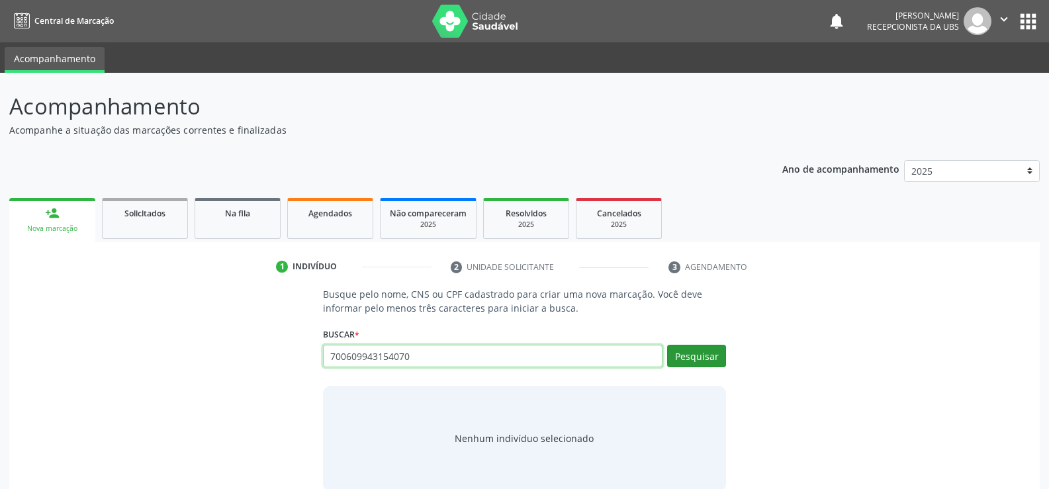
type input "700609943154070"
click at [707, 358] on button "Pesquisar" at bounding box center [696, 356] width 59 height 22
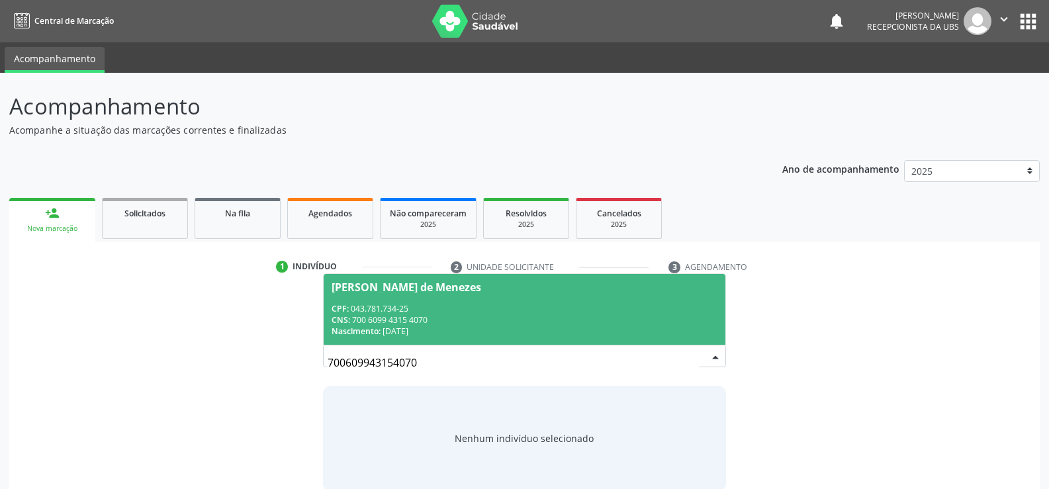
click at [439, 317] on div "CNS: 700 6099 4315 4070" at bounding box center [524, 319] width 386 height 11
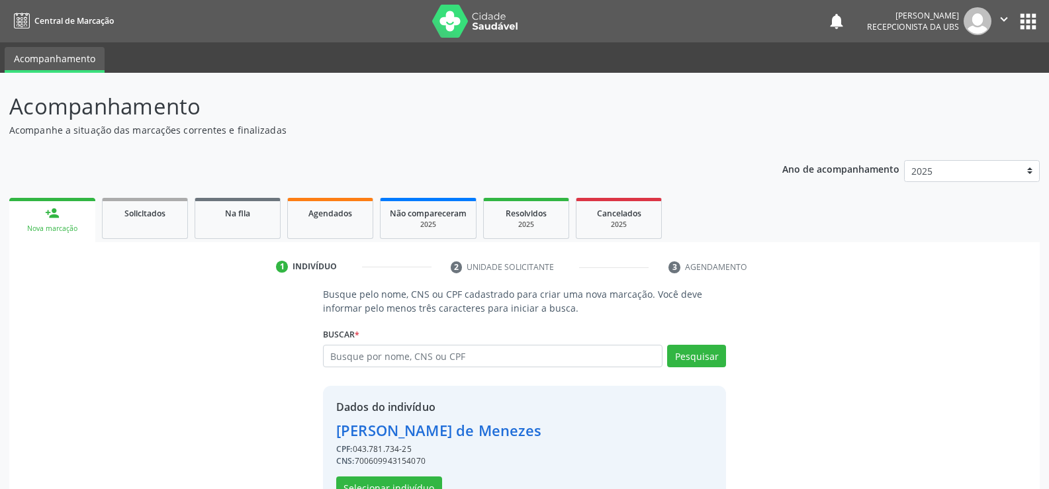
scroll to position [42, 0]
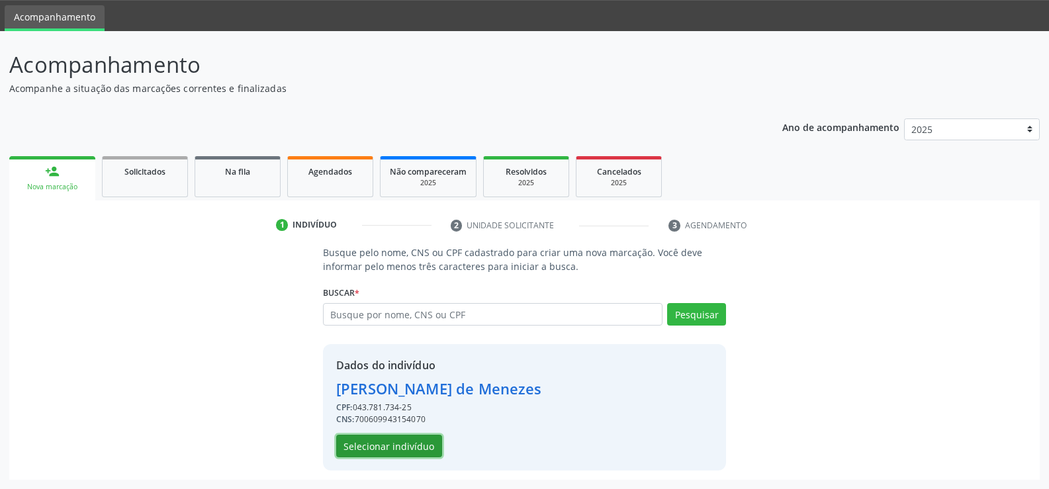
click at [415, 449] on button "Selecionar indivíduo" at bounding box center [389, 446] width 106 height 22
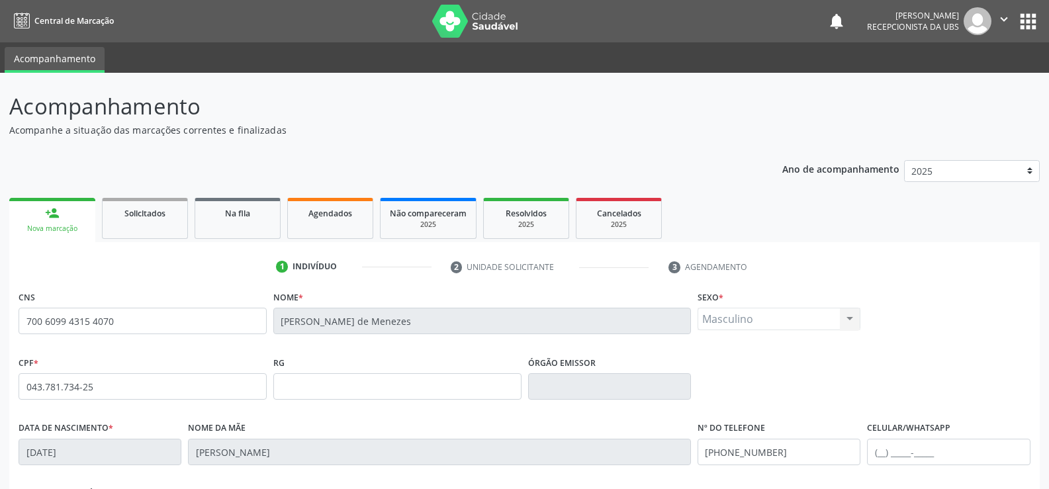
scroll to position [228, 0]
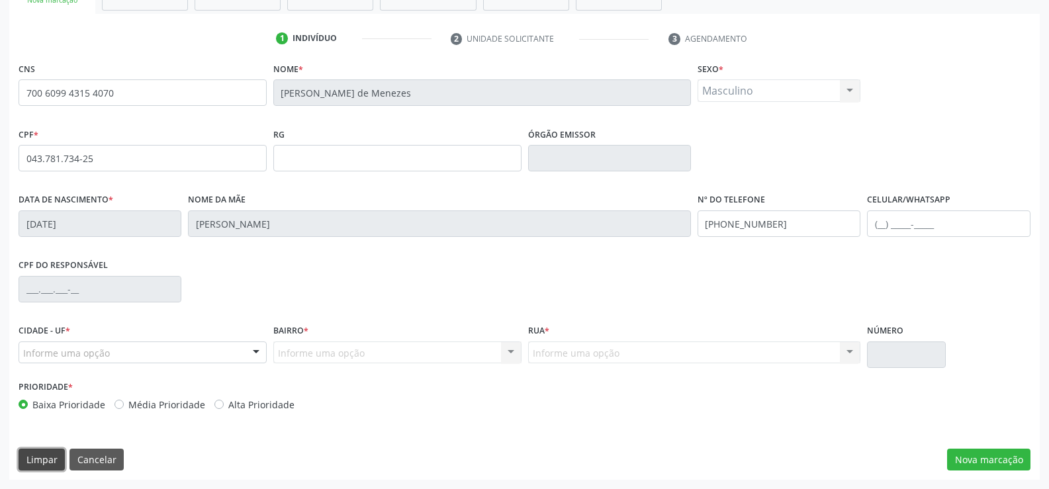
click at [48, 462] on button "Limpar" at bounding box center [42, 460] width 46 height 22
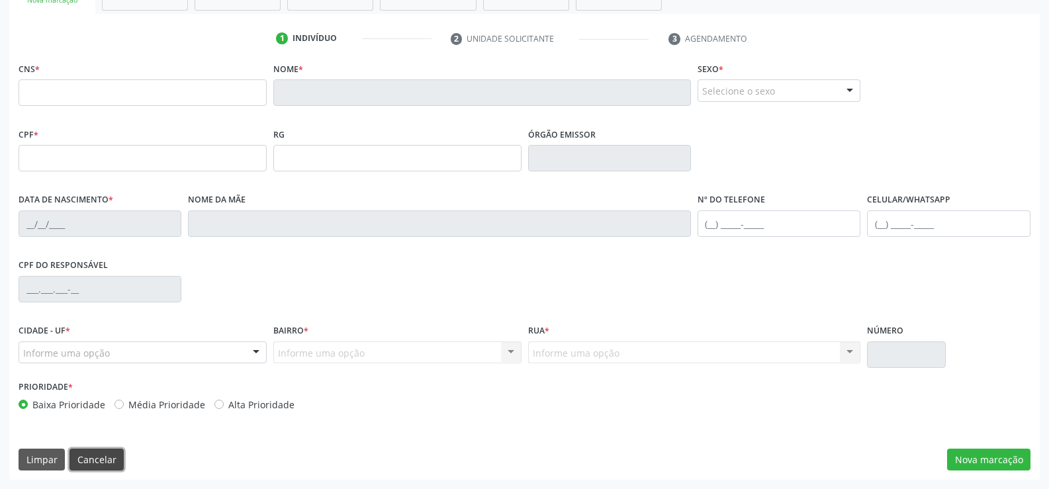
click at [96, 461] on button "Cancelar" at bounding box center [96, 460] width 54 height 22
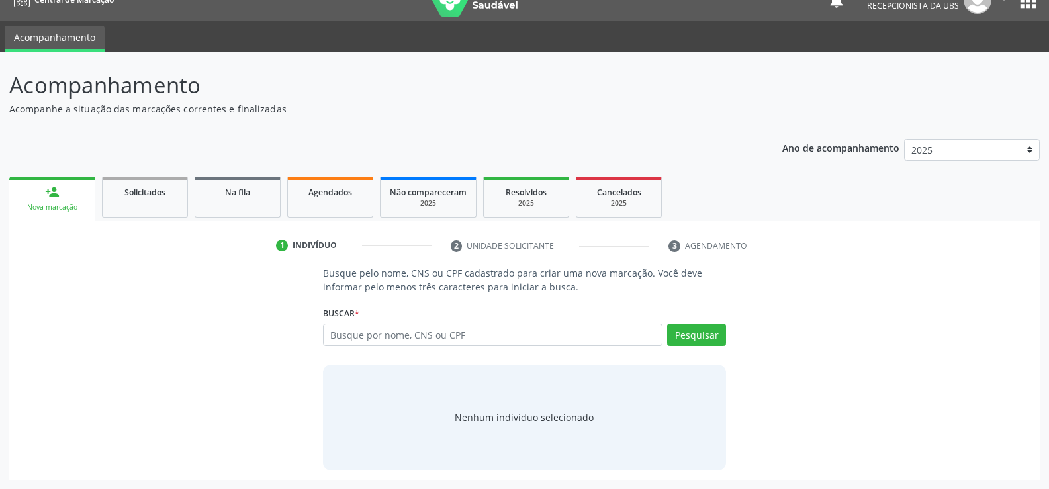
scroll to position [21, 0]
click at [516, 335] on input "text" at bounding box center [492, 335] width 339 height 22
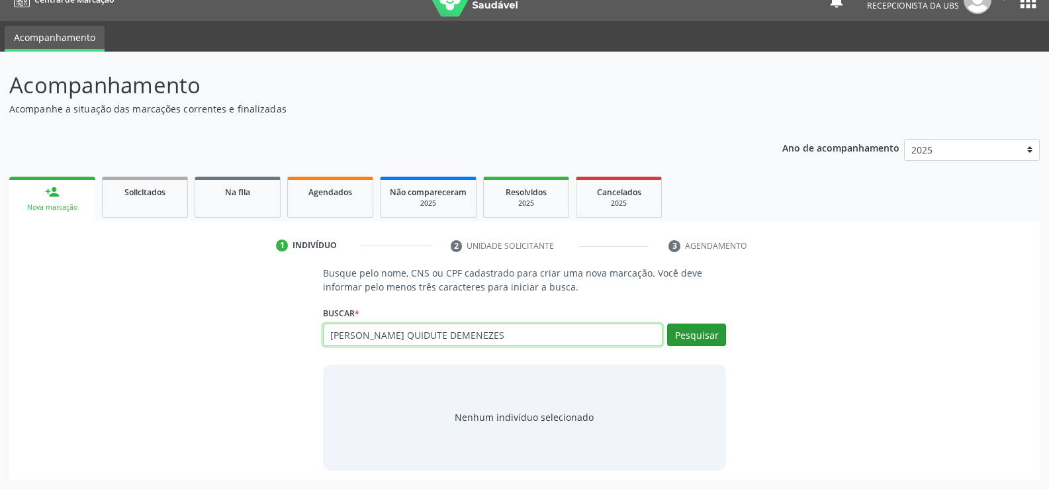
type input "IVANILDO QUIDUTE DEMENEZES"
click at [686, 333] on button "Pesquisar" at bounding box center [696, 335] width 59 height 22
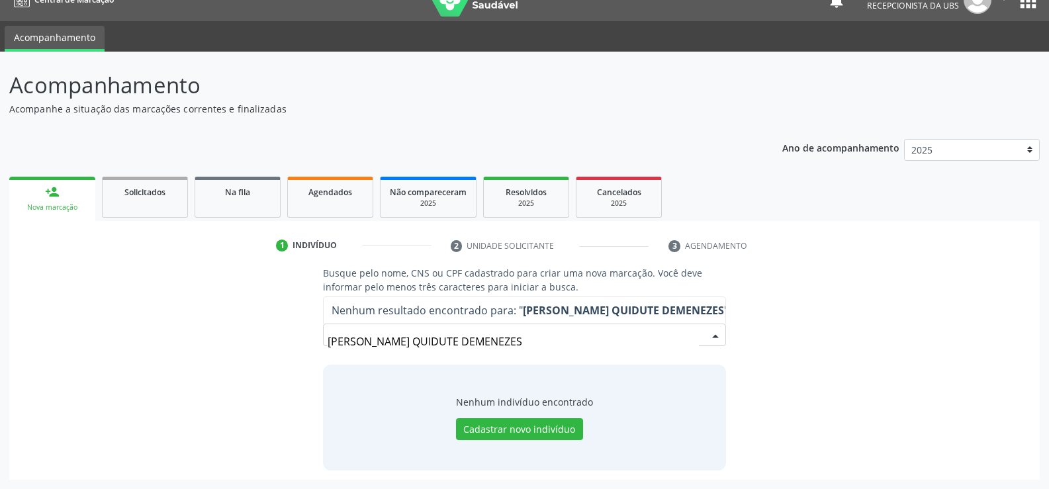
click at [641, 308] on strong "IVANILDO QUIDUTE DEMENEZES" at bounding box center [623, 310] width 201 height 15
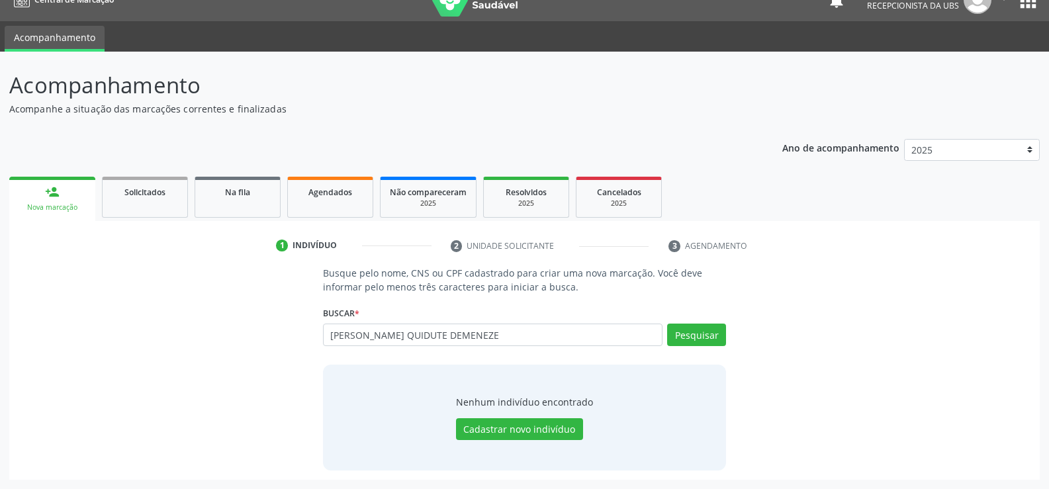
click at [431, 335] on input "IVANILDO QUIDUTE DEMENEZE" at bounding box center [492, 335] width 339 height 22
click at [432, 336] on input "IVANILDO QUIDUTE D E MENEZE" at bounding box center [492, 335] width 339 height 22
type input "IVANILDO QUIDUTE DE S MENEZE"
click at [704, 334] on button "Pesquisar" at bounding box center [696, 335] width 59 height 22
click at [892, 214] on ul "person_add Nova marcação Solicitados Na fila Agendados Não compareceram 2025 Re…" at bounding box center [524, 197] width 1030 height 48
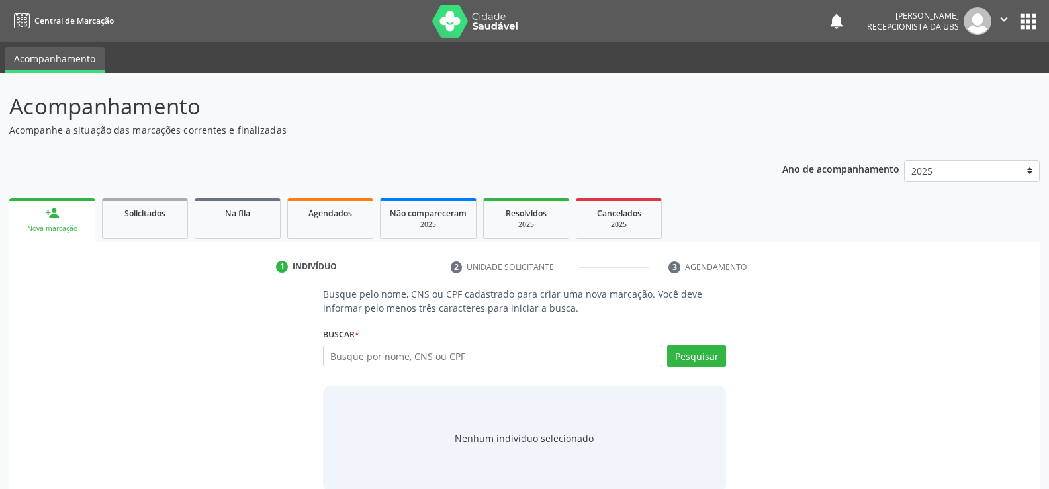
click at [377, 355] on input "text" at bounding box center [492, 356] width 339 height 22
type input "700609943154070"
click at [692, 354] on button "Pesquisar" at bounding box center [696, 356] width 59 height 22
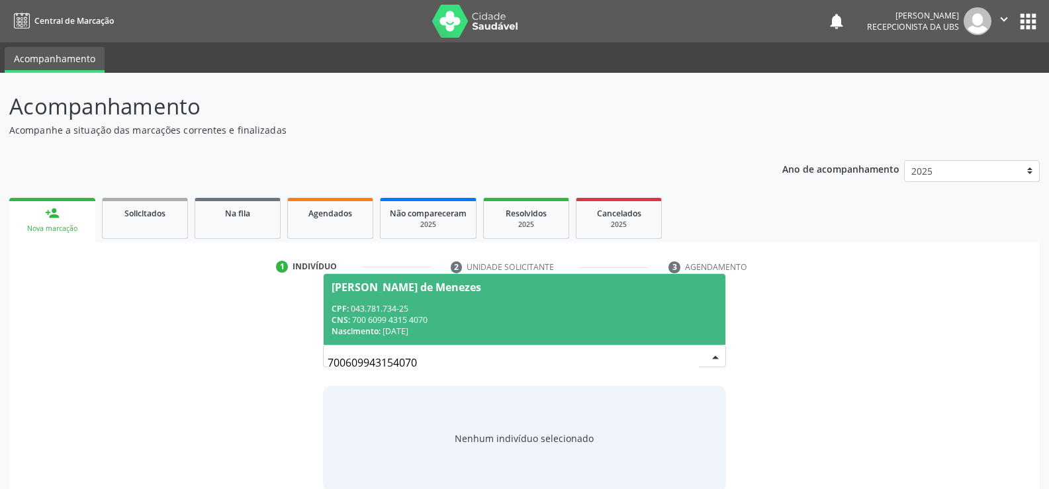
click at [424, 324] on div "CNS: 700 6099 4315 4070" at bounding box center [524, 319] width 386 height 11
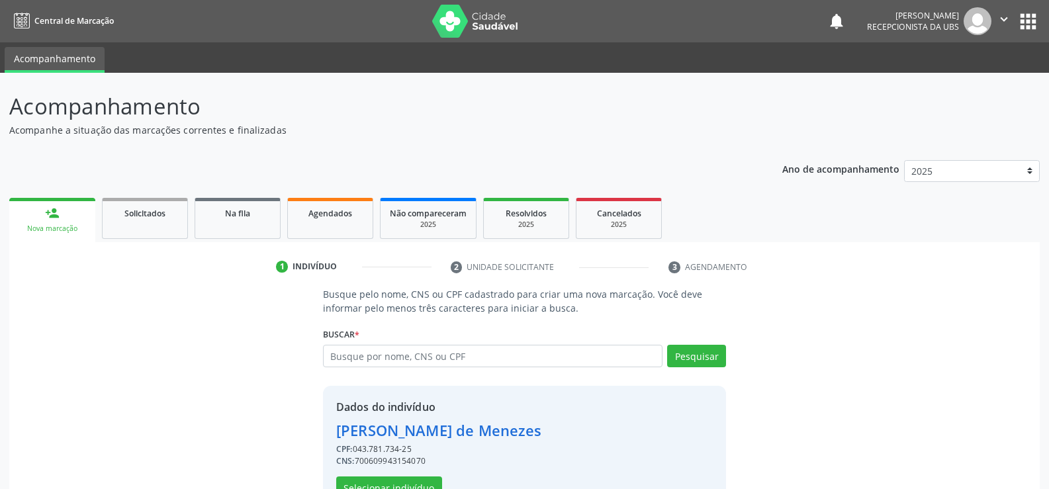
scroll to position [42, 0]
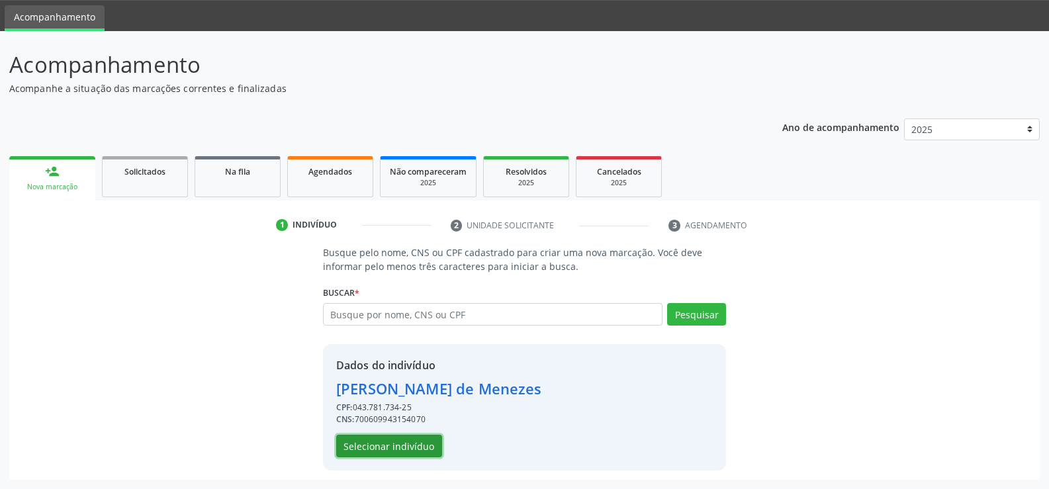
click at [383, 445] on button "Selecionar indivíduo" at bounding box center [389, 446] width 106 height 22
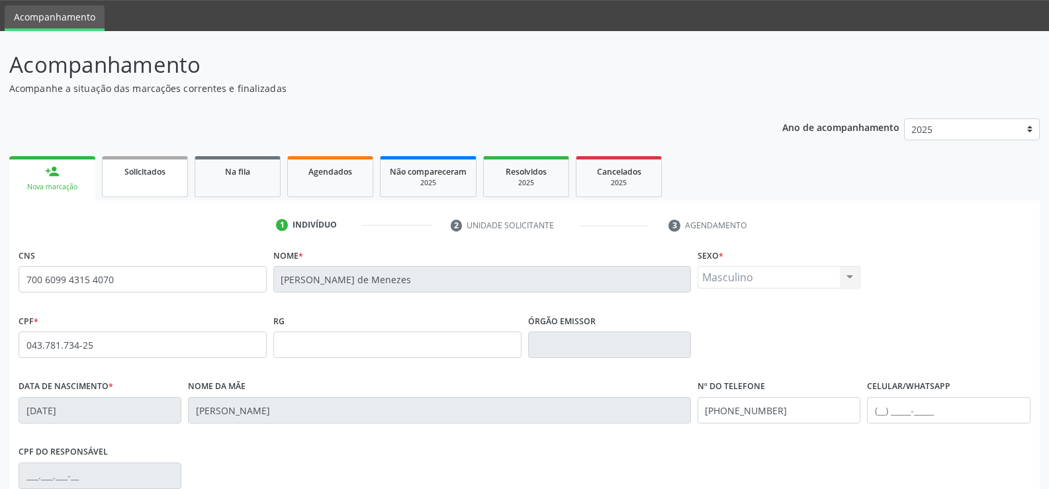
scroll to position [228, 0]
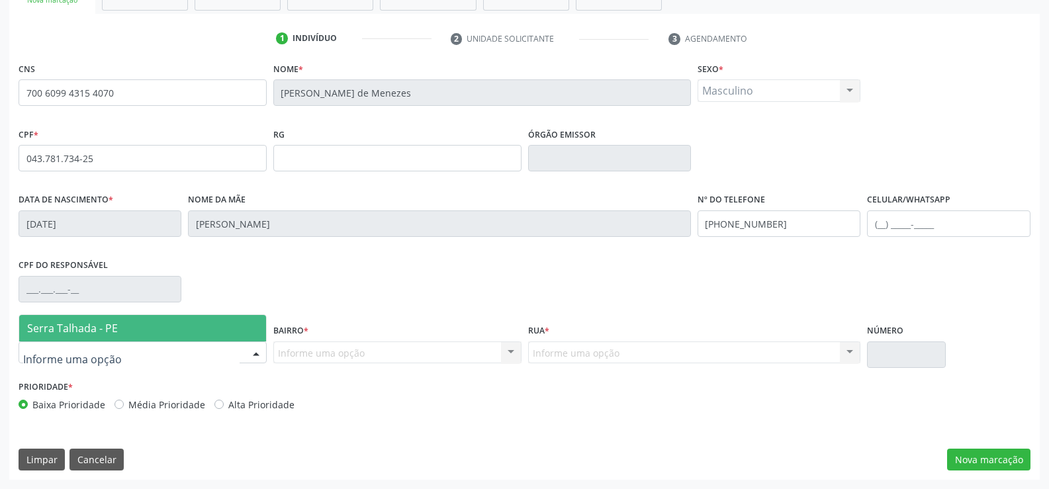
click at [115, 354] on div at bounding box center [143, 352] width 248 height 22
click at [142, 331] on span "Serra Talhada - PE" at bounding box center [142, 328] width 247 height 26
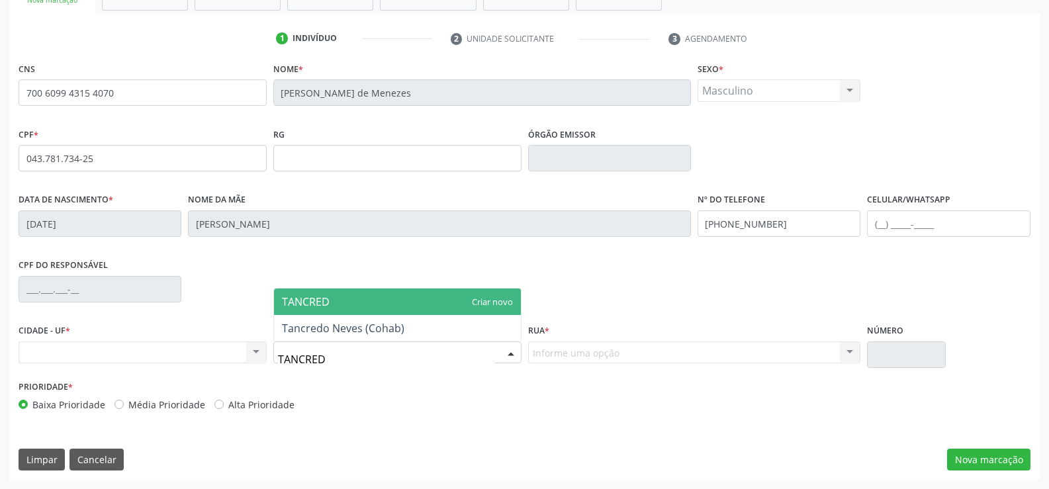
type input "TANCREDO"
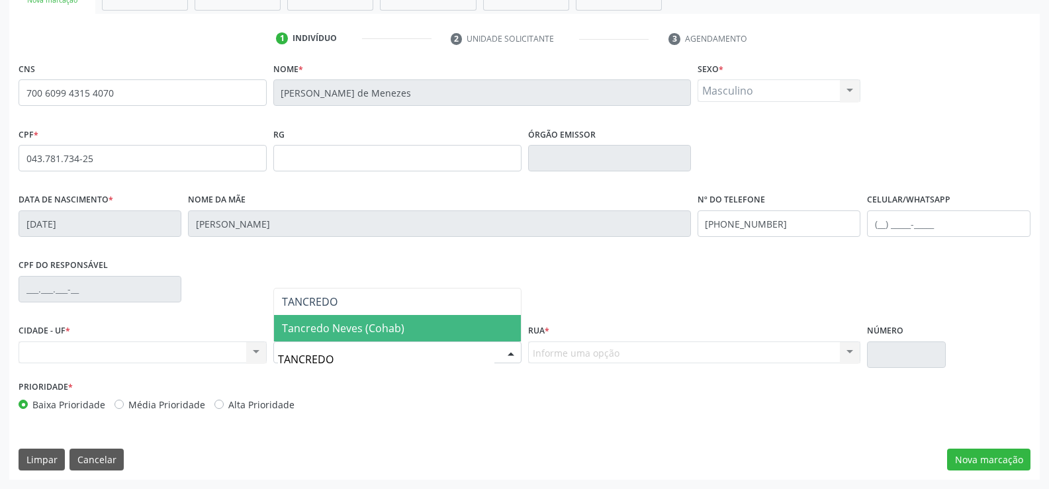
click at [378, 333] on span "Tancredo Neves (Cohab)" at bounding box center [343, 328] width 122 height 15
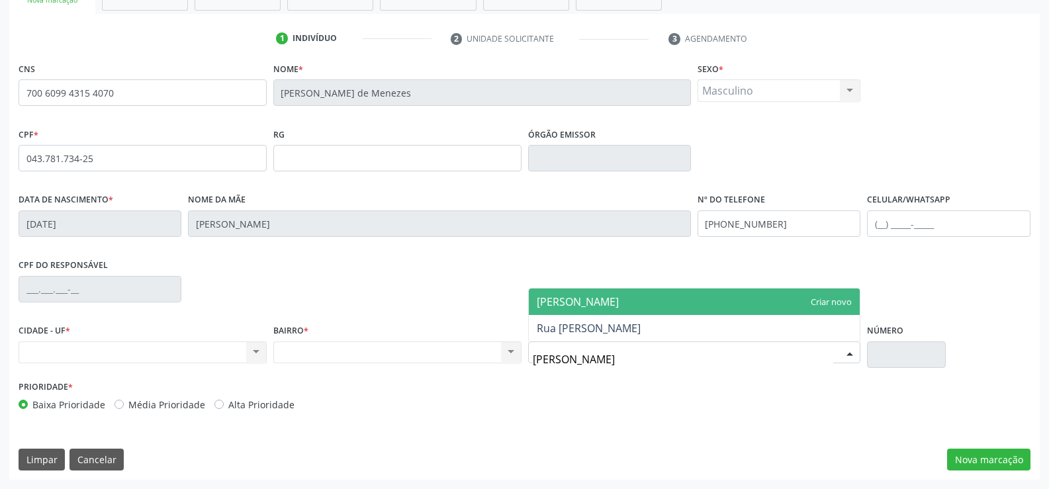
type input "[PERSON_NAME]"
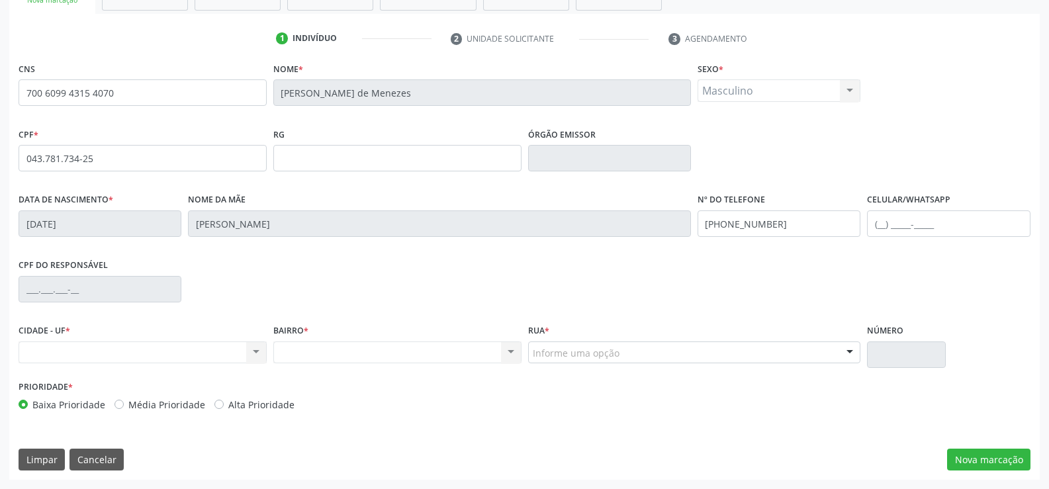
click at [103, 347] on div "Nenhum resultado encontrado para: " " Não há nenhuma opção para ser exibida." at bounding box center [143, 352] width 248 height 22
click at [258, 351] on div "Nenhum resultado encontrado para: " " Não há nenhuma opção para ser exibida." at bounding box center [143, 352] width 248 height 22
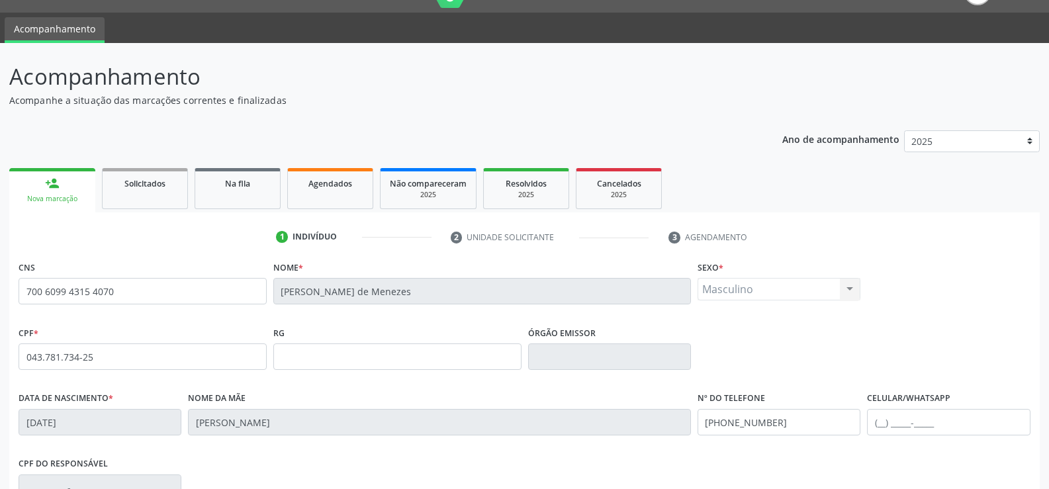
scroll to position [0, 0]
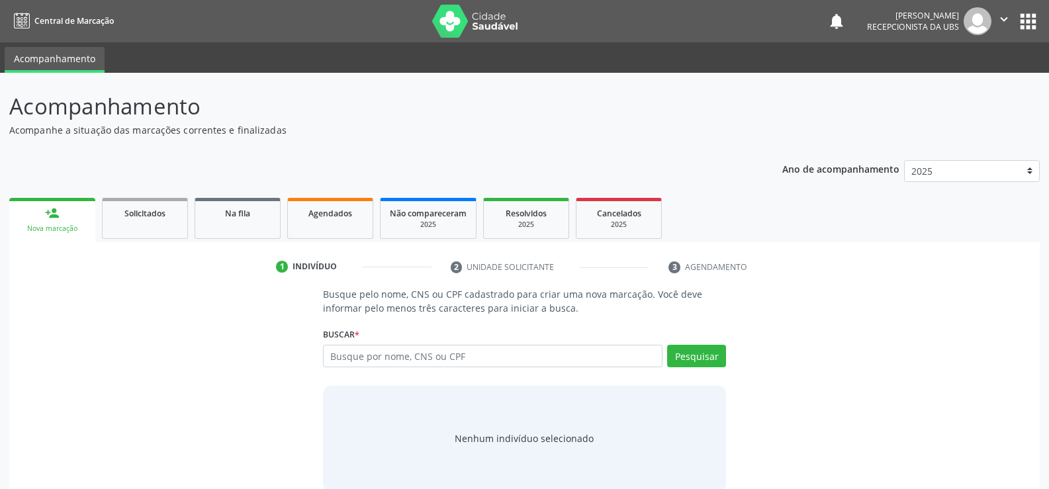
click at [710, 426] on div "Nenhum indivíduo selecionado" at bounding box center [524, 439] width 403 height 106
click at [54, 220] on link "person_add Nova marcação" at bounding box center [52, 220] width 86 height 44
click at [57, 228] on div "Nova marcação" at bounding box center [52, 229] width 67 height 10
click at [478, 357] on input "text" at bounding box center [492, 356] width 339 height 22
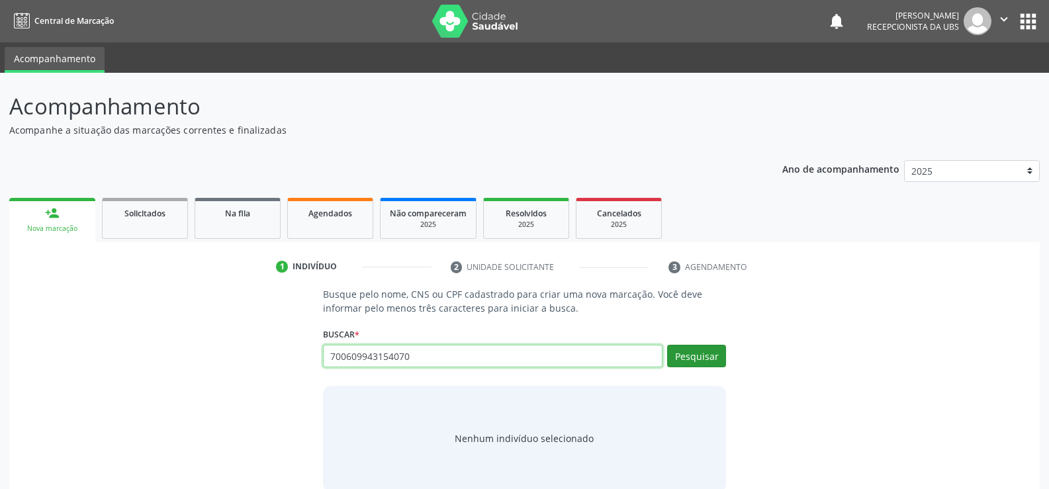
type input "700609943154070"
click at [703, 356] on button "Pesquisar" at bounding box center [696, 356] width 59 height 22
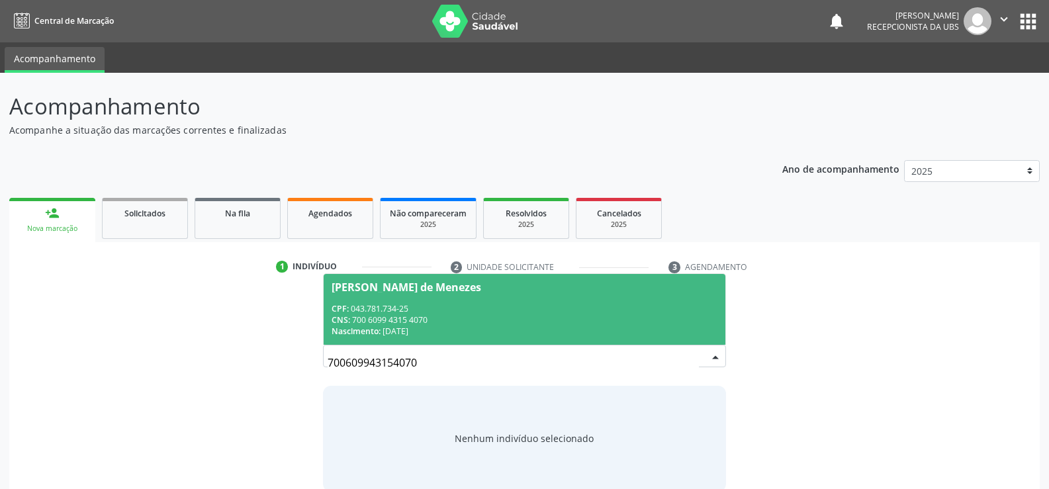
click at [429, 317] on div "CNS: 700 6099 4315 4070" at bounding box center [524, 319] width 386 height 11
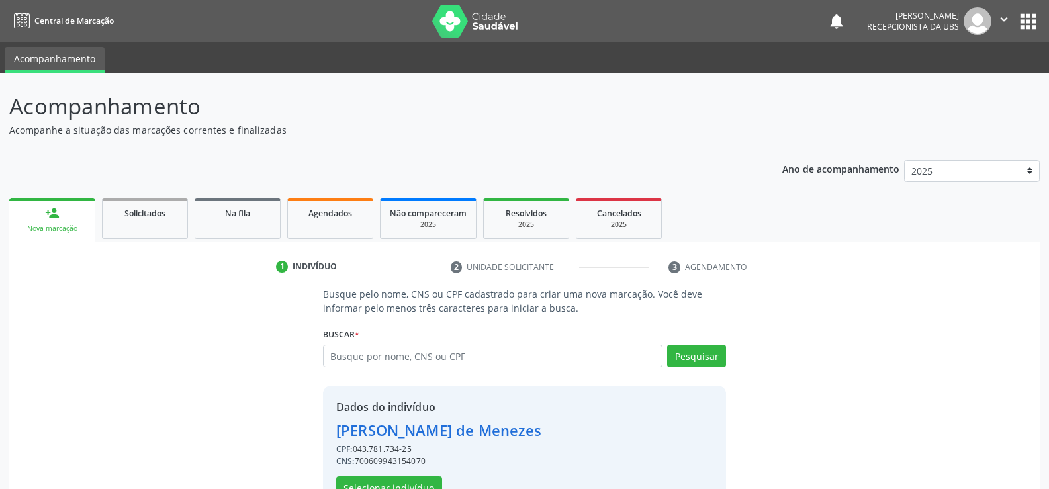
scroll to position [42, 0]
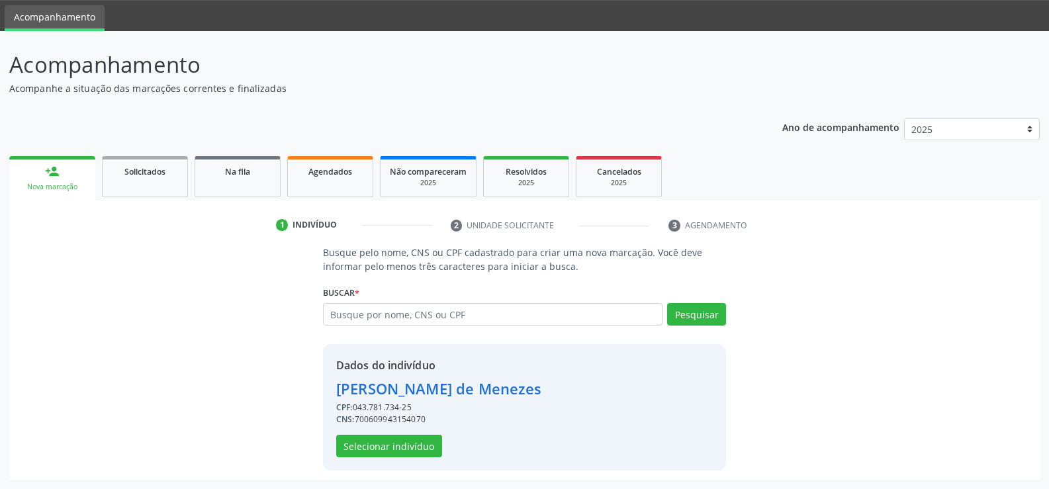
click at [676, 228] on li "3 Agendamento" at bounding box center [720, 225] width 124 height 22
click at [681, 225] on li "3 Agendamento" at bounding box center [720, 225] width 124 height 22
click at [324, 225] on div "Indivíduo" at bounding box center [314, 225] width 44 height 12
click at [334, 183] on link "Agendados" at bounding box center [330, 176] width 86 height 41
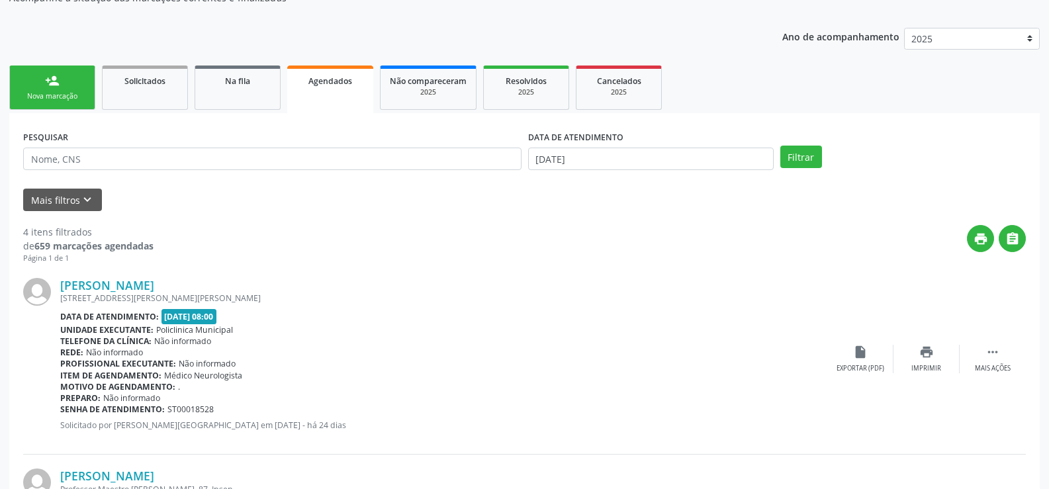
scroll to position [66, 0]
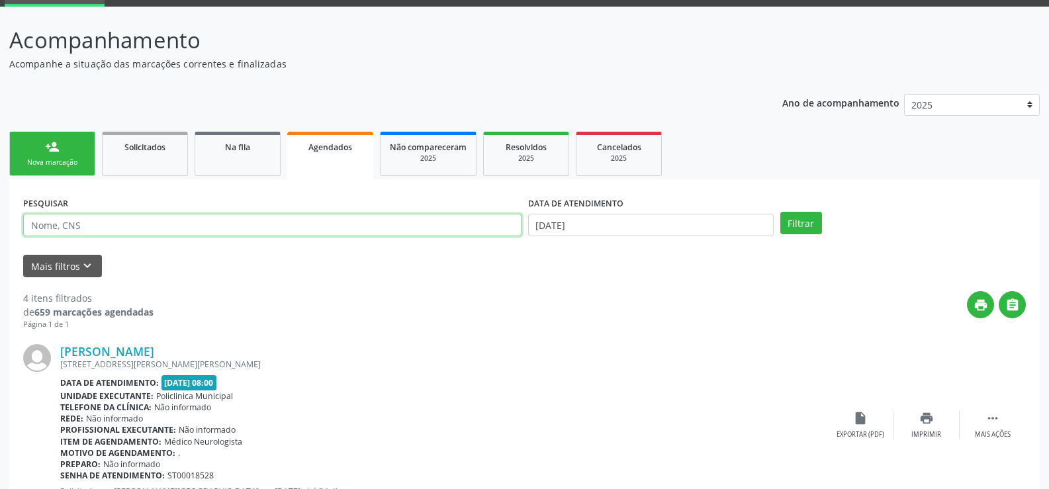
click at [131, 225] on input "text" at bounding box center [272, 225] width 498 height 22
type input "IVANILDO QUIDUTE DE MENEZES"
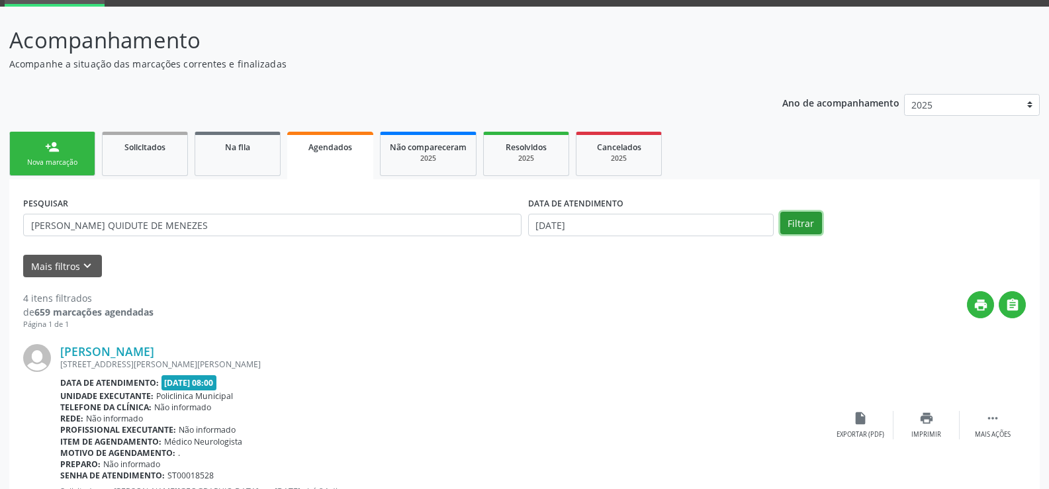
click at [801, 225] on button "Filtrar" at bounding box center [801, 223] width 42 height 22
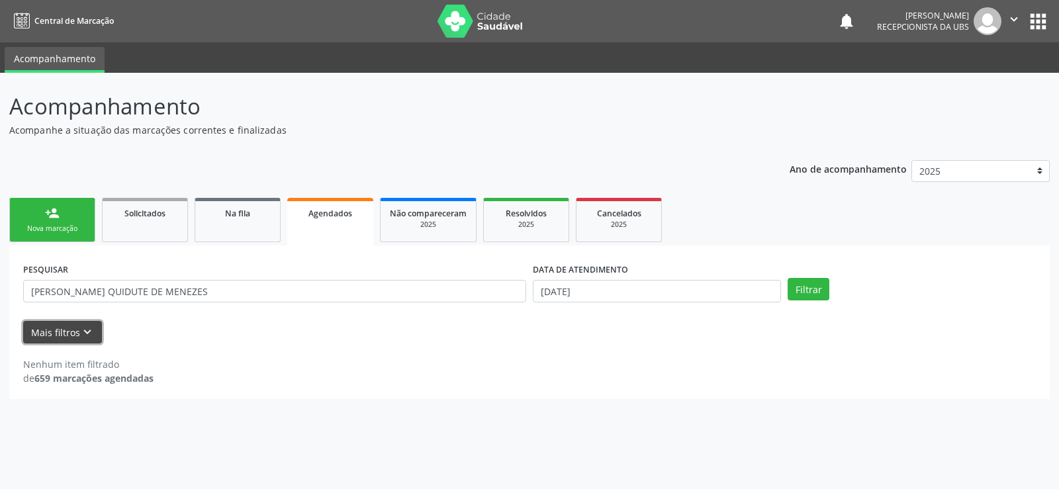
click at [85, 331] on icon "keyboard_arrow_down" at bounding box center [87, 332] width 15 height 15
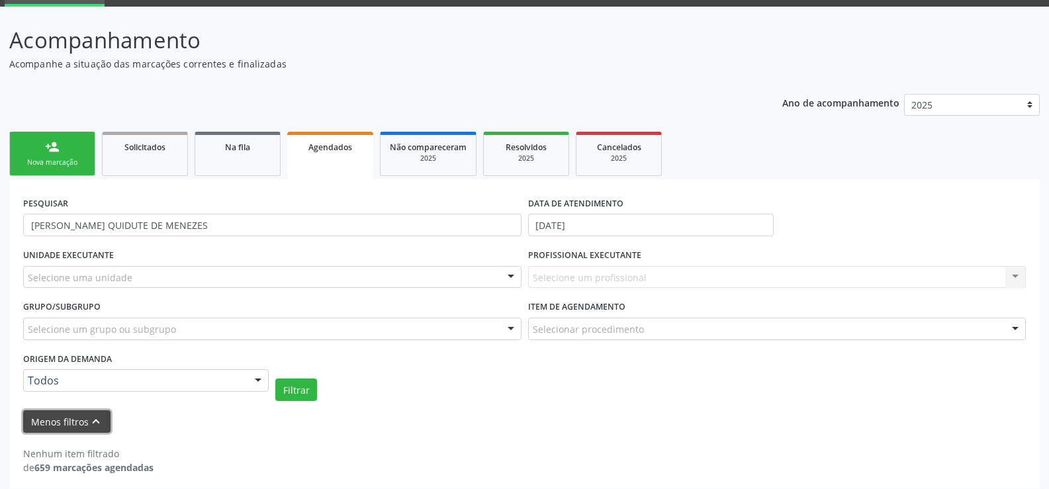
scroll to position [75, 0]
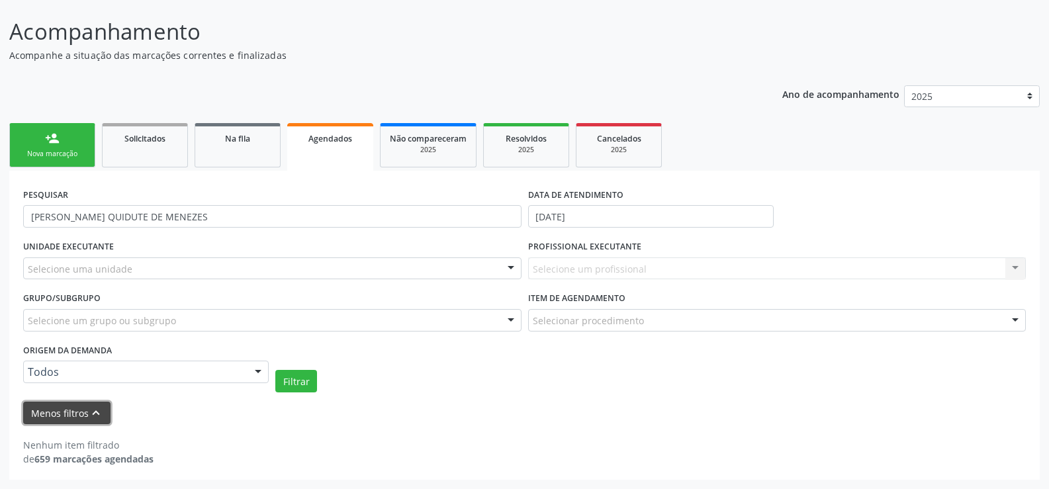
click at [89, 410] on icon "keyboard_arrow_up" at bounding box center [96, 413] width 15 height 15
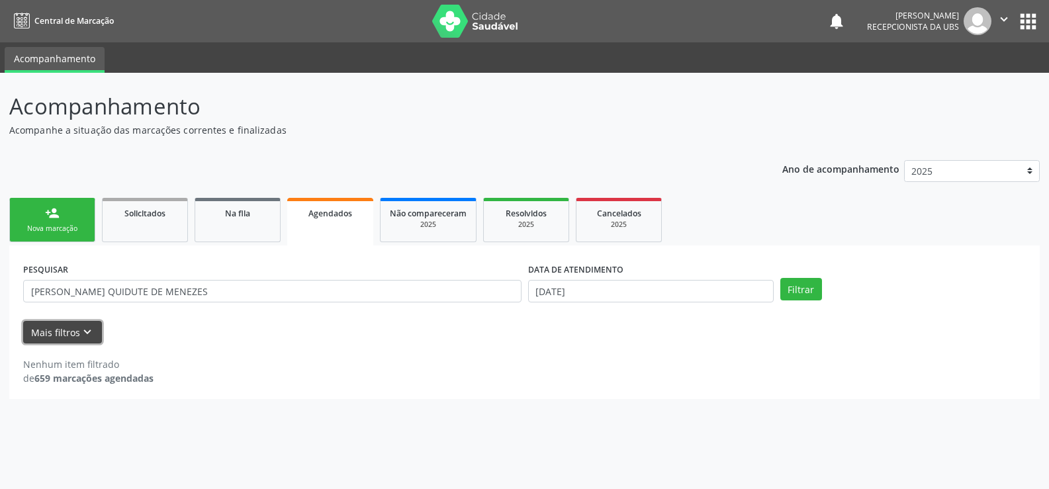
scroll to position [0, 0]
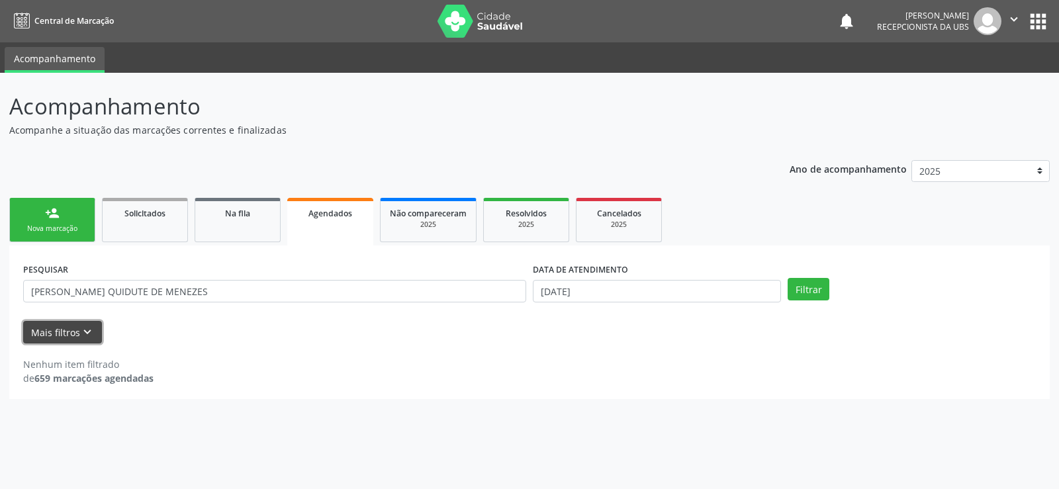
click at [69, 333] on button "Mais filtros keyboard_arrow_down" at bounding box center [62, 332] width 79 height 23
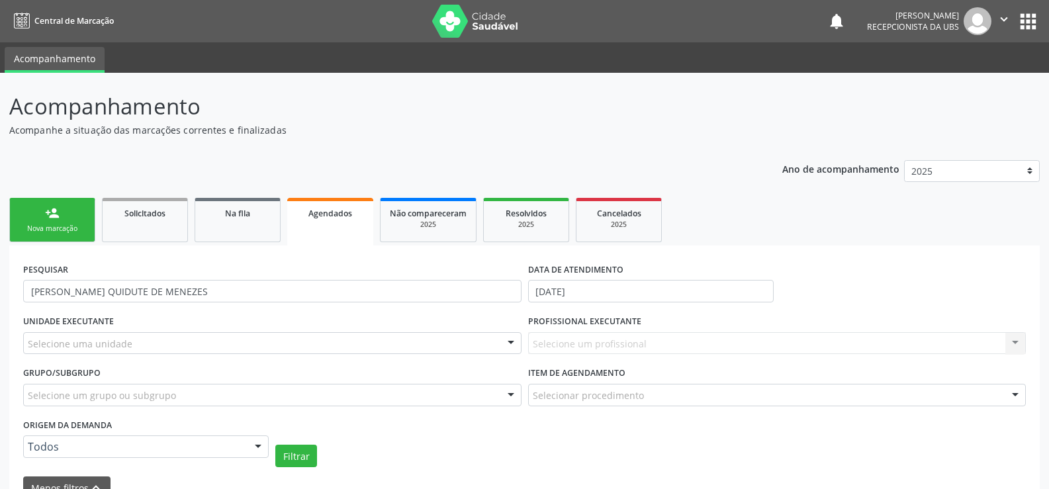
click at [71, 232] on div "Nova marcação" at bounding box center [52, 229] width 66 height 10
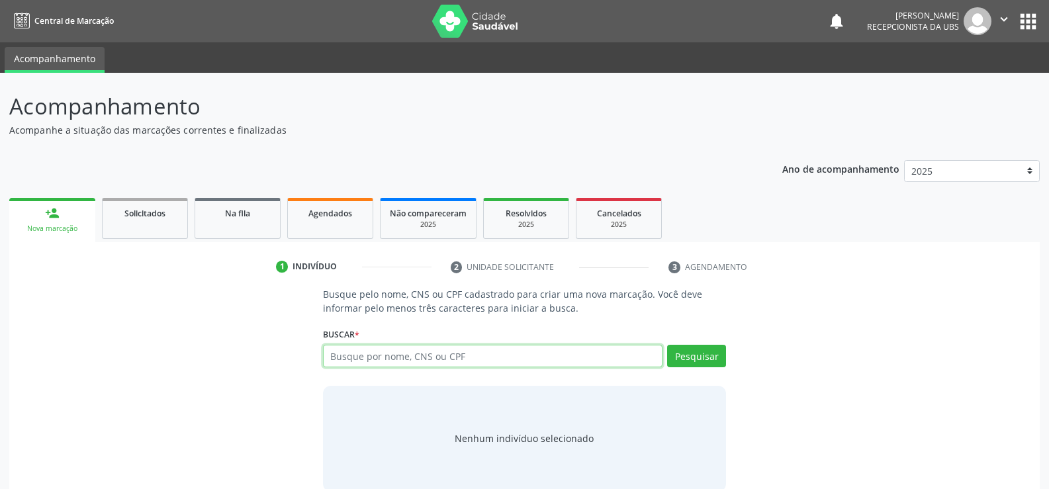
click at [482, 355] on input "text" at bounding box center [492, 356] width 339 height 22
type input "IVANILDO QUIDUTE DE MENEZES"
click at [704, 353] on button "Pesquisar" at bounding box center [696, 356] width 59 height 22
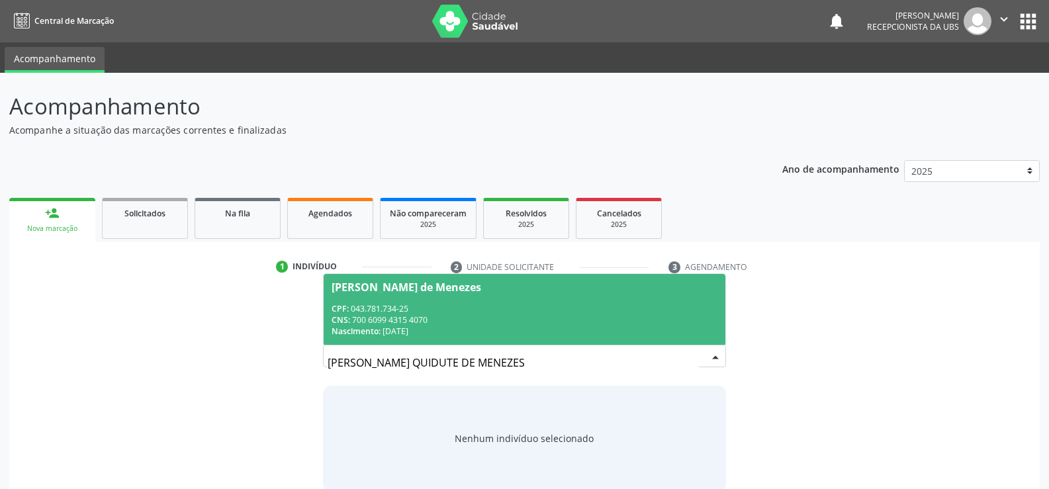
click at [447, 327] on div "Nascimento: 20/11/1979" at bounding box center [524, 331] width 386 height 11
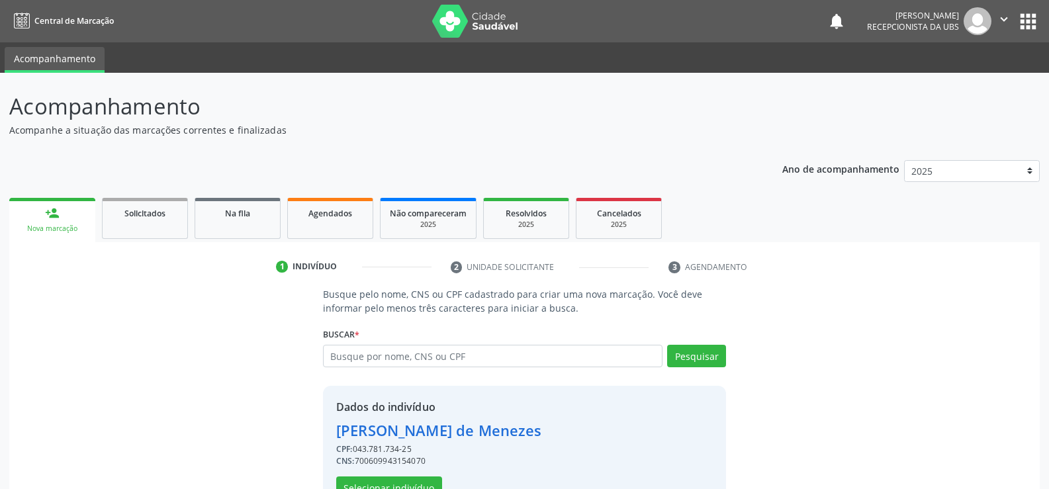
scroll to position [42, 0]
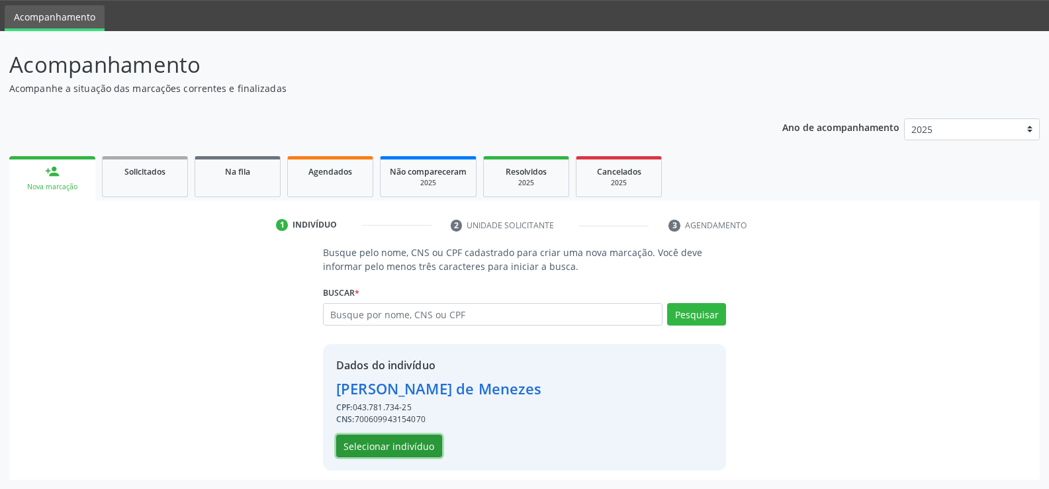
click at [386, 452] on button "Selecionar indivíduo" at bounding box center [389, 446] width 106 height 22
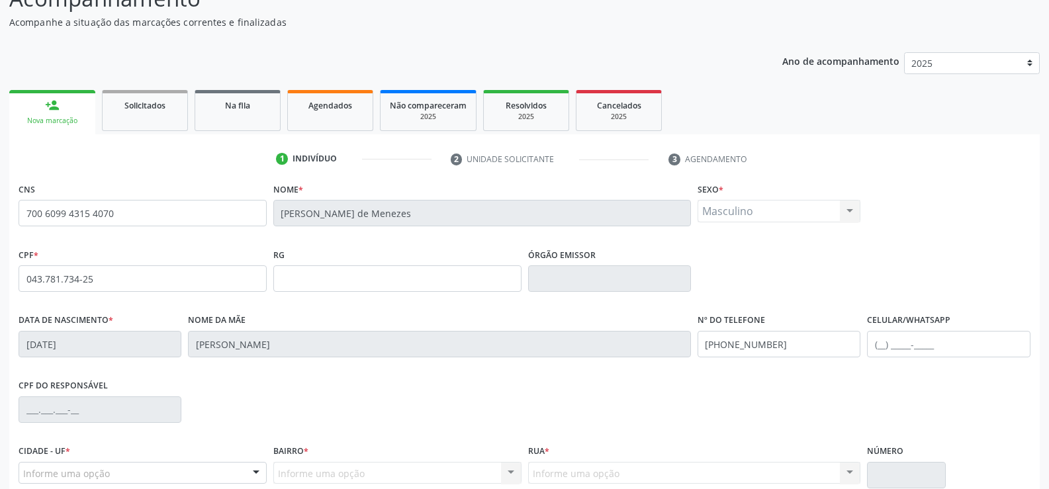
scroll to position [174, 0]
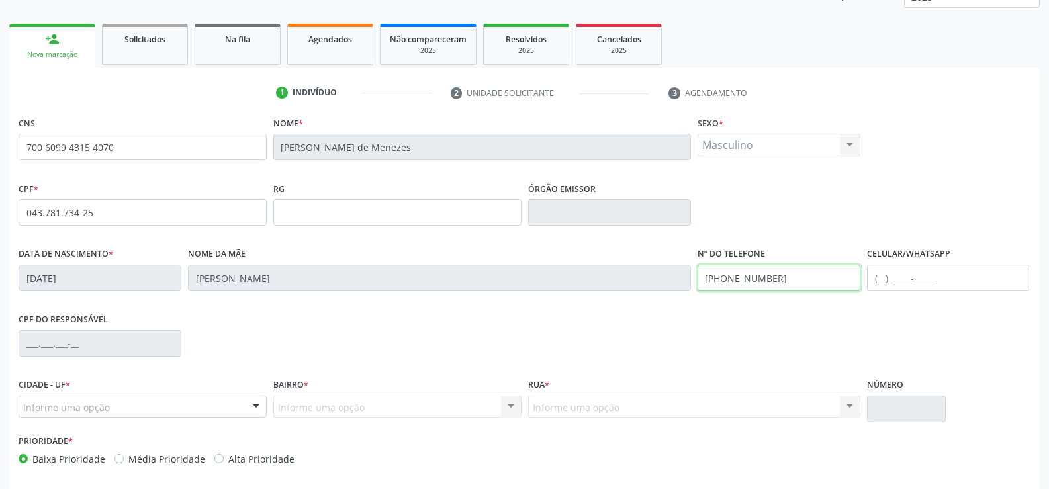
drag, startPoint x: 814, startPoint y: 277, endPoint x: 539, endPoint y: 310, distance: 277.8
click at [539, 310] on div "CNS 700 6099 4315 4070 Nome * Ivanildo Quidute de Menezes Sexo * Masculino Masc…" at bounding box center [525, 293] width 1012 height 361
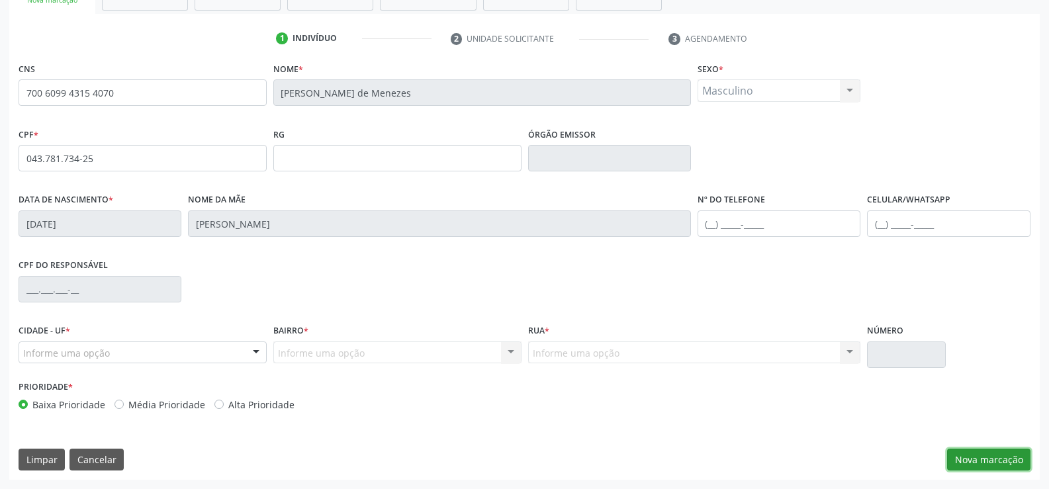
click at [1007, 465] on button "Nova marcação" at bounding box center [988, 460] width 83 height 22
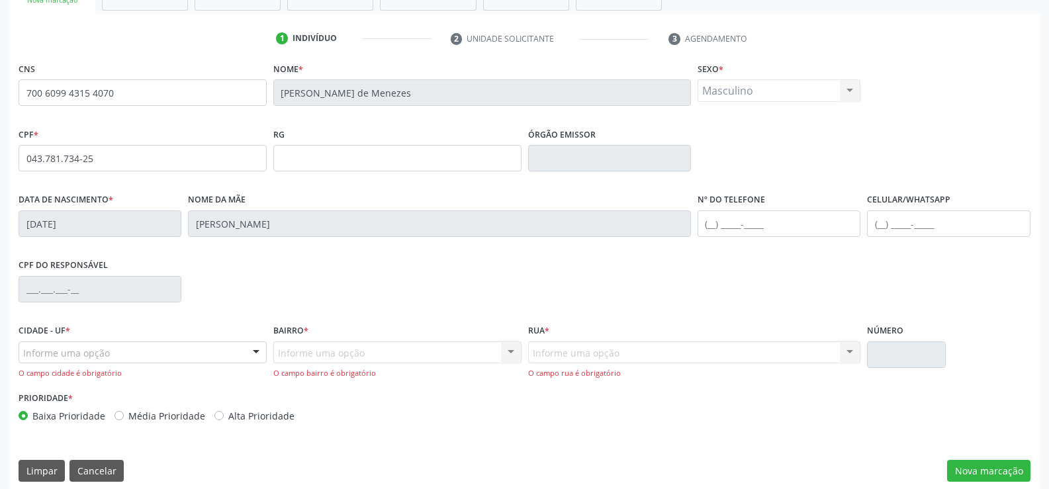
click at [247, 350] on div at bounding box center [256, 353] width 20 height 22
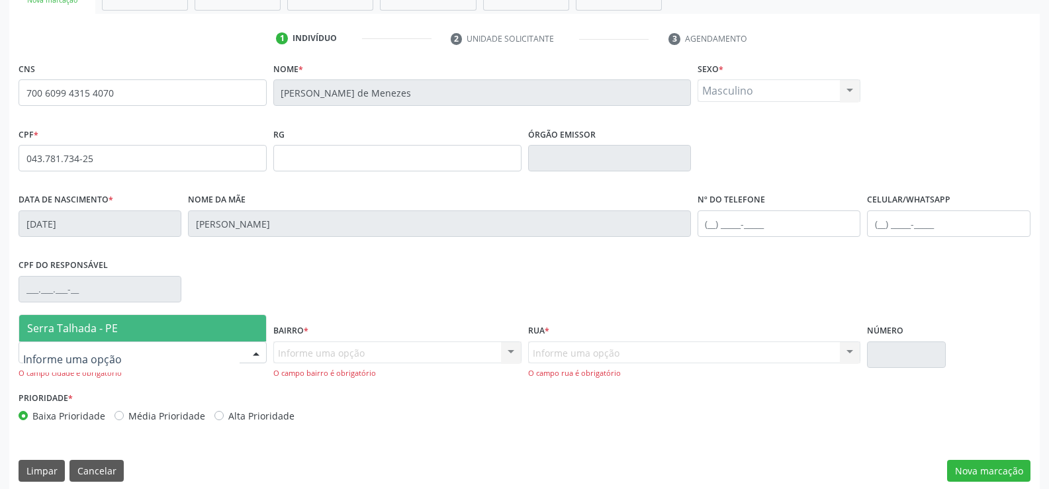
click at [148, 330] on span "Serra Talhada - PE" at bounding box center [142, 328] width 247 height 26
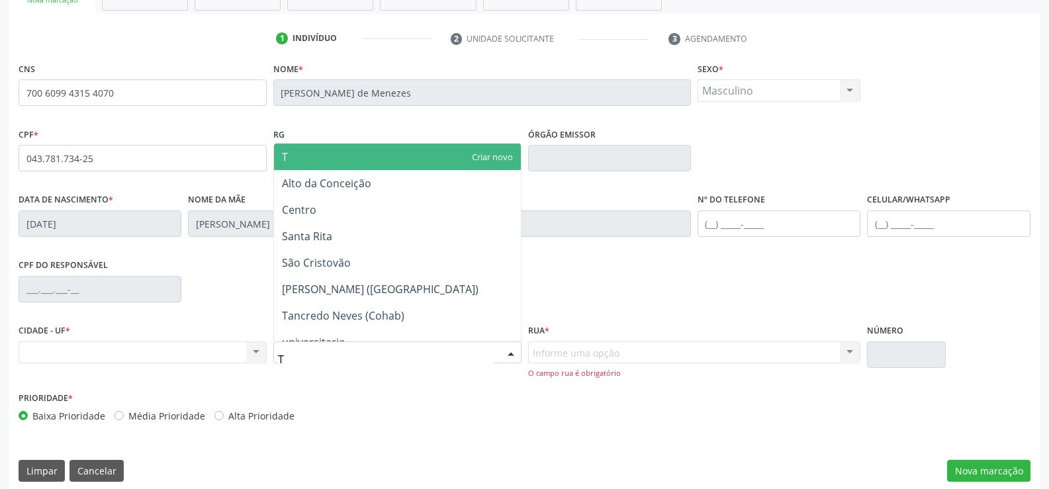
type input "TA"
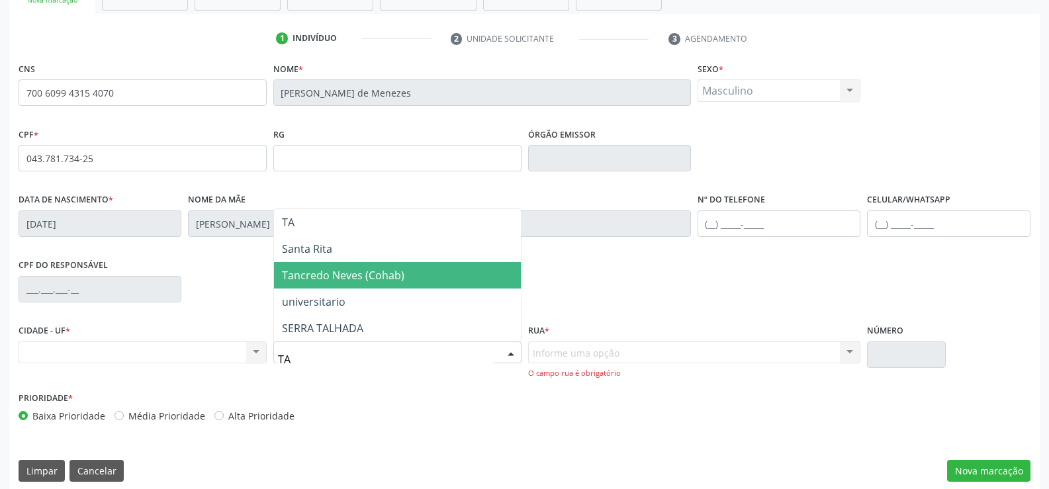
click at [335, 279] on span "Tancredo Neves (Cohab)" at bounding box center [343, 275] width 122 height 15
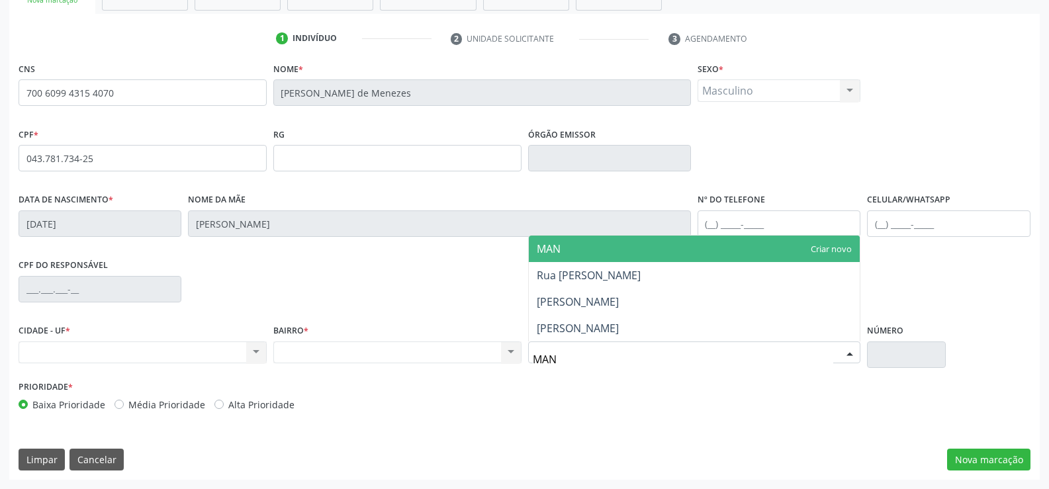
type input "MANO"
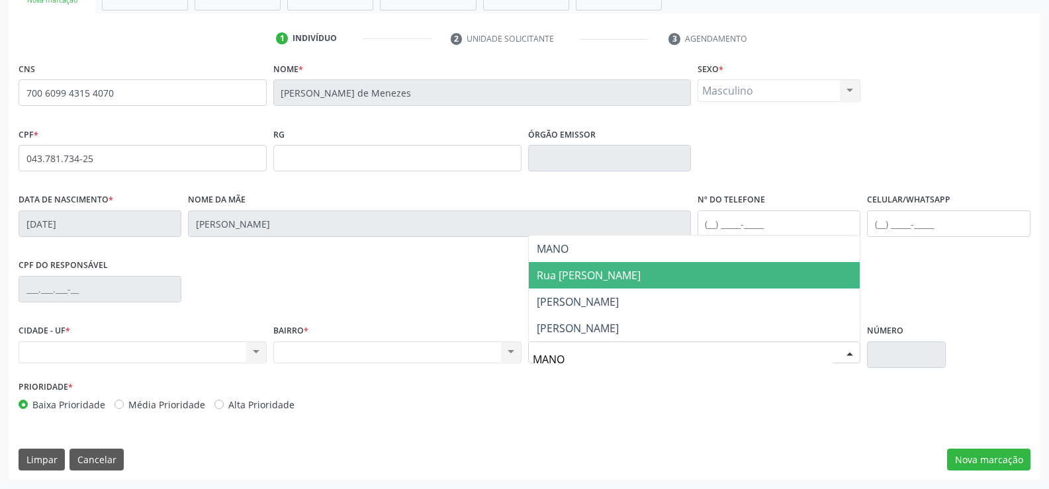
click at [640, 279] on span "Rua Manoel Pereira de Melo Primo" at bounding box center [589, 275] width 104 height 15
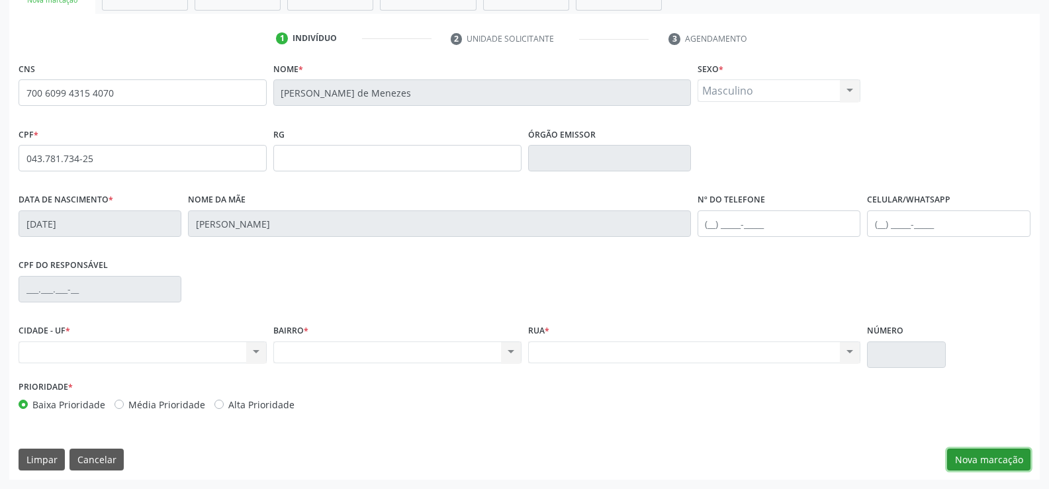
click at [994, 460] on button "Nova marcação" at bounding box center [988, 460] width 83 height 22
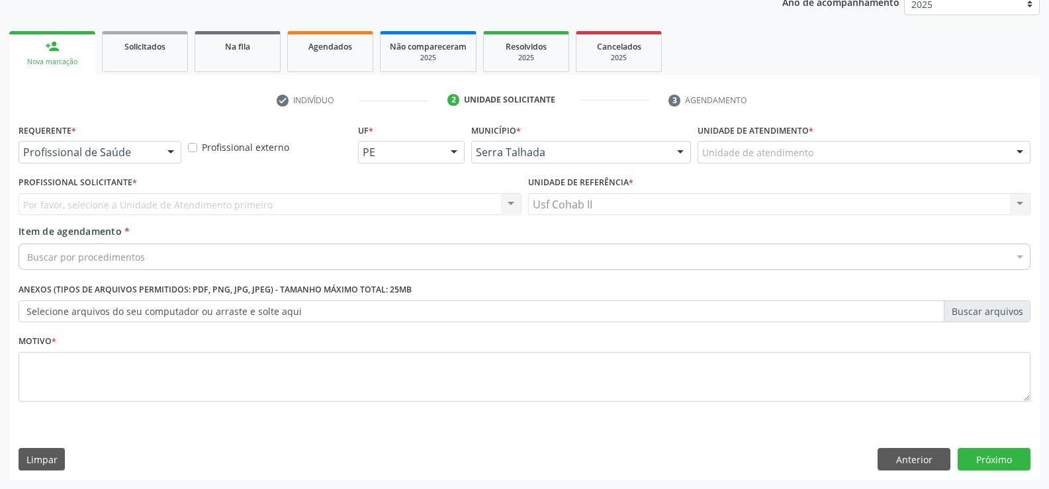
scroll to position [167, 0]
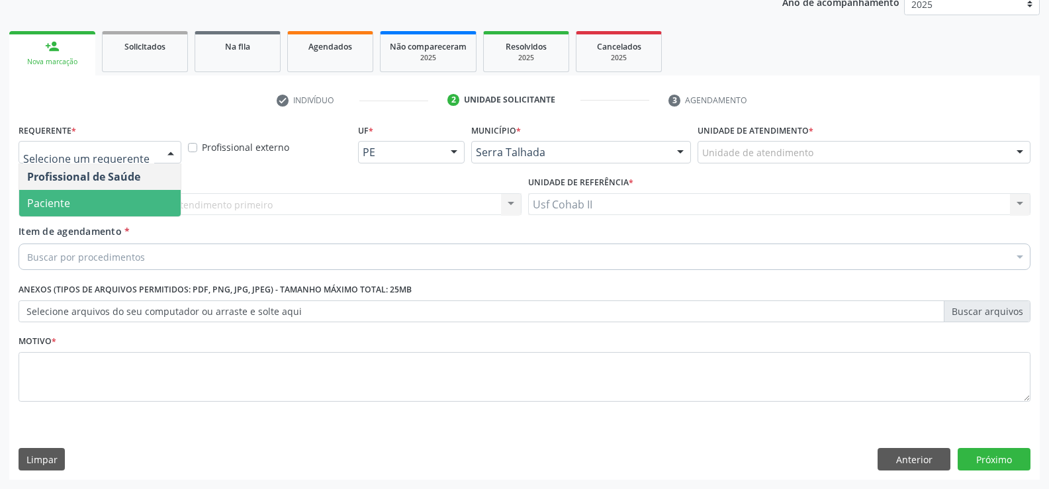
click at [100, 195] on span "Paciente" at bounding box center [99, 203] width 161 height 26
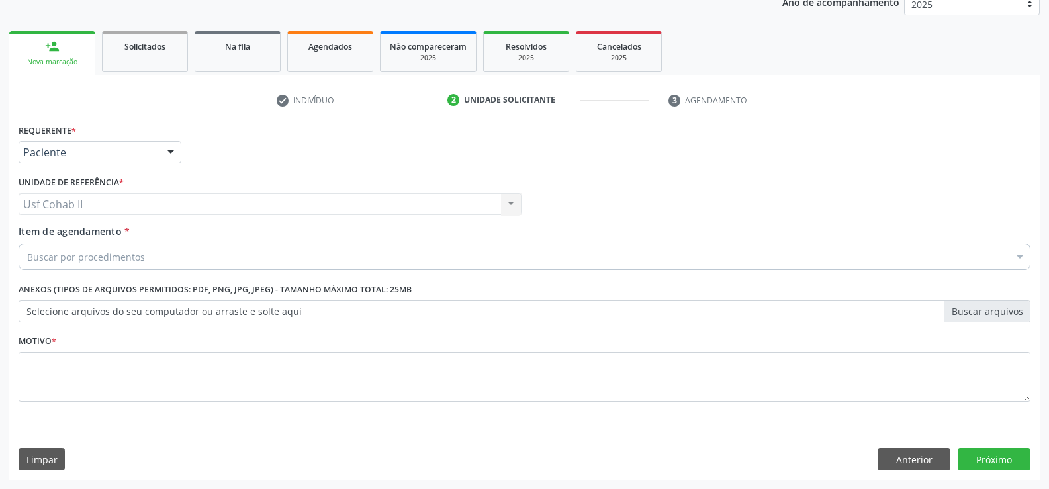
click at [27, 262] on input "Item de agendamento *" at bounding box center [27, 256] width 0 height 26
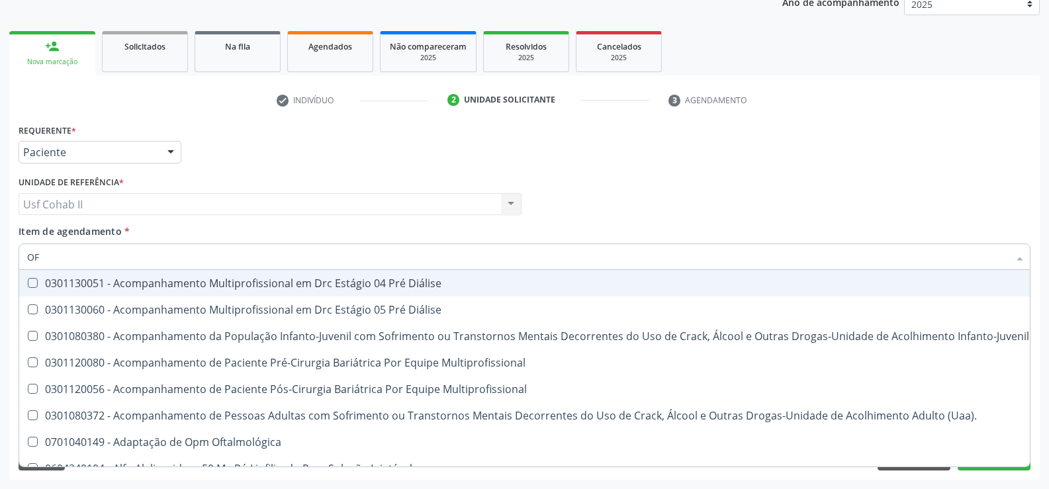
type input "OFT"
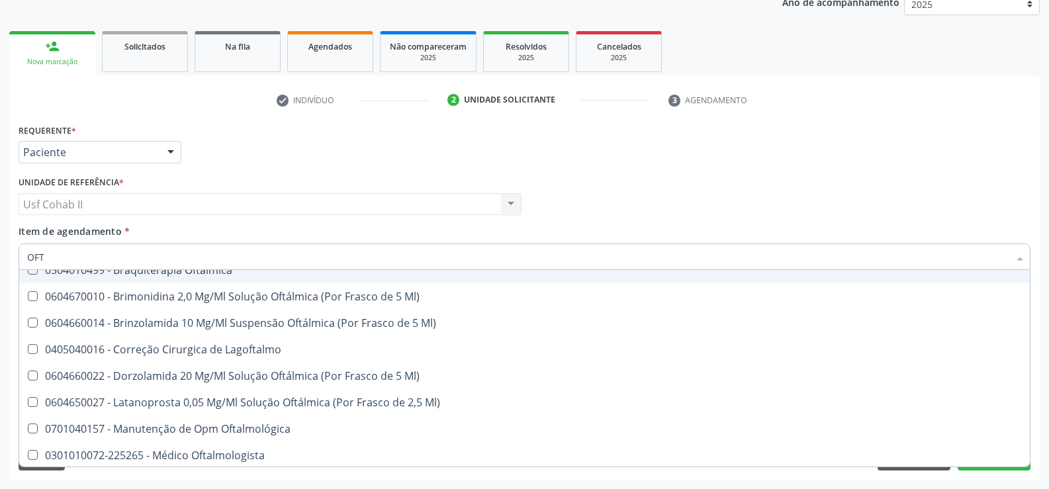
scroll to position [132, 0]
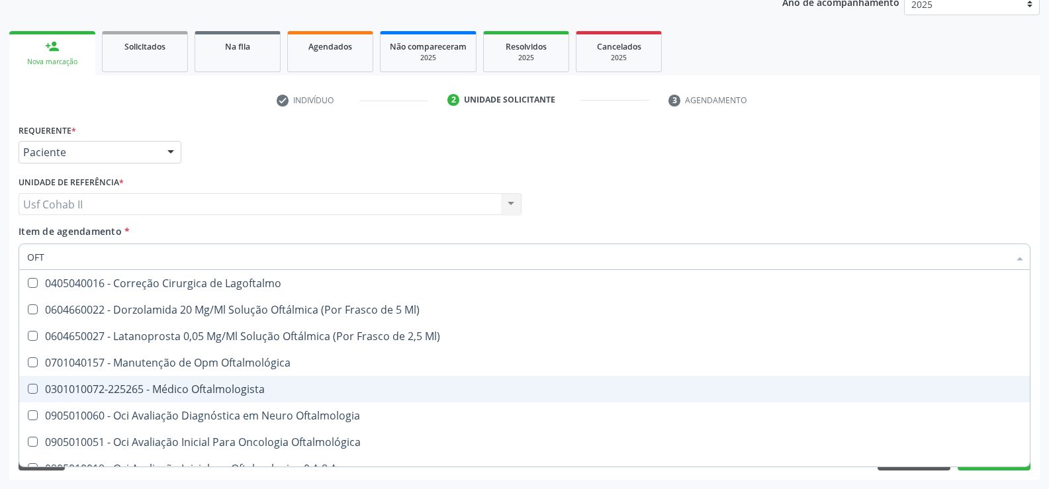
click at [241, 392] on div "0301010072-225265 - Médico Oftalmologista" at bounding box center [524, 389] width 994 height 11
checkbox Oftalmologista "true"
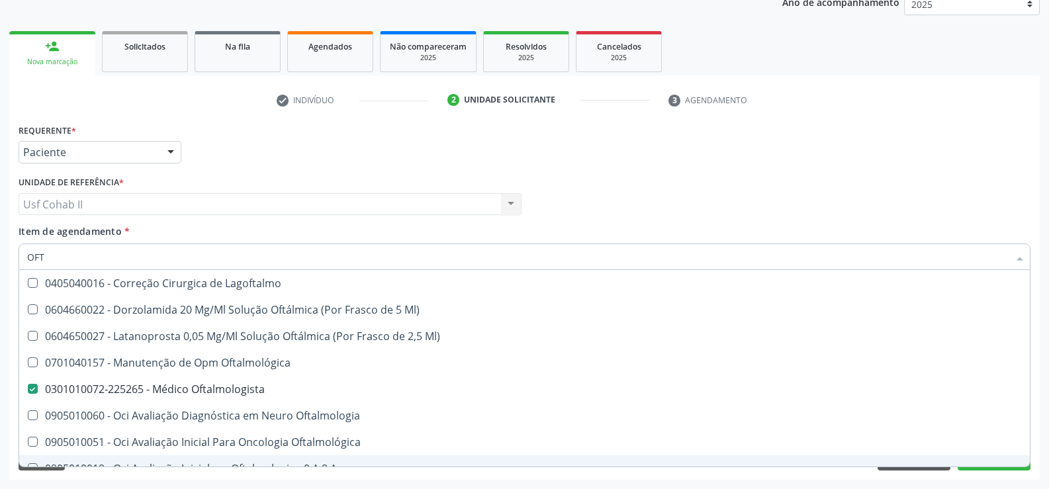
scroll to position [265, 0]
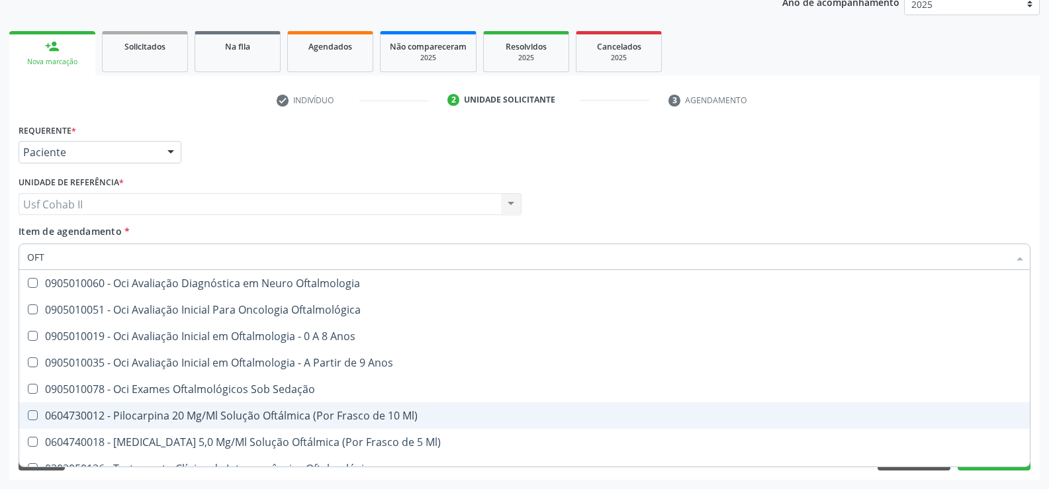
click at [971, 155] on div "Requerente * Paciente Profissional de Saúde Paciente Nenhum resultado encontrad…" at bounding box center [524, 146] width 1018 height 52
checkbox Ml\) "true"
checkbox Oftalmologista "false"
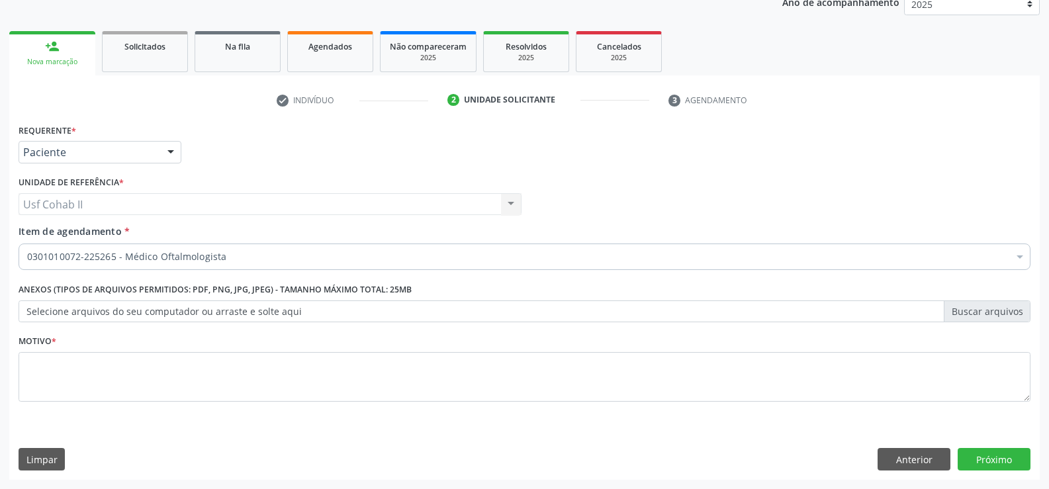
scroll to position [0, 0]
click at [977, 467] on button "Próximo" at bounding box center [993, 459] width 73 height 22
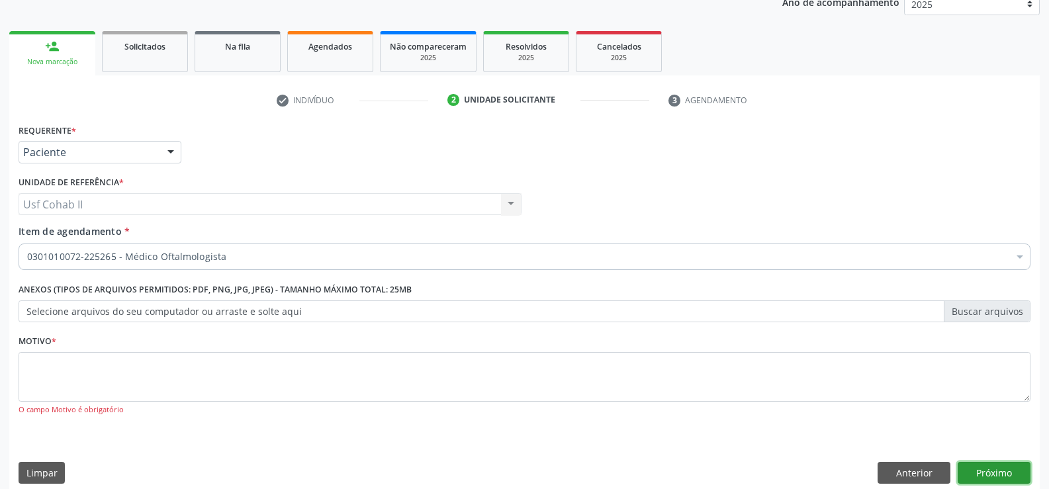
scroll to position [180, 0]
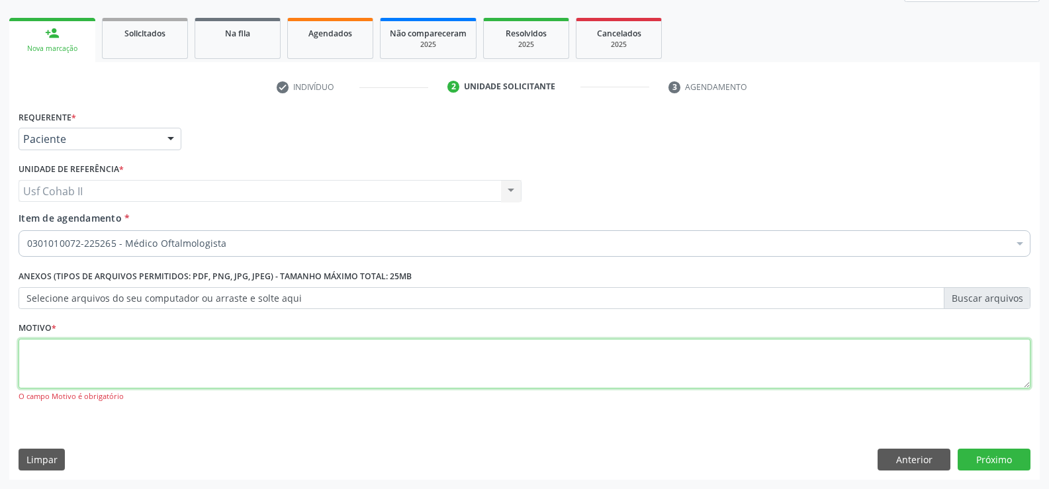
click at [372, 364] on textarea at bounding box center [525, 364] width 1012 height 50
type textarea "."
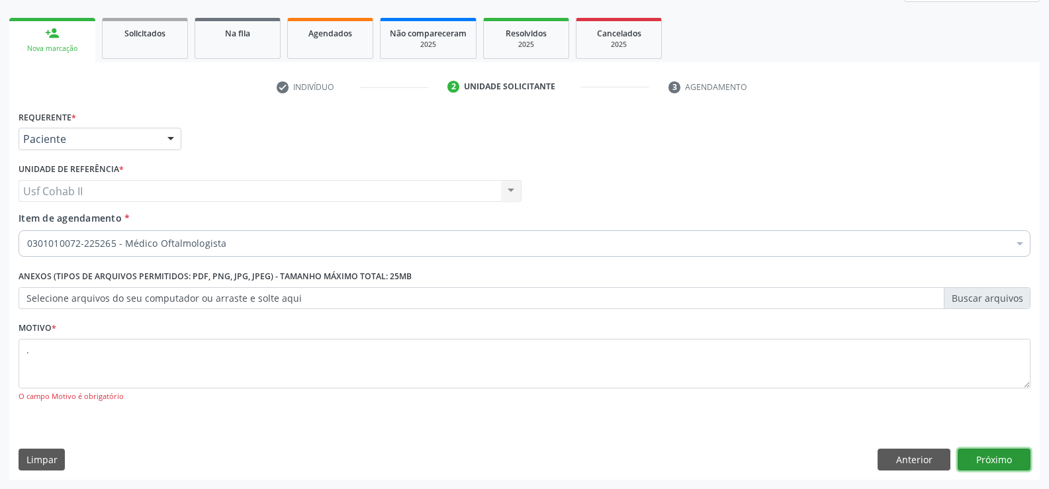
click at [973, 459] on button "Próximo" at bounding box center [993, 460] width 73 height 22
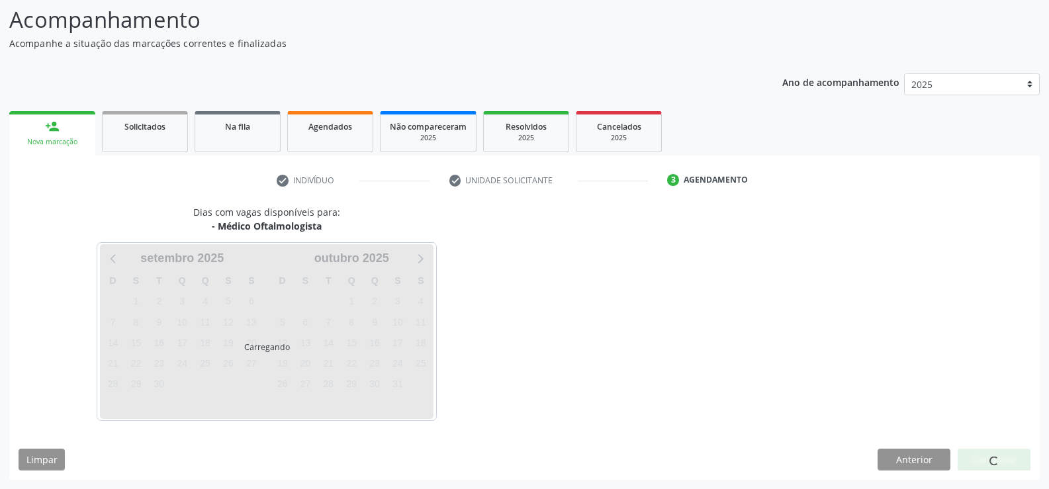
scroll to position [87, 0]
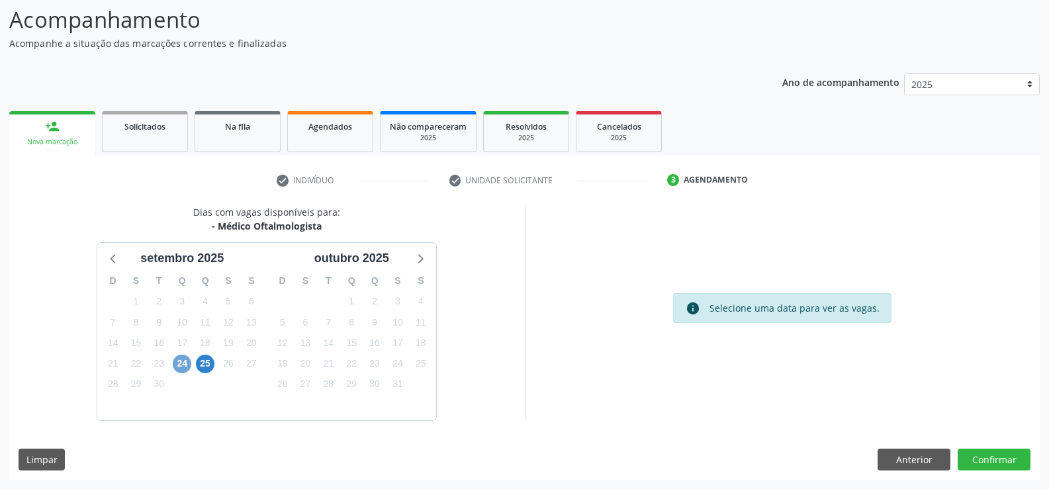
click at [178, 365] on span "24" at bounding box center [182, 364] width 19 height 19
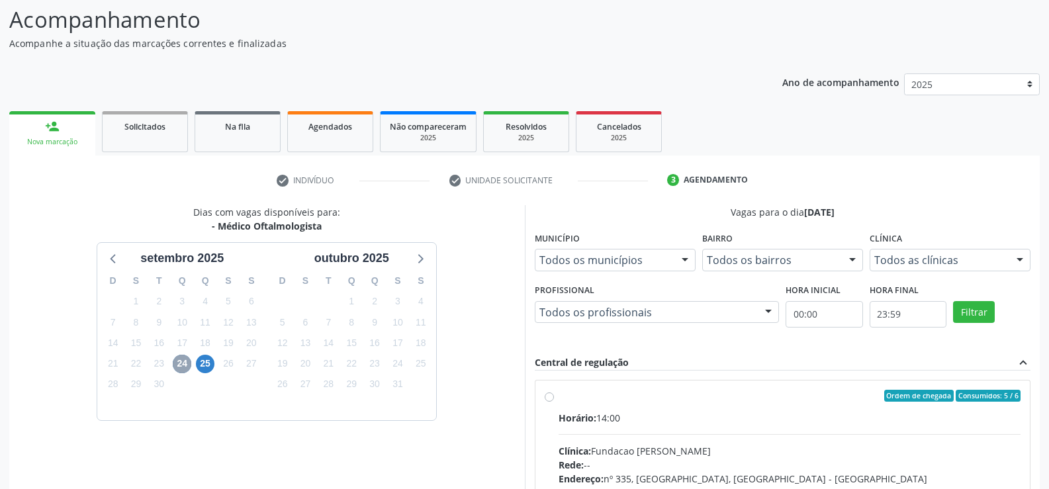
scroll to position [153, 0]
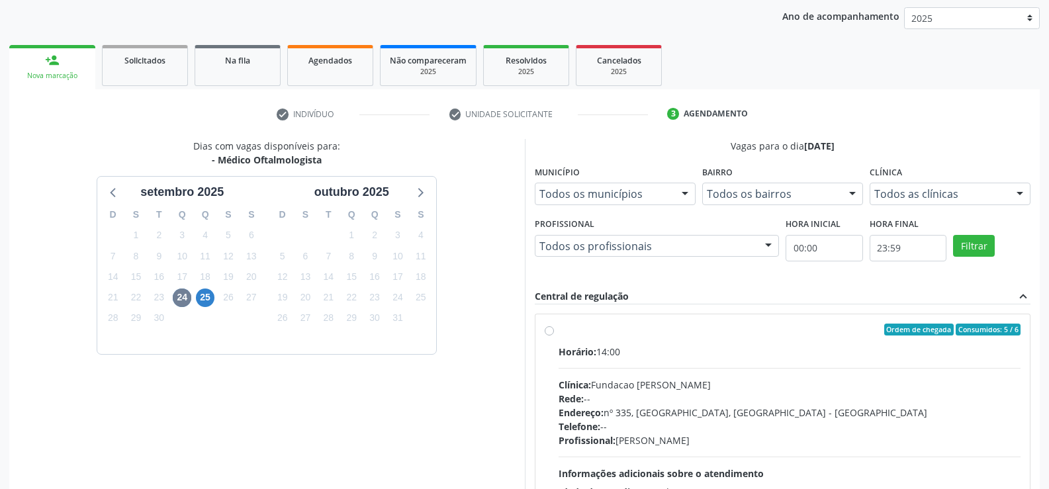
click at [558, 330] on label "Ordem de chegada Consumidos: 5 / 6 Horário: 14:00 Clínica: Fundacao Altino Vent…" at bounding box center [789, 425] width 462 height 203
click at [548, 330] on input "Ordem de chegada Consumidos: 5 / 6 Horário: 14:00 Clínica: Fundacao Altino Vent…" at bounding box center [548, 330] width 9 height 12
radio input "true"
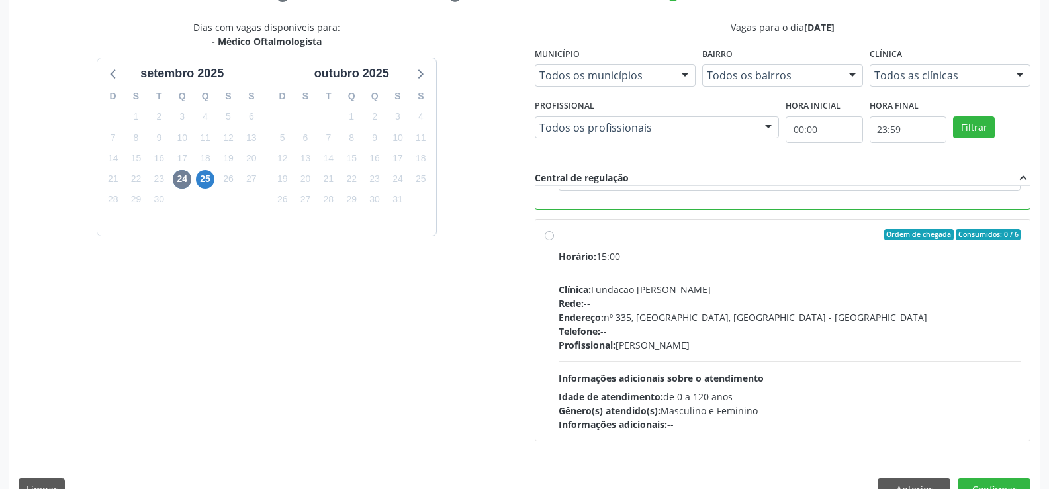
scroll to position [302, 0]
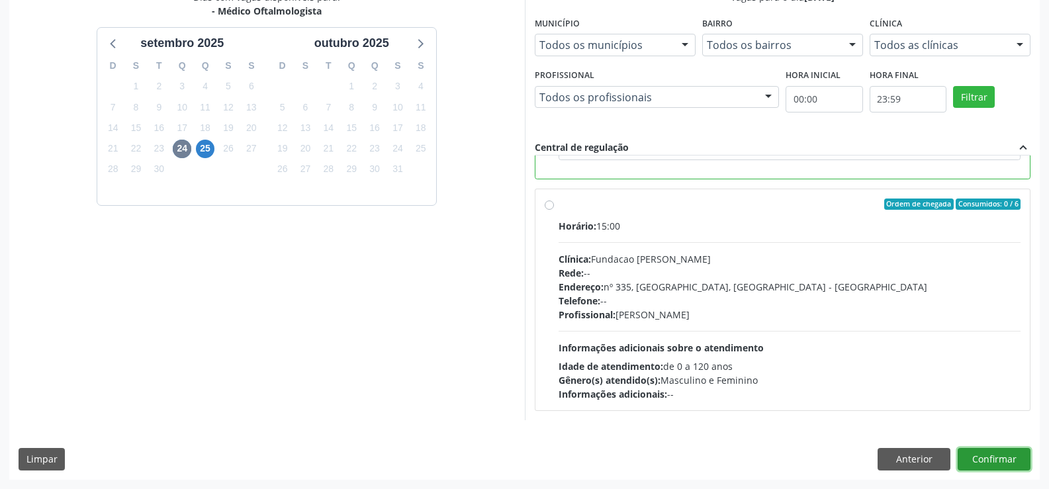
click at [978, 466] on button "Confirmar" at bounding box center [993, 459] width 73 height 22
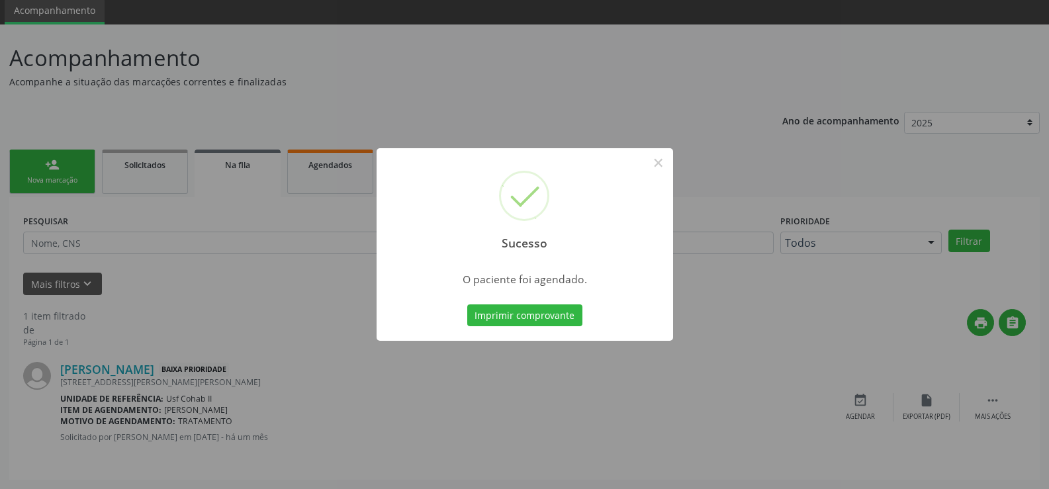
scroll to position [0, 0]
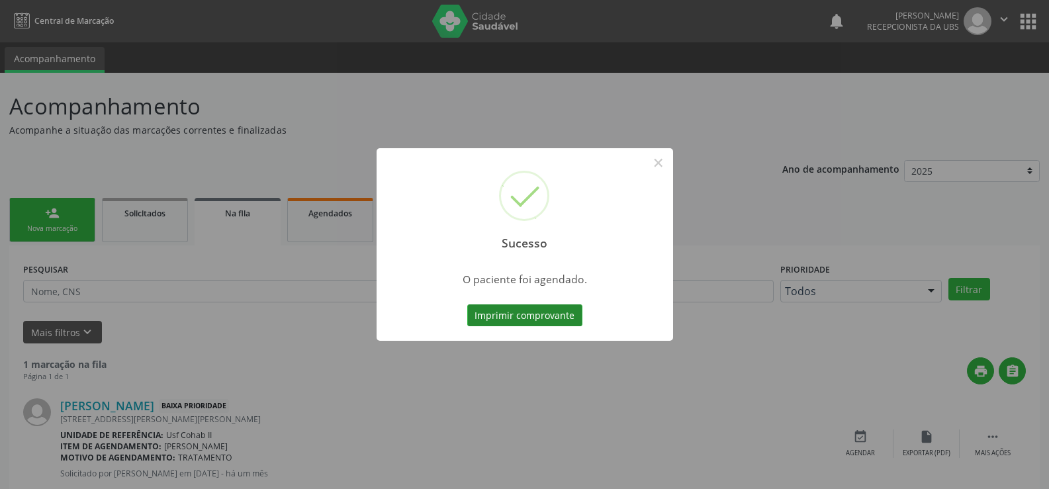
click at [544, 312] on button "Imprimir comprovante" at bounding box center [524, 315] width 115 height 22
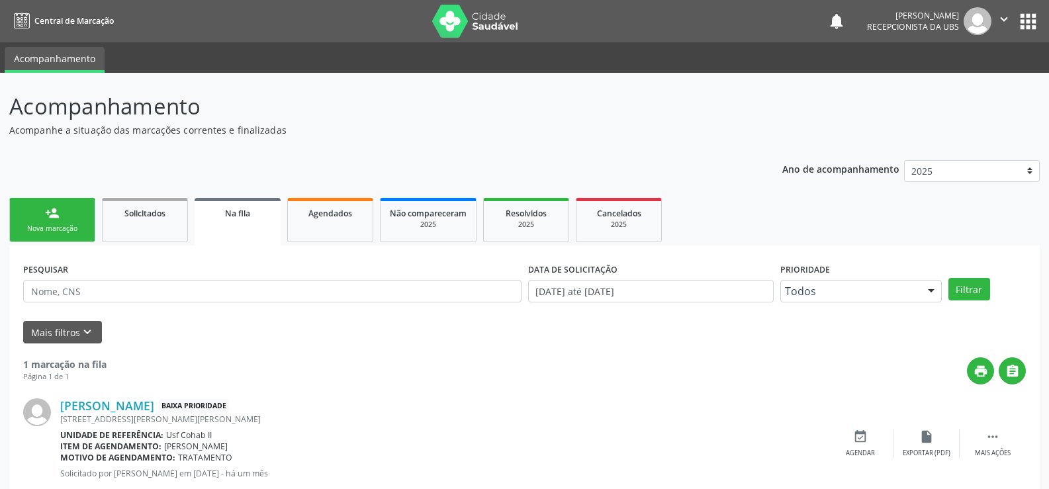
scroll to position [36, 0]
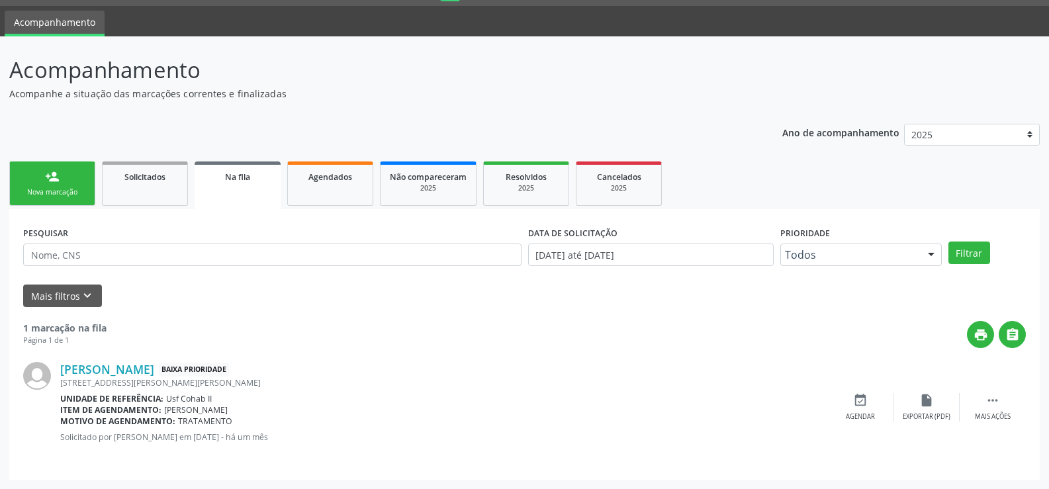
click at [61, 180] on link "person_add Nova marcação" at bounding box center [52, 183] width 86 height 44
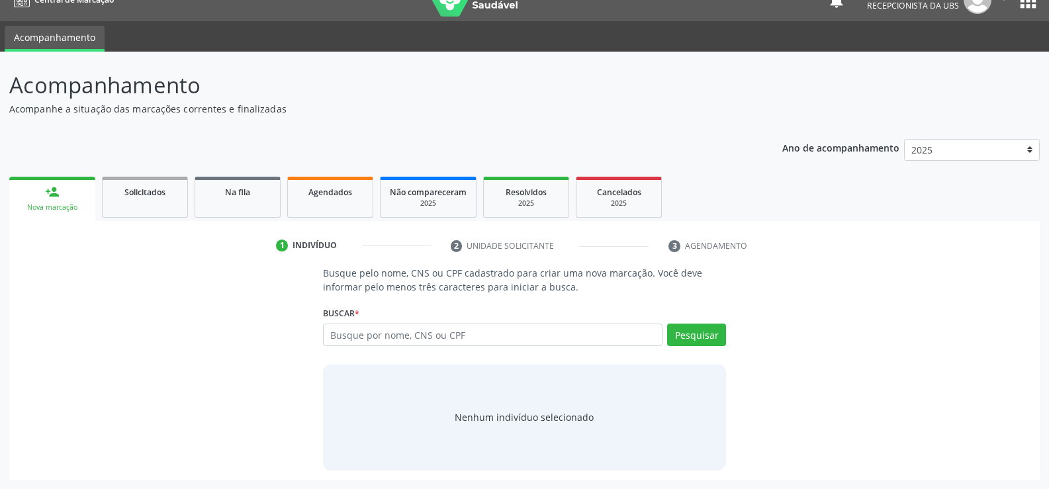
scroll to position [21, 0]
